Goal: Task Accomplishment & Management: Manage account settings

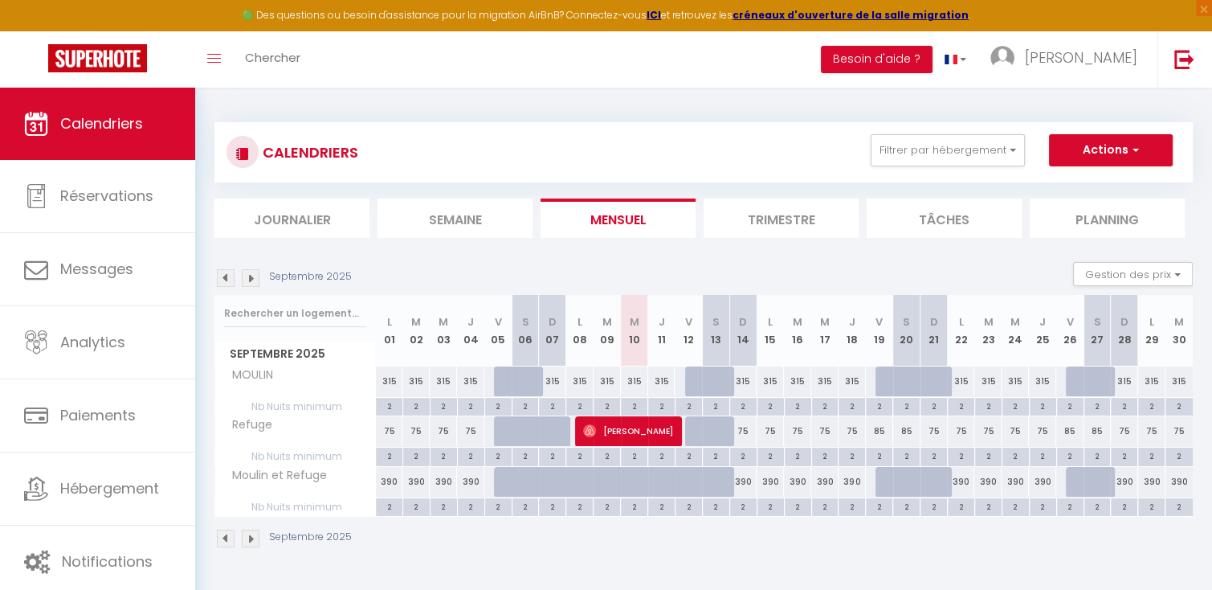
click at [424, 267] on div "Septembre 2025 Gestion des prix Nb Nuits minimum Règles Disponibilité" at bounding box center [703, 278] width 978 height 33
click at [252, 279] on img at bounding box center [251, 278] width 18 height 18
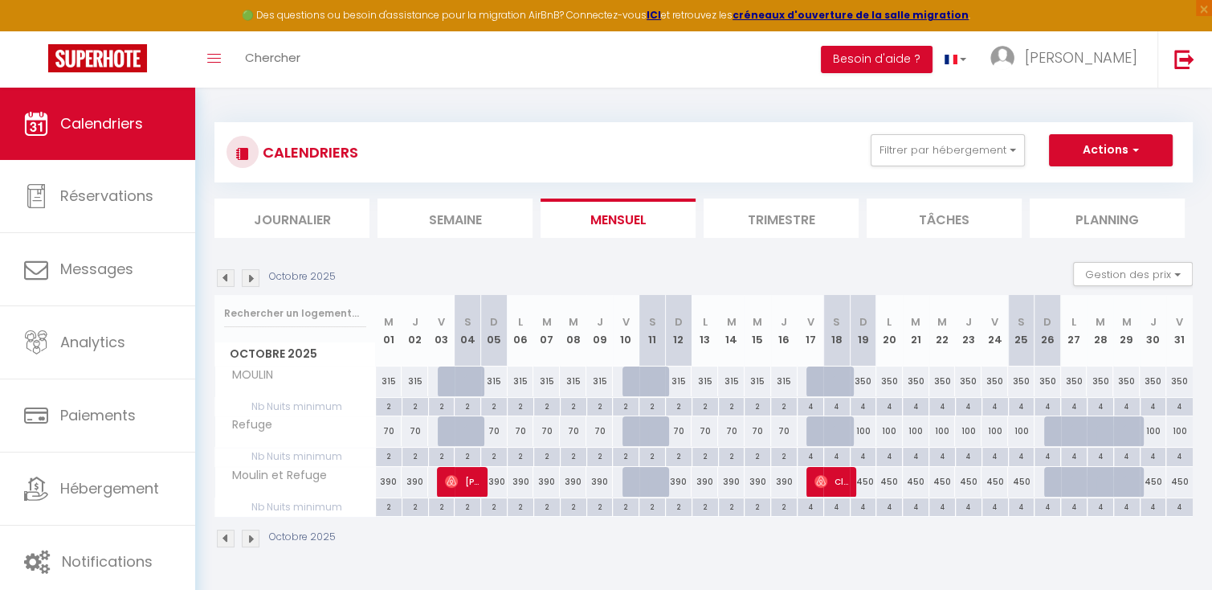
click at [252, 279] on img at bounding box center [251, 278] width 18 height 18
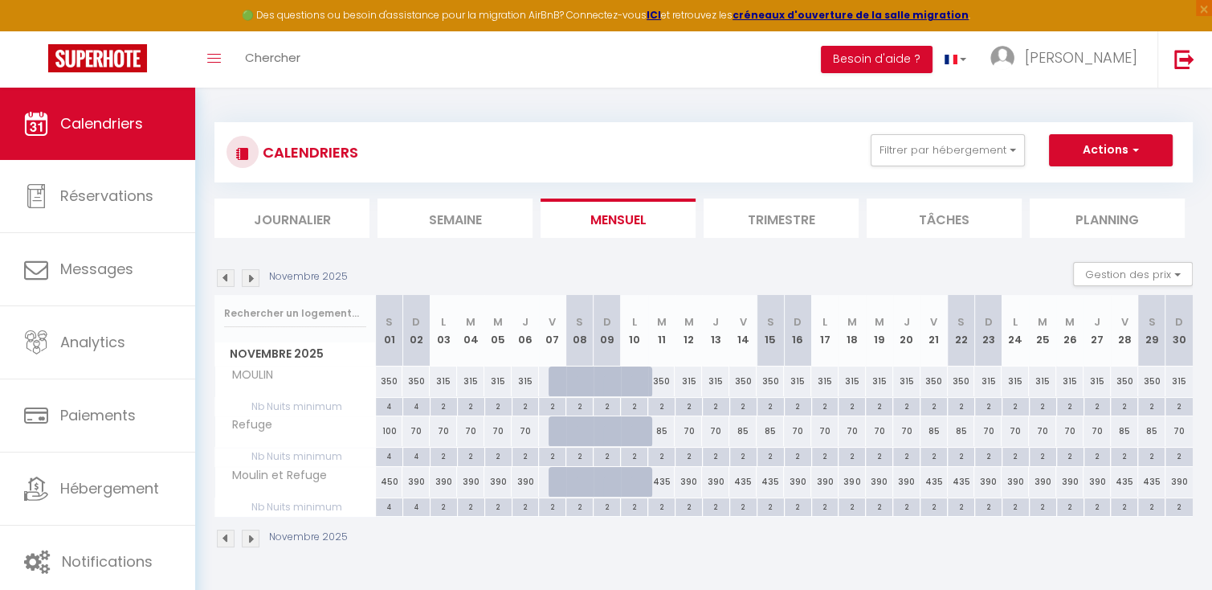
click at [222, 282] on img at bounding box center [226, 278] width 18 height 18
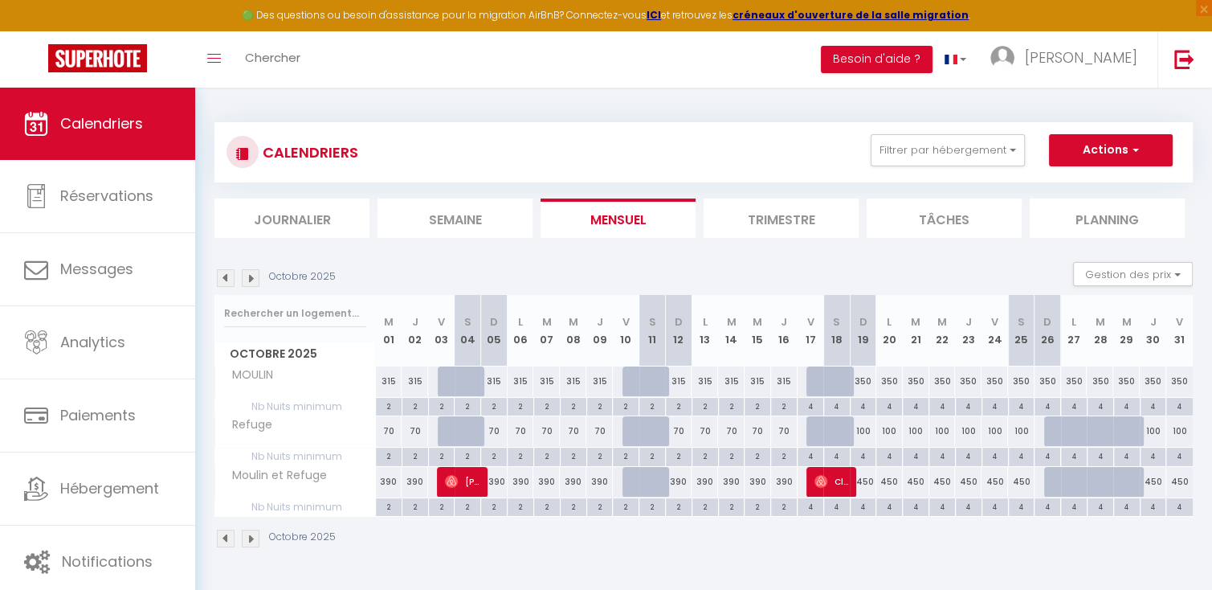
click at [809, 505] on div "4" at bounding box center [811, 505] width 26 height 15
type input "4"
type input "Ven 17 Octobre 2025"
type input "[PERSON_NAME] 18 Octobre 2025"
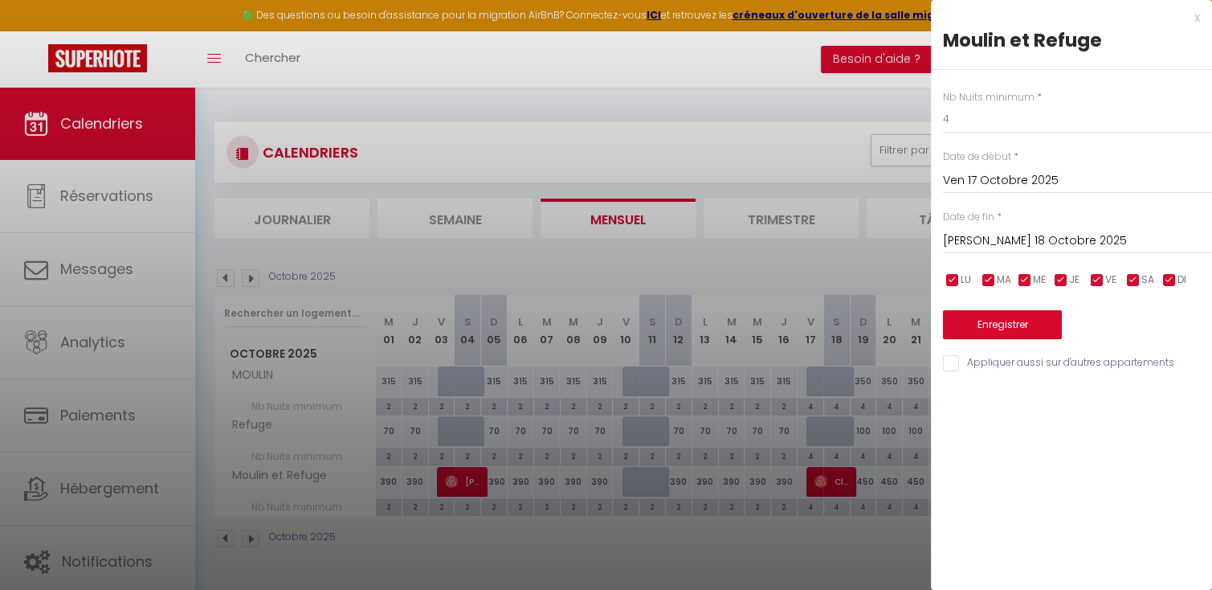
click at [952, 364] on input "Appliquer aussi sur d'autres appartements" at bounding box center [1077, 363] width 269 height 16
checkbox input "true"
click at [967, 130] on input "4" at bounding box center [1077, 118] width 269 height 29
type input "2"
click at [1006, 243] on input "[PERSON_NAME] 18 Octobre 2025" at bounding box center [1077, 241] width 269 height 21
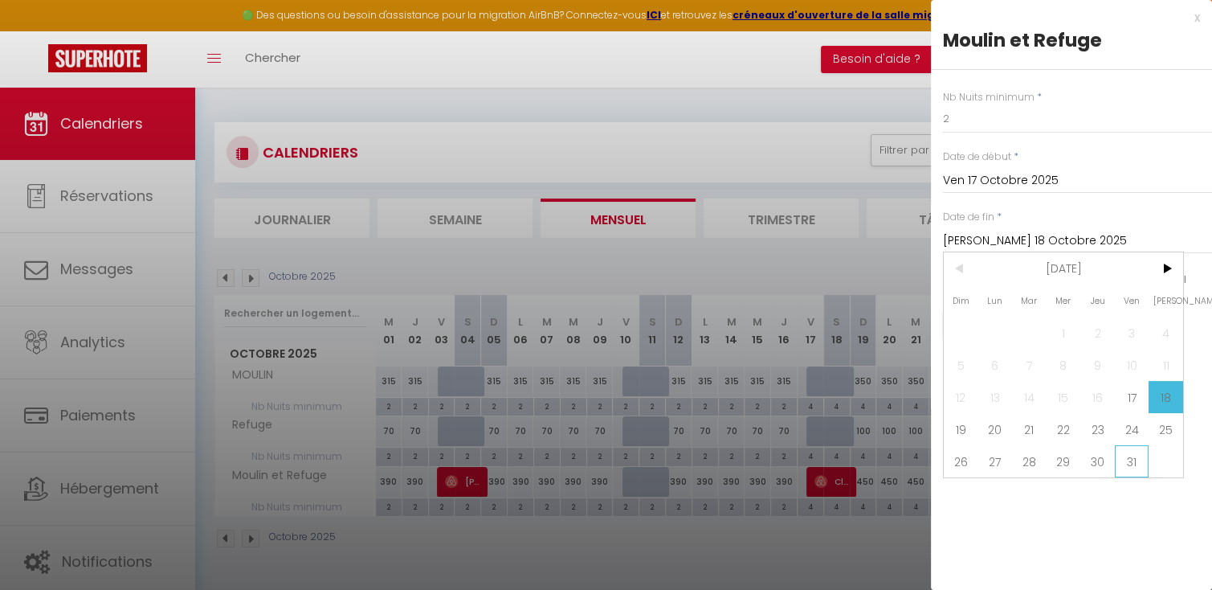
click at [1134, 463] on span "31" at bounding box center [1132, 461] width 35 height 32
type input "Ven 31 Octobre 2025"
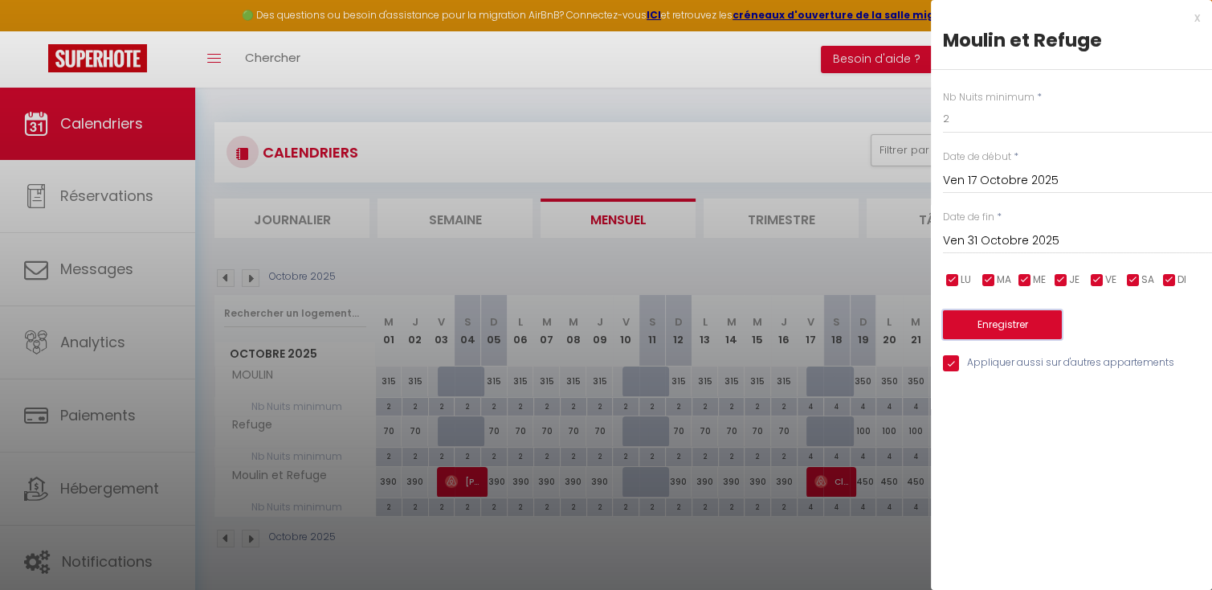
click at [990, 320] on button "Enregistrer" at bounding box center [1002, 324] width 119 height 29
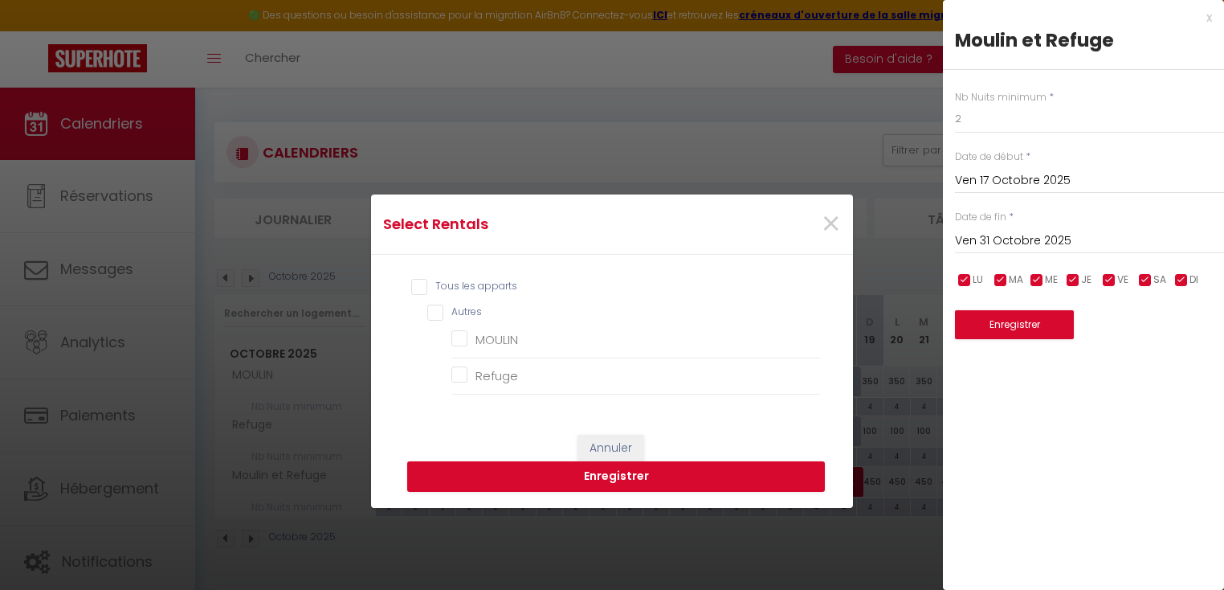
click at [412, 294] on input "Tous les apparts" at bounding box center [616, 287] width 410 height 16
checkbox input "true"
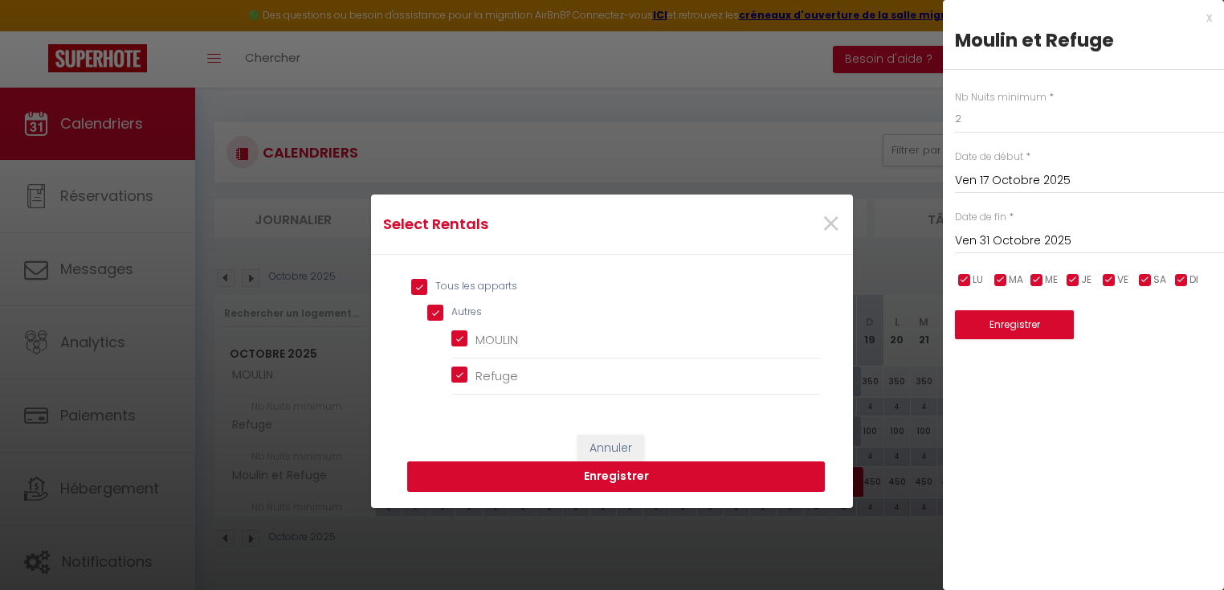
click at [617, 475] on button "Enregistrer" at bounding box center [616, 476] width 418 height 31
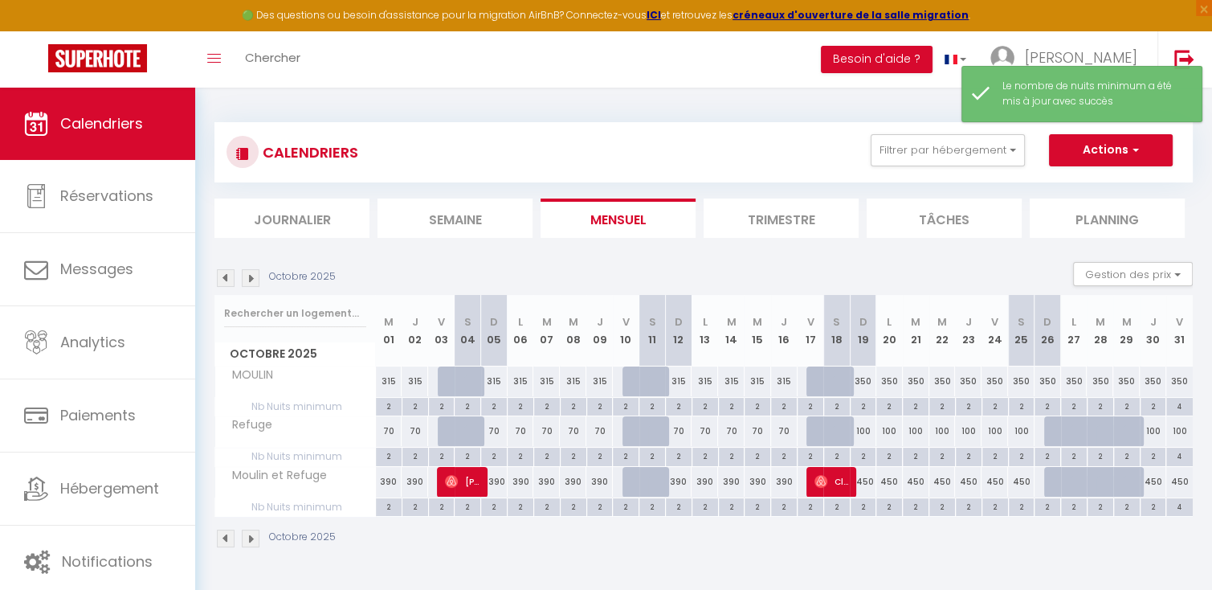
click at [671, 549] on div "Octobre 2025" at bounding box center [703, 539] width 978 height 47
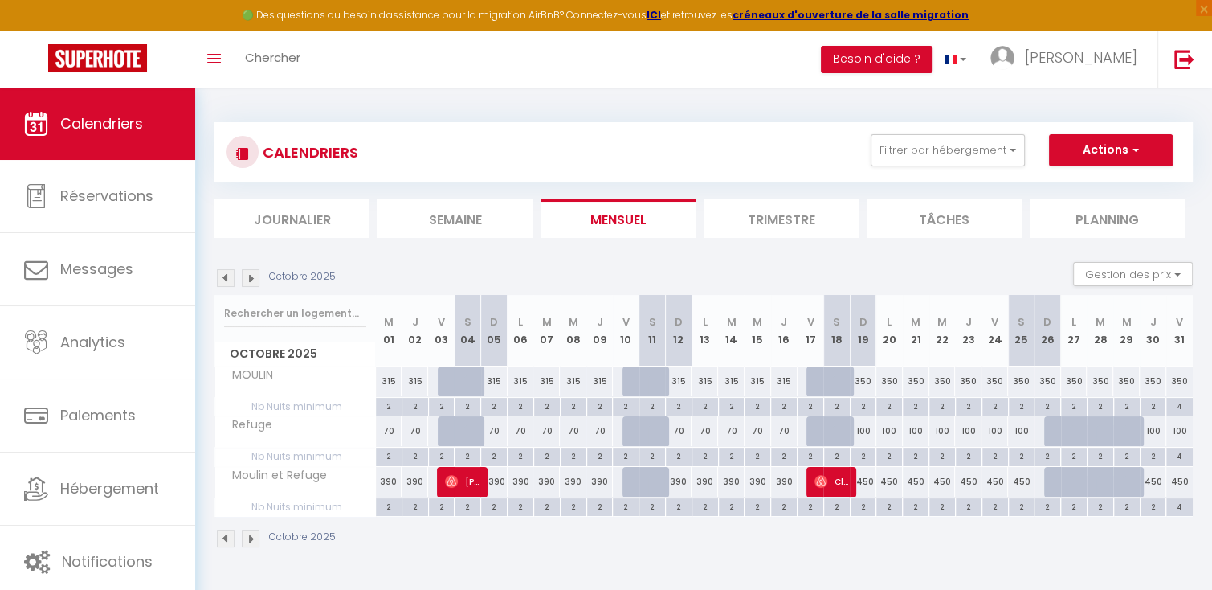
click at [1179, 405] on div "4" at bounding box center [1179, 405] width 27 height 15
type input "4"
type input "Ven 31 Octobre 2025"
type input "[PERSON_NAME] 01 Novembre 2025"
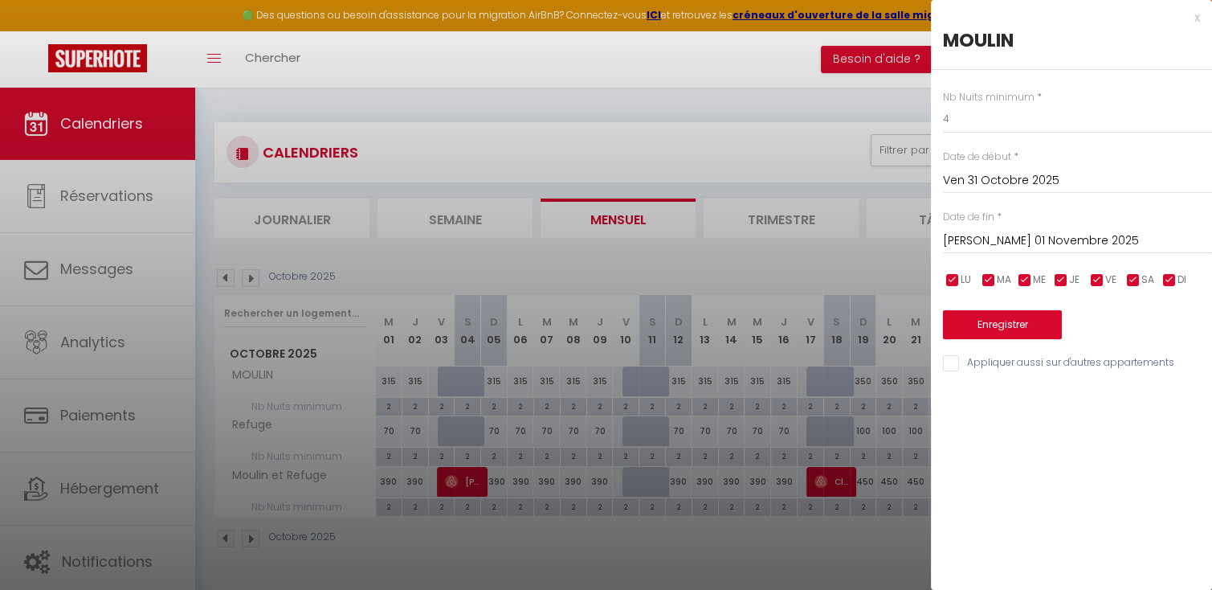
click at [839, 551] on div at bounding box center [606, 295] width 1212 height 590
type input "undefined aN undefined NaN"
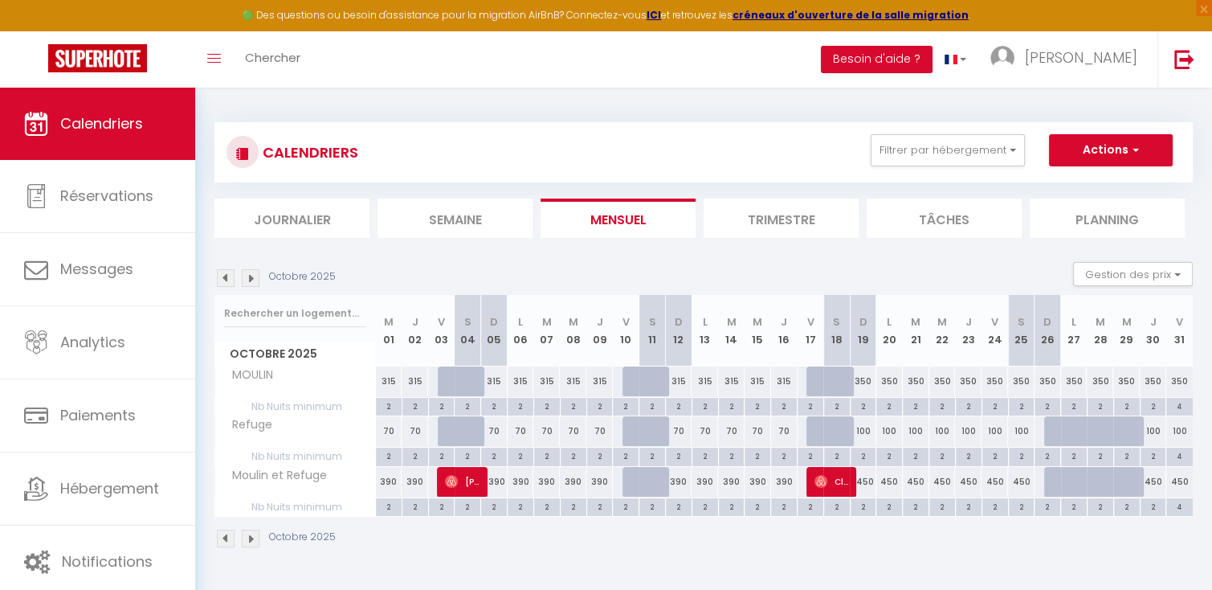
click at [1178, 406] on div "4" at bounding box center [1179, 405] width 27 height 15
type input "4"
type input "Ven 31 Octobre 2025"
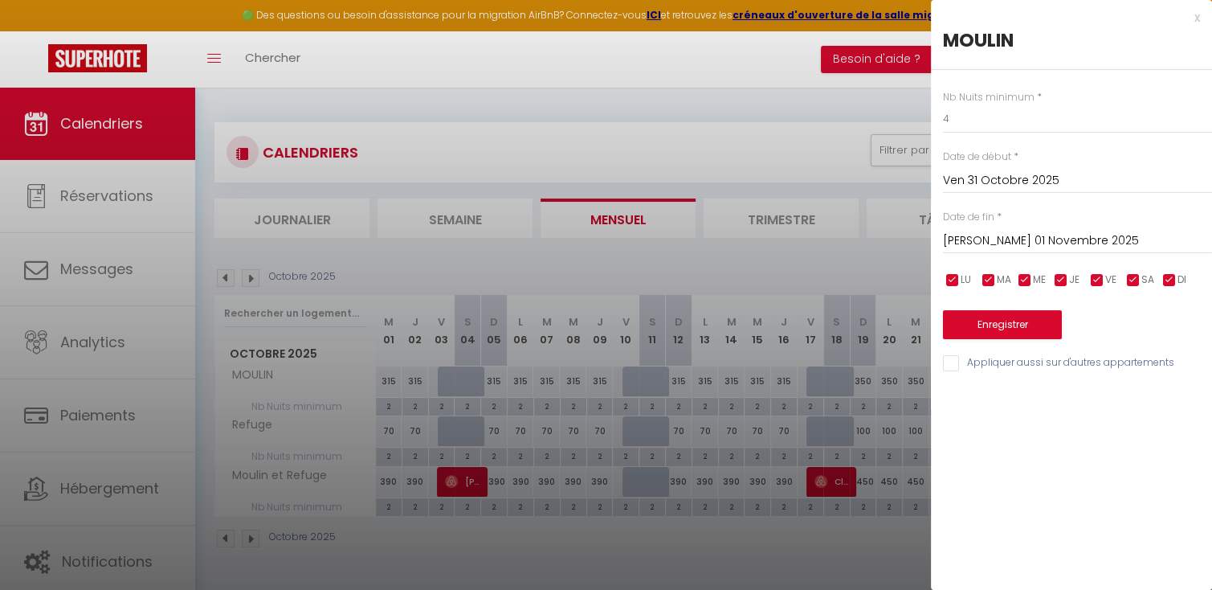
click at [1002, 247] on input "[PERSON_NAME] 01 Novembre 2025" at bounding box center [1077, 241] width 269 height 21
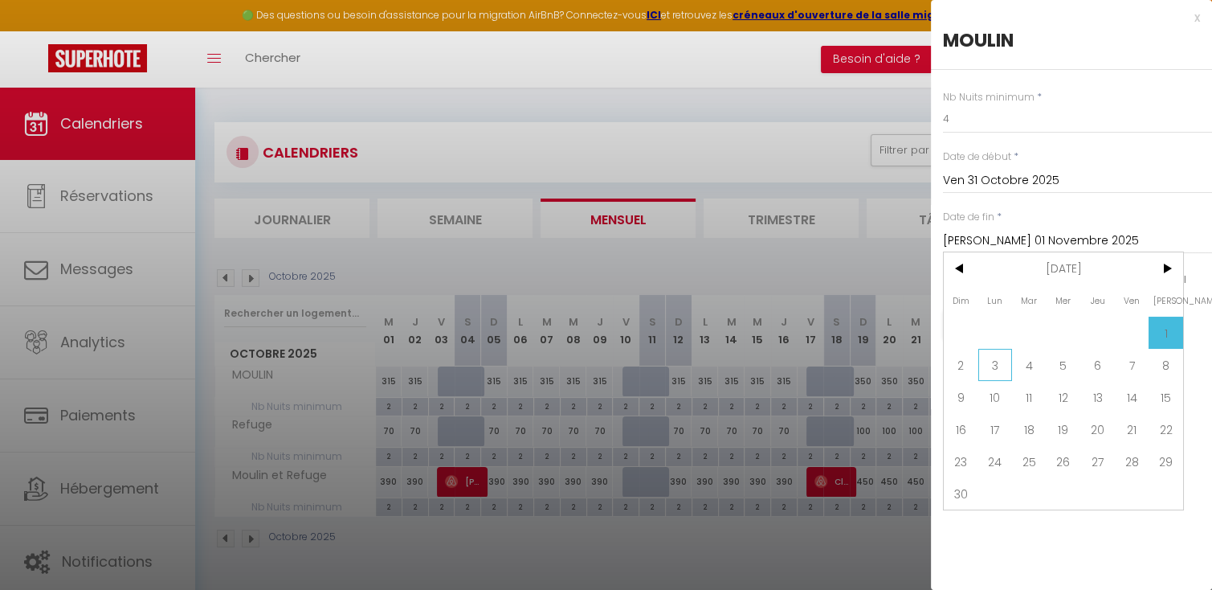
click at [993, 365] on span "3" at bounding box center [995, 365] width 35 height 32
type input "Lun 03 Novembre 2025"
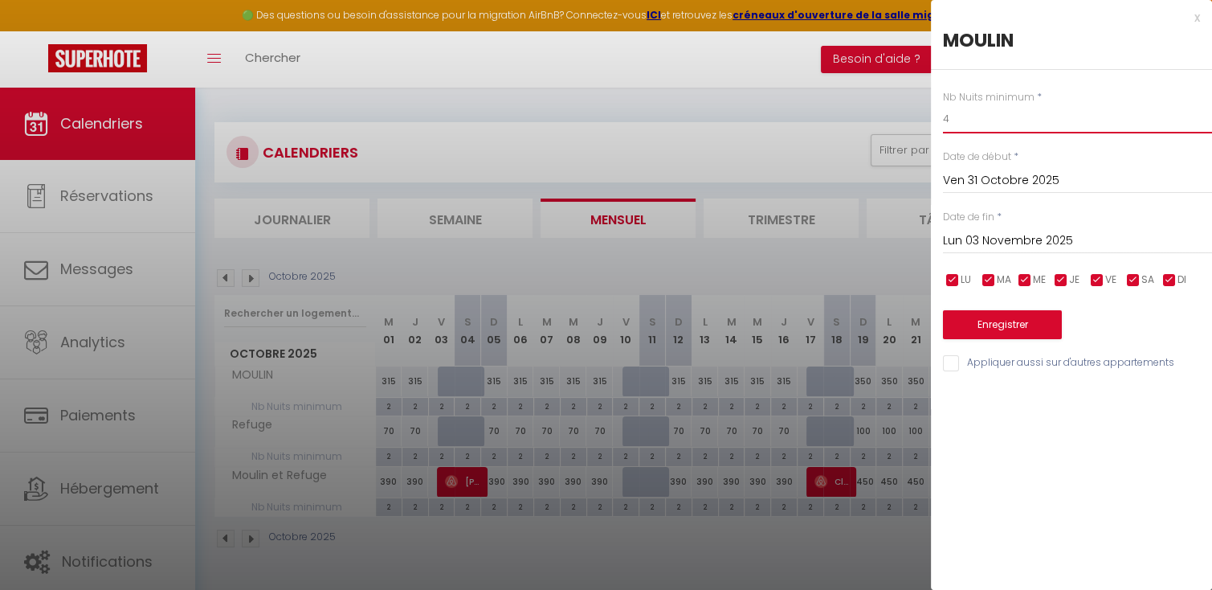
click at [975, 119] on input "4" at bounding box center [1077, 118] width 269 height 29
type input "2"
click at [954, 359] on input "Appliquer aussi sur d'autres appartements" at bounding box center [1077, 363] width 269 height 16
checkbox input "true"
click at [1012, 325] on button "Enregistrer" at bounding box center [1002, 324] width 119 height 29
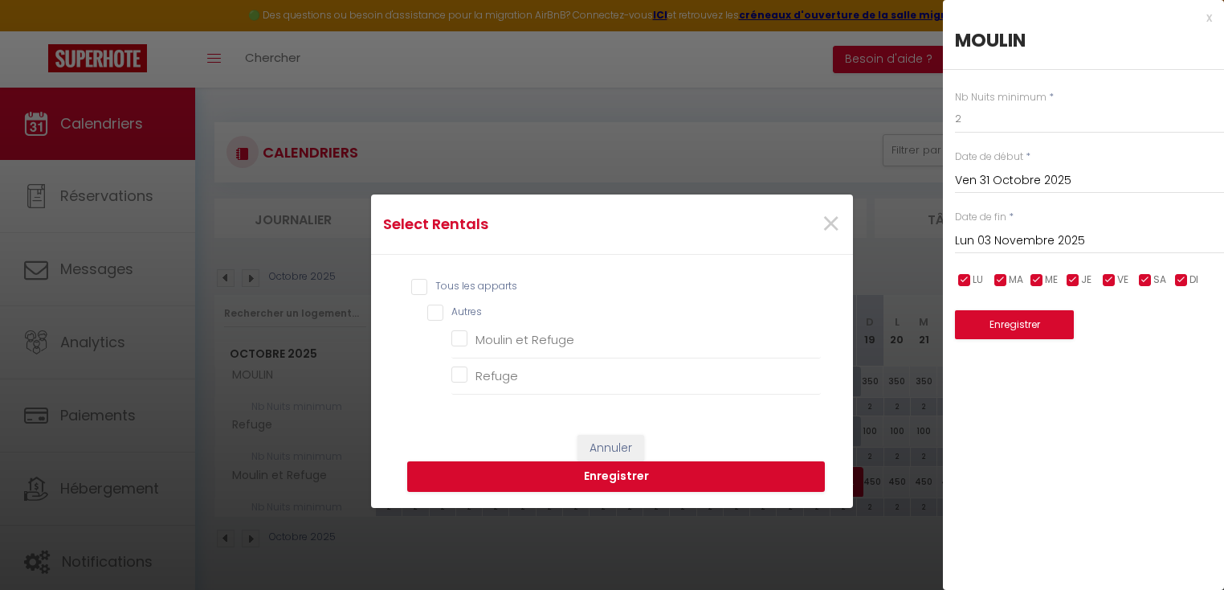
click at [467, 290] on input "Tous les apparts" at bounding box center [616, 287] width 410 height 16
checkbox input "true"
checkbox Refuge "true"
checkbox input "true"
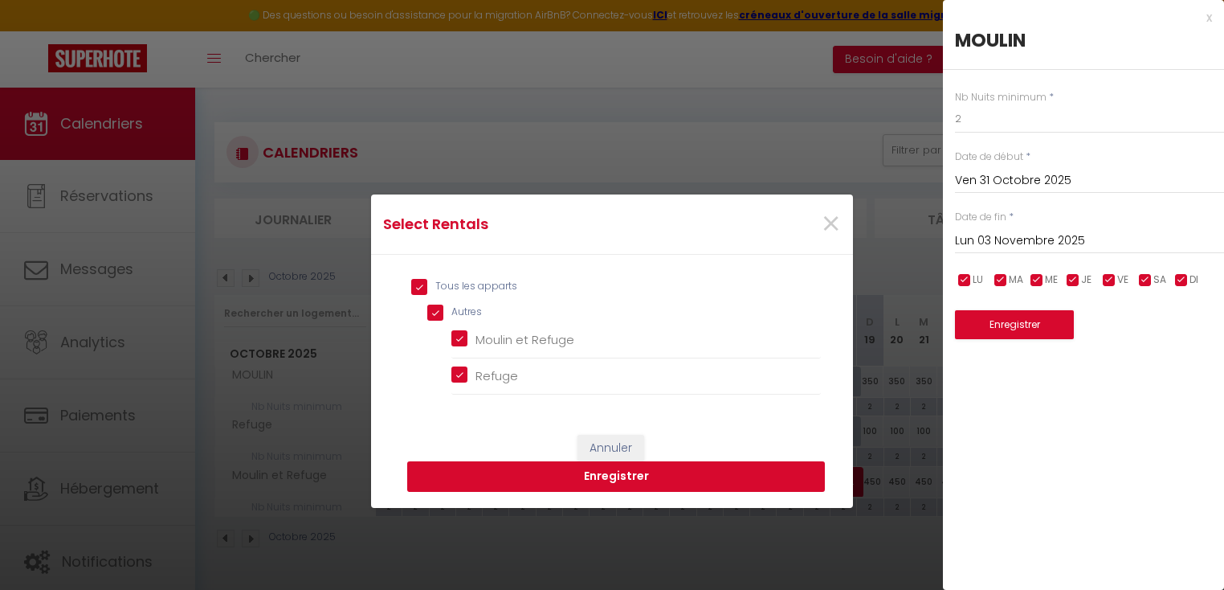
click at [595, 475] on button "Enregistrer" at bounding box center [616, 476] width 418 height 31
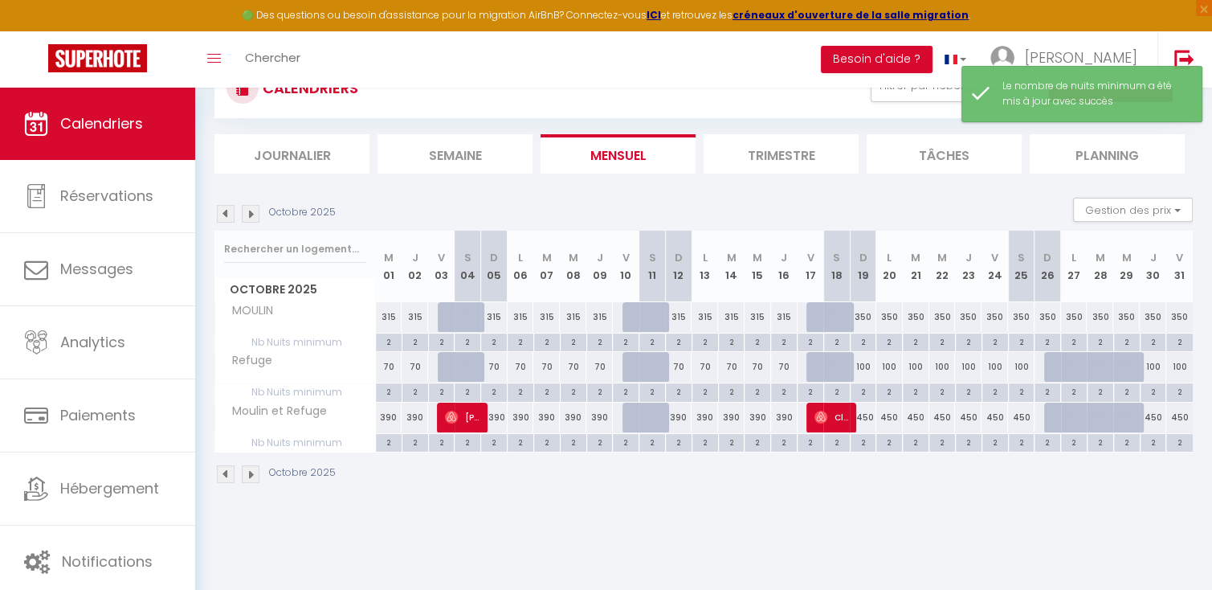
scroll to position [87, 0]
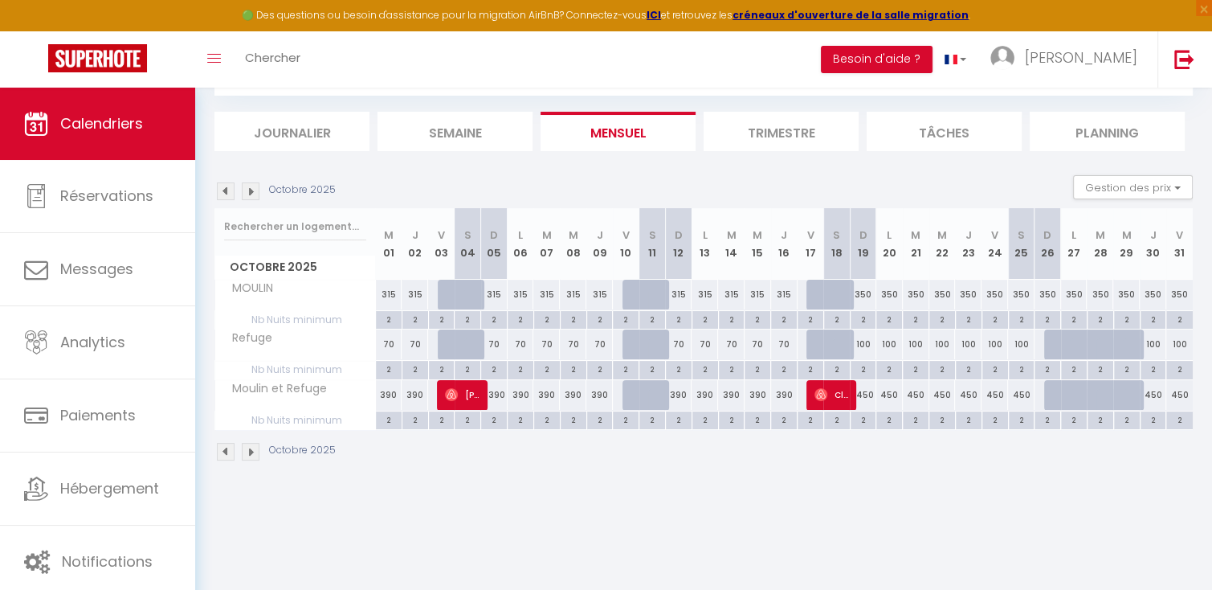
click at [222, 194] on img at bounding box center [226, 191] width 18 height 18
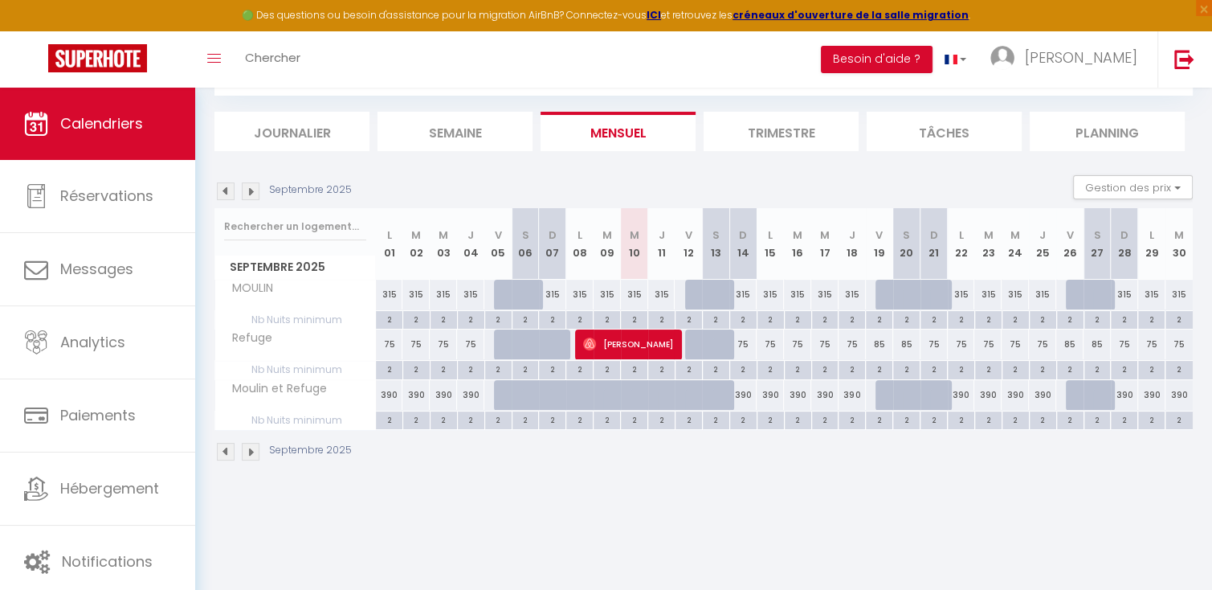
click at [251, 187] on img at bounding box center [251, 191] width 18 height 18
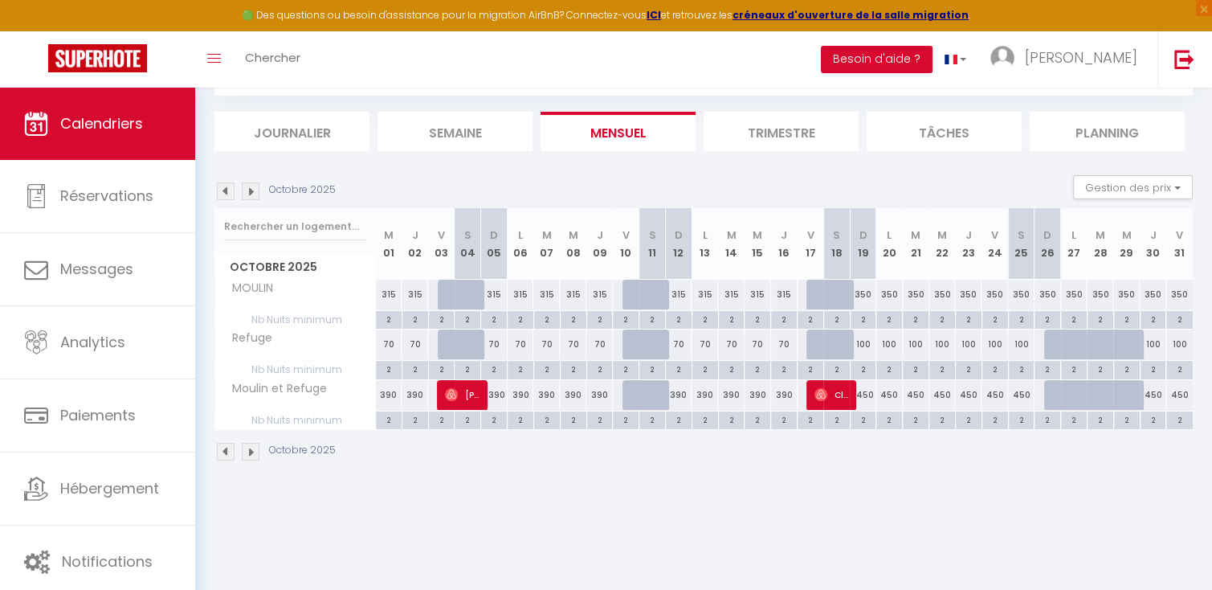
click at [251, 187] on img at bounding box center [251, 191] width 18 height 18
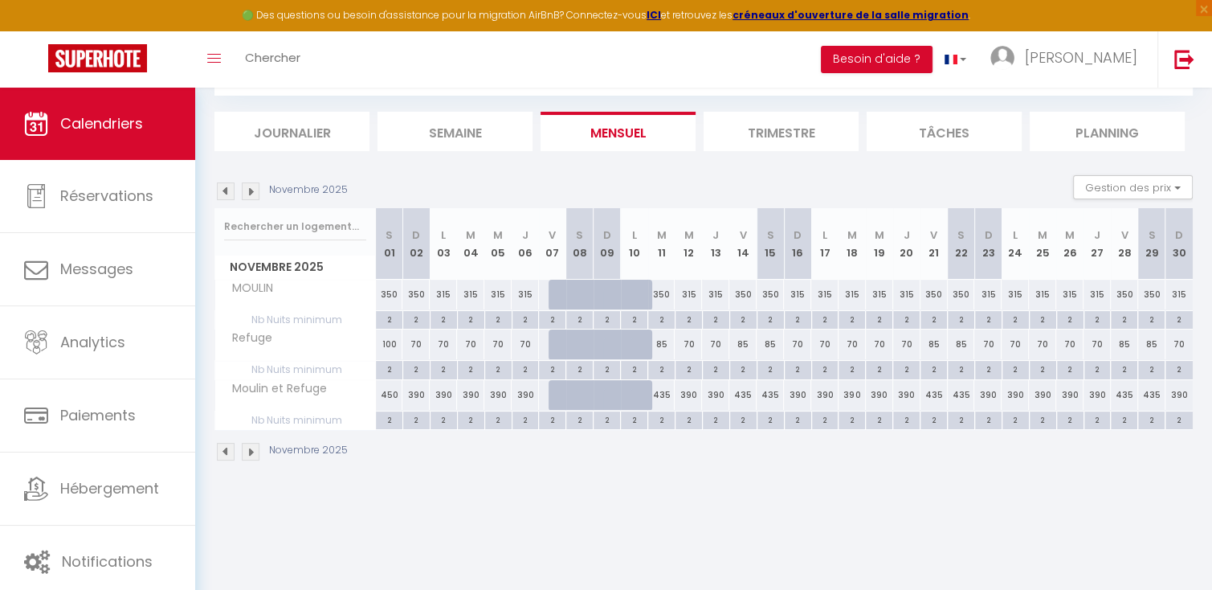
click at [251, 187] on img at bounding box center [251, 191] width 18 height 18
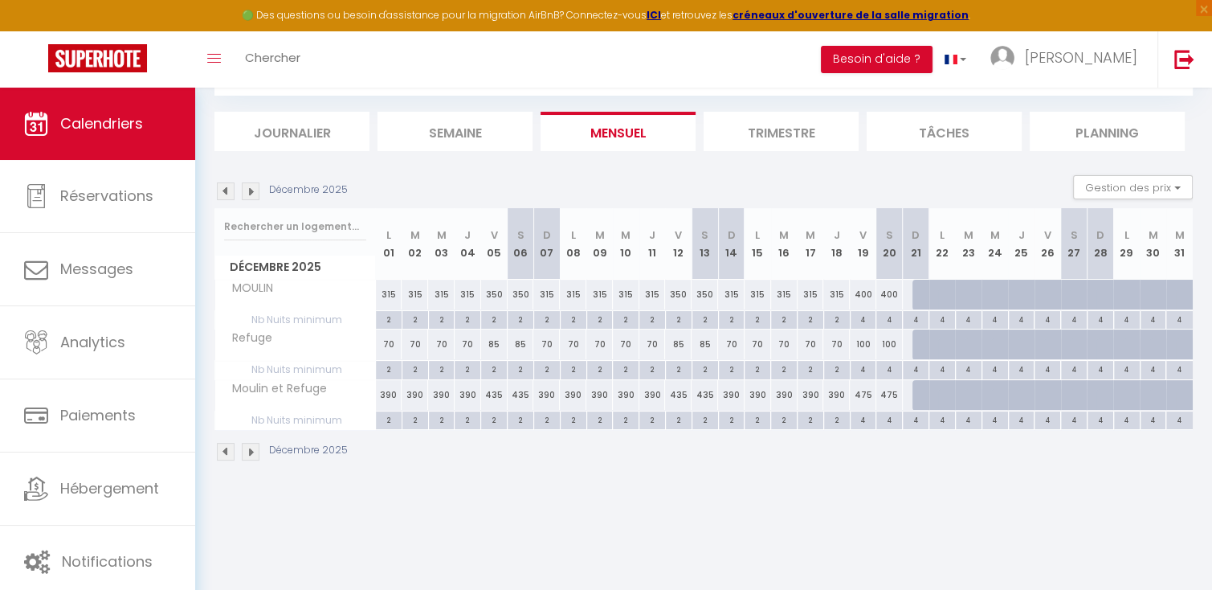
click at [251, 187] on img at bounding box center [251, 191] width 18 height 18
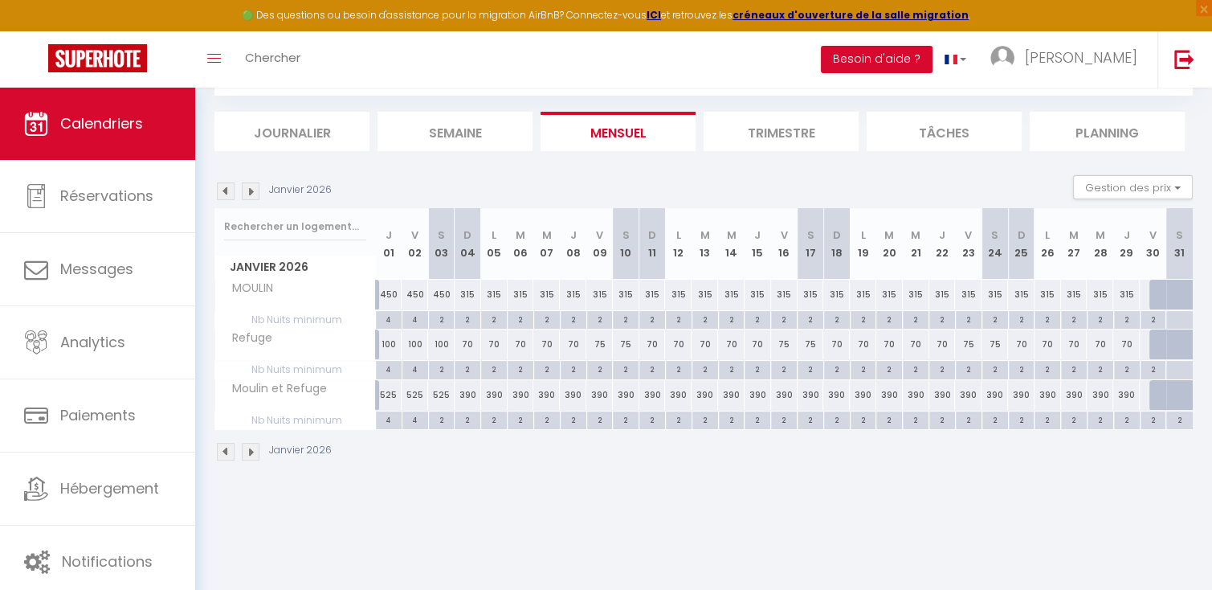
click at [251, 187] on img at bounding box center [251, 191] width 18 height 18
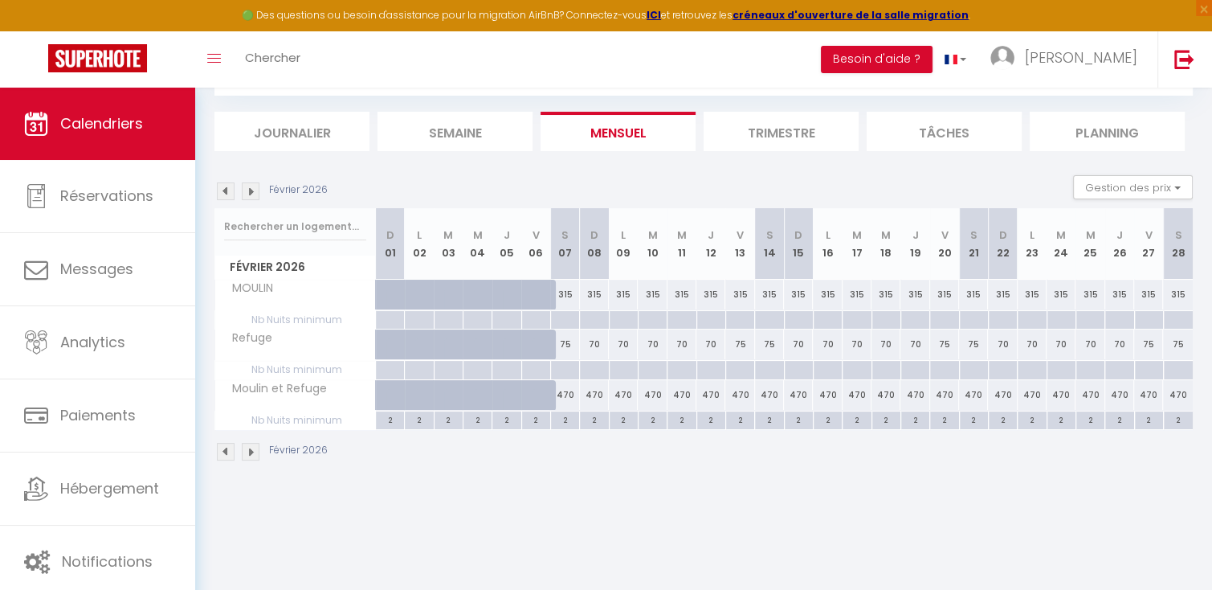
click at [251, 187] on img at bounding box center [251, 191] width 18 height 18
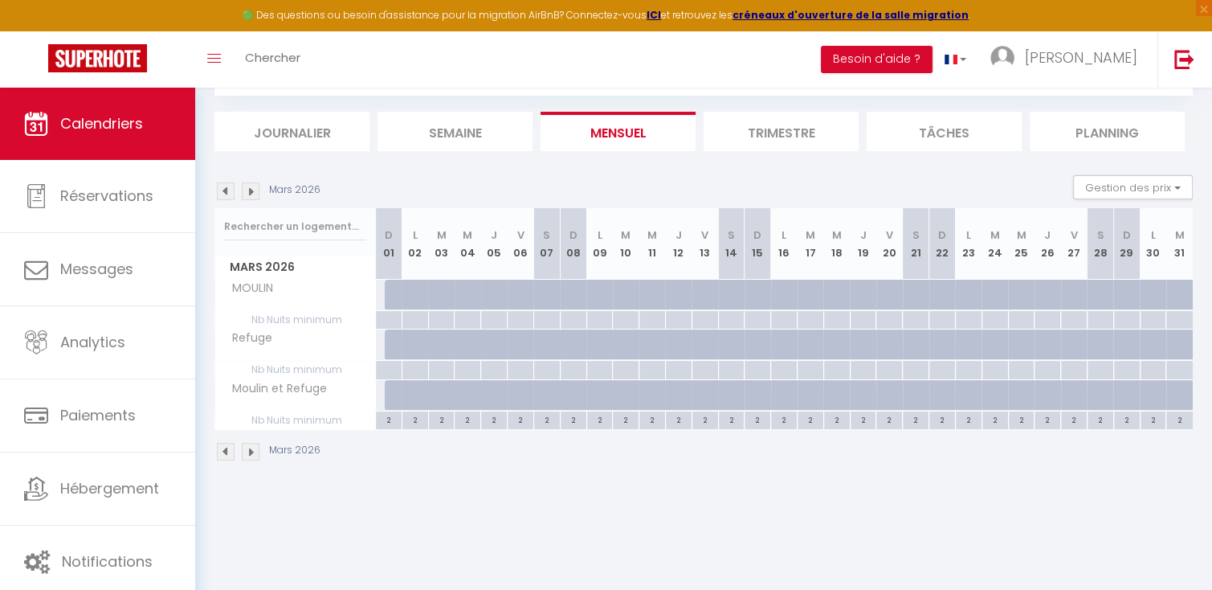
click at [251, 187] on img at bounding box center [251, 191] width 18 height 18
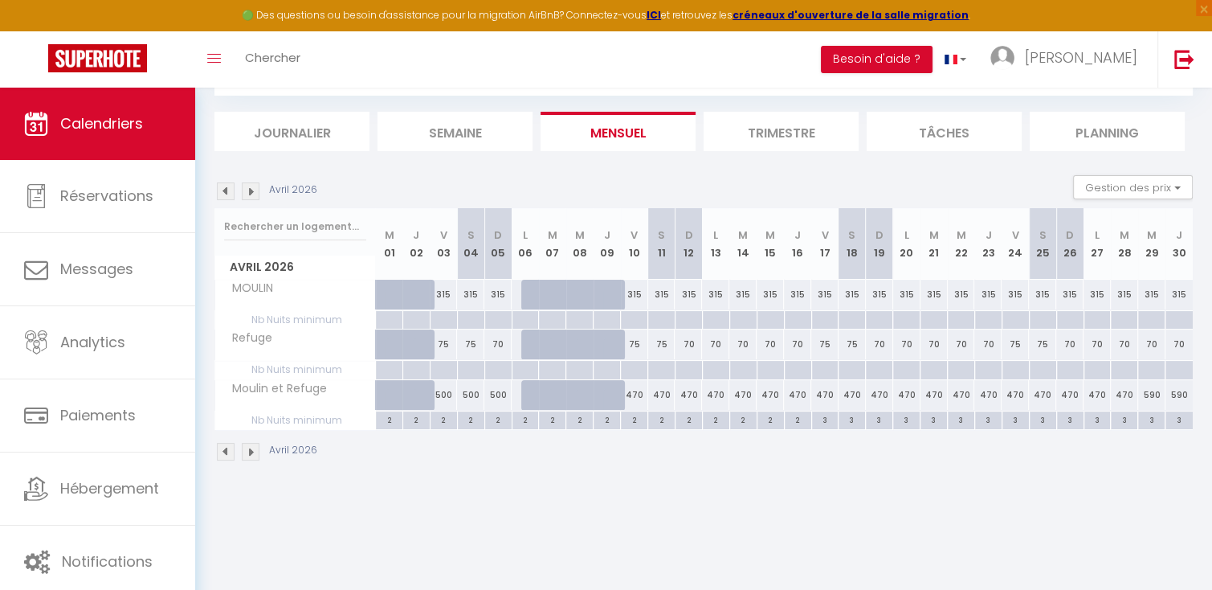
click at [251, 187] on img at bounding box center [251, 191] width 18 height 18
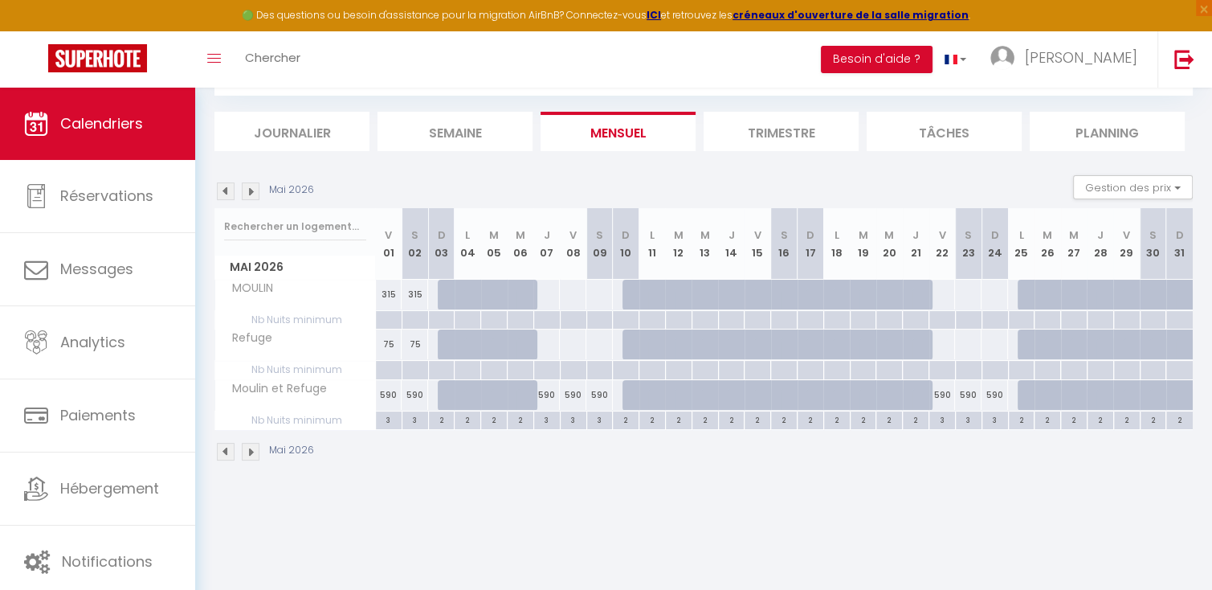
click at [251, 187] on img at bounding box center [251, 191] width 18 height 18
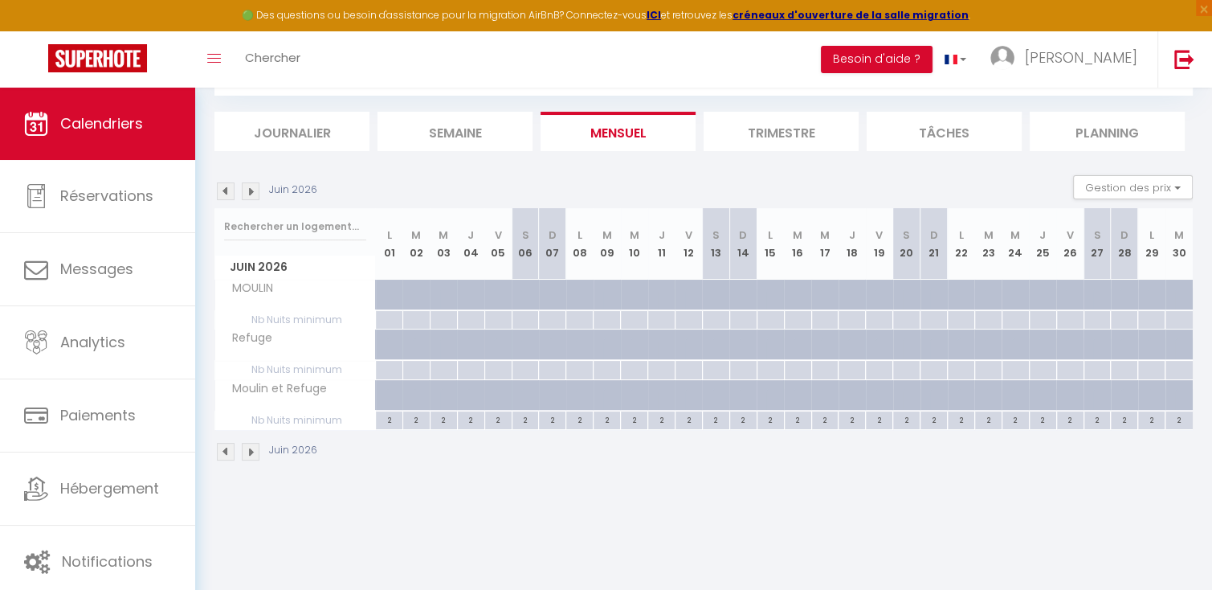
click at [251, 187] on img at bounding box center [251, 191] width 18 height 18
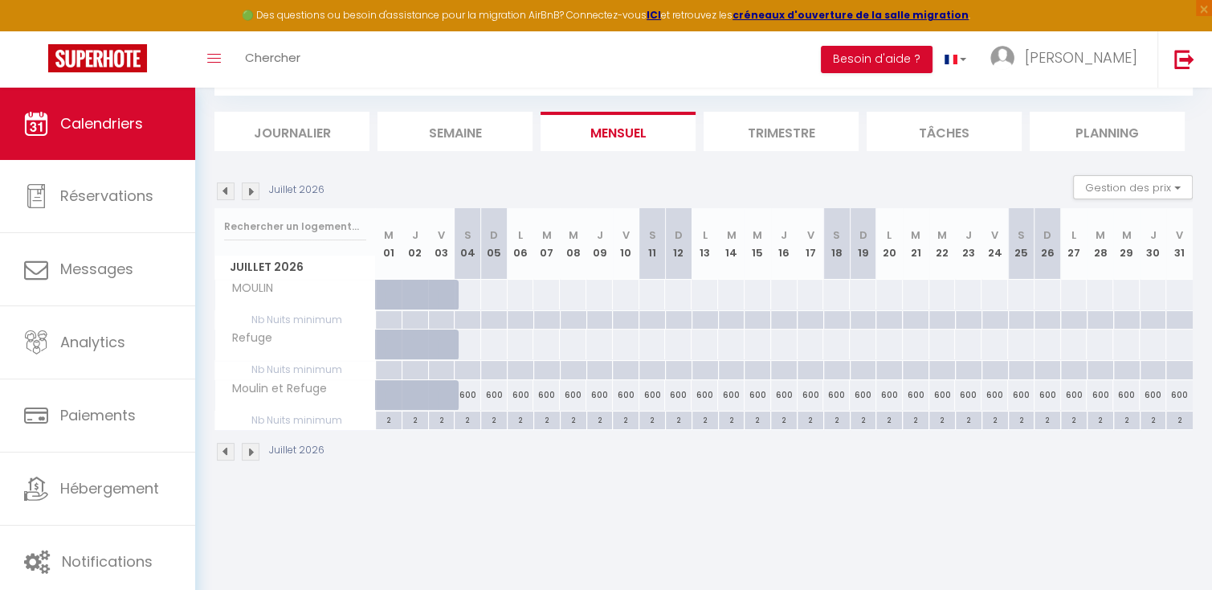
click at [251, 187] on img at bounding box center [251, 191] width 18 height 18
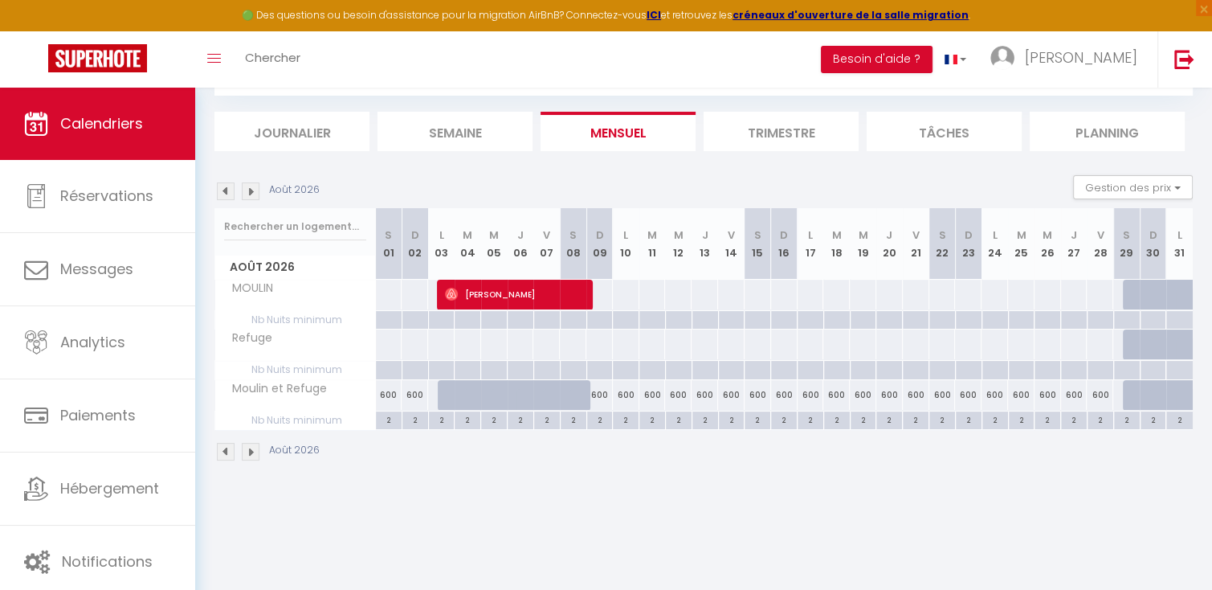
click at [447, 393] on div at bounding box center [451, 395] width 27 height 31
type input "600"
type input "Lun 03 Août 2026"
type input "[DATE] Août 2026"
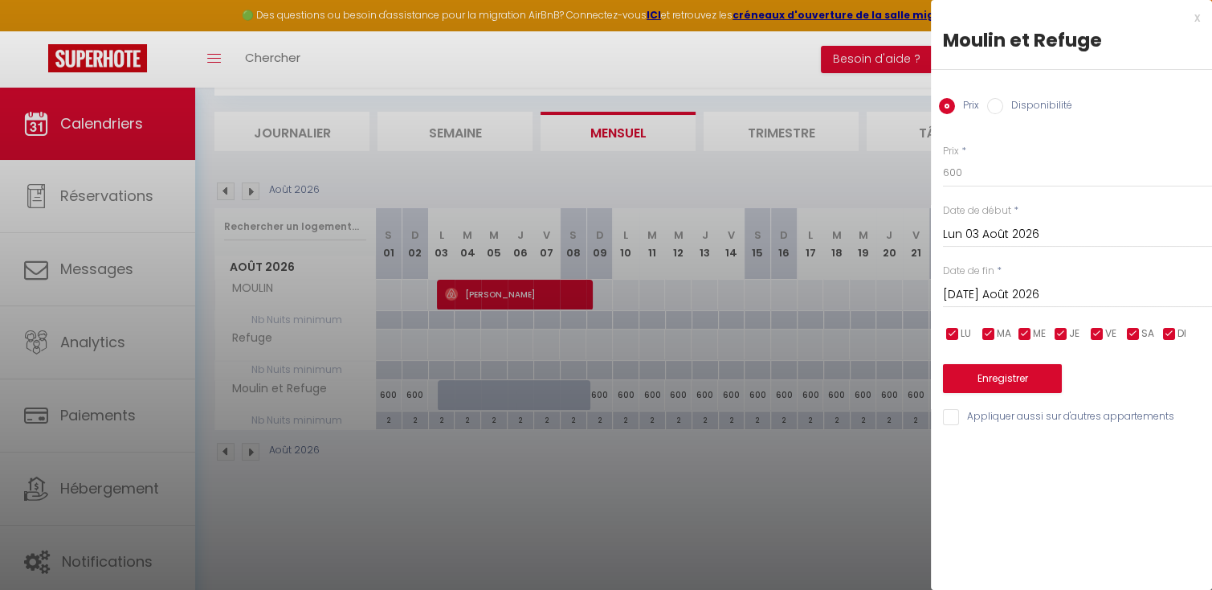
click at [732, 459] on div at bounding box center [606, 295] width 1212 height 590
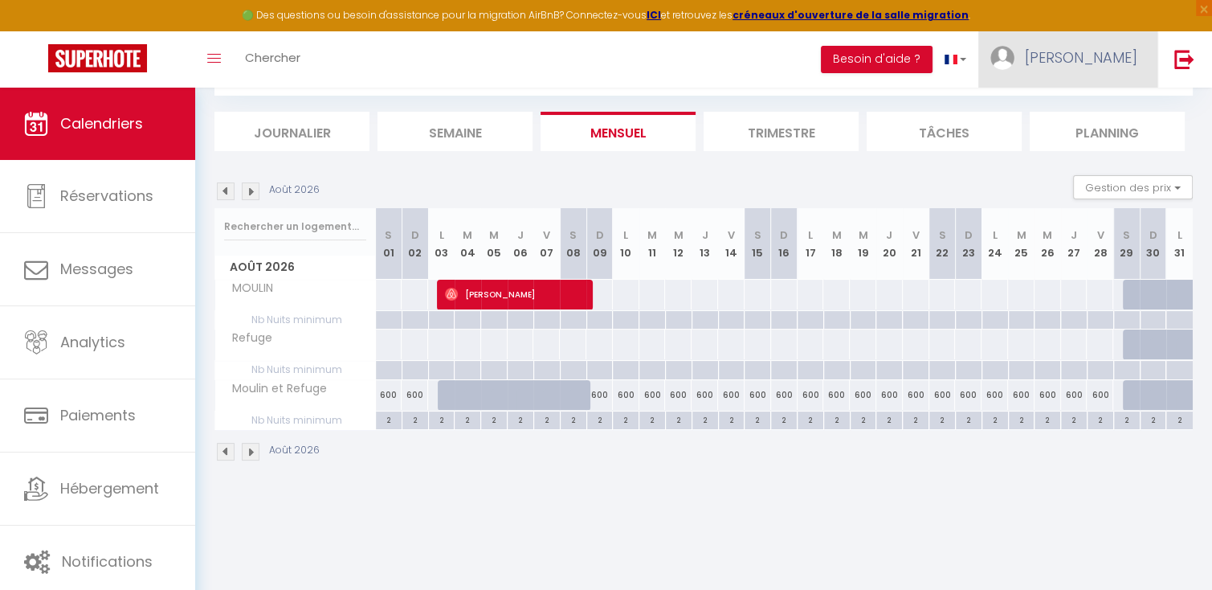
click at [1073, 71] on link "[PERSON_NAME]" at bounding box center [1067, 59] width 179 height 56
click at [1081, 111] on link "Paramètres" at bounding box center [1093, 111] width 119 height 27
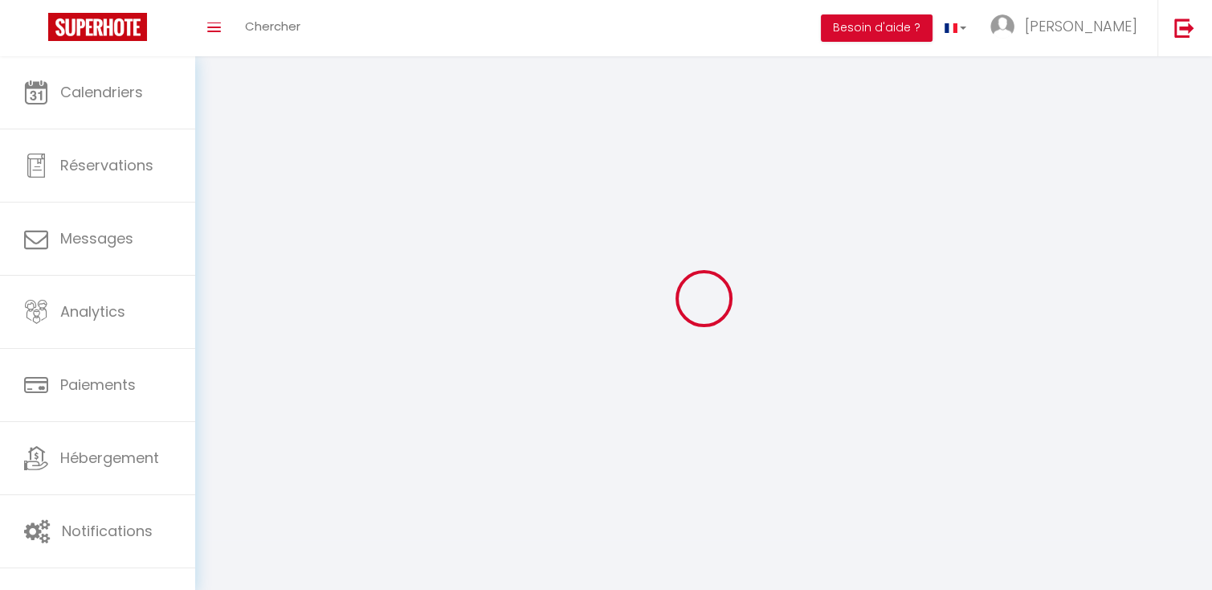
type input "[PERSON_NAME]"
type input "0750653775"
type input "2 le moulin du bateau"
type input "43410"
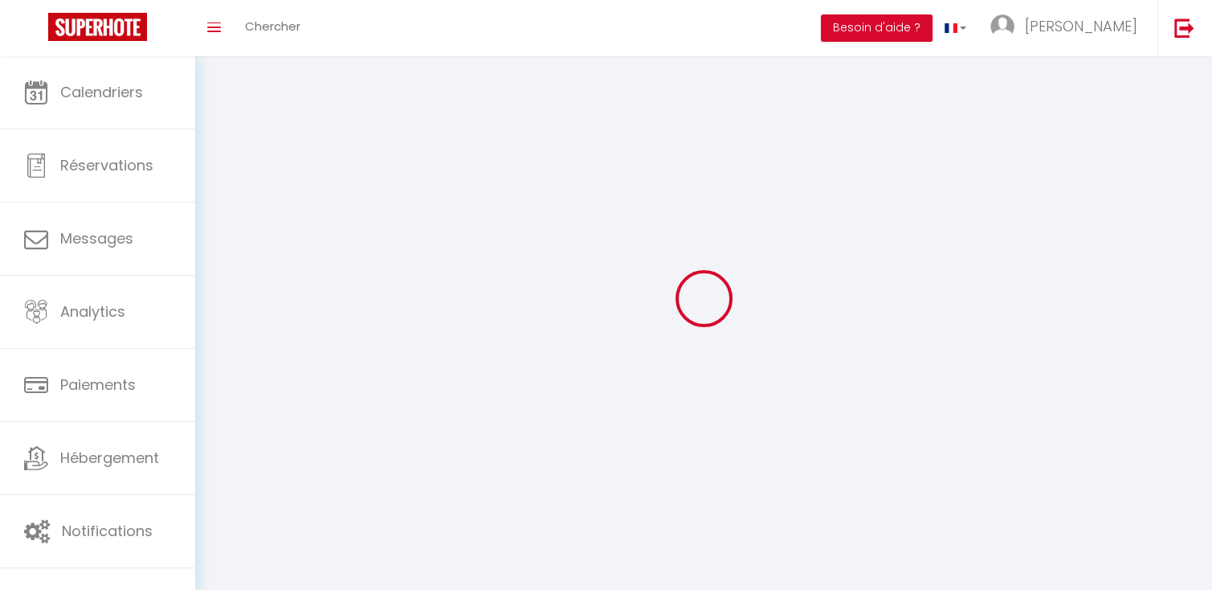
type input "léotoing"
type input "2UCrvUh753xnm2Vuya1o9wL2W"
type input "jwbqb9YRAXauFDViJDV4qiigQ"
select select "28"
select select "fr"
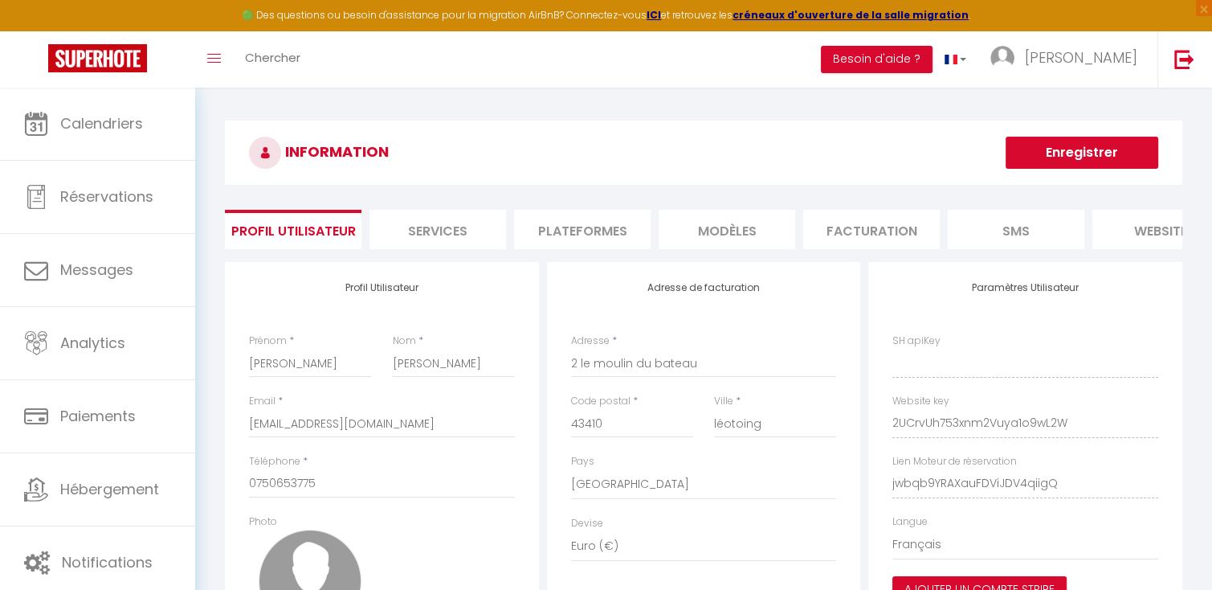
type input "2UCrvUh753xnm2Vuya1o9wL2W"
type input "jwbqb9YRAXauFDViJDV4qiigQ"
type input "[URL][DOMAIN_NAME]"
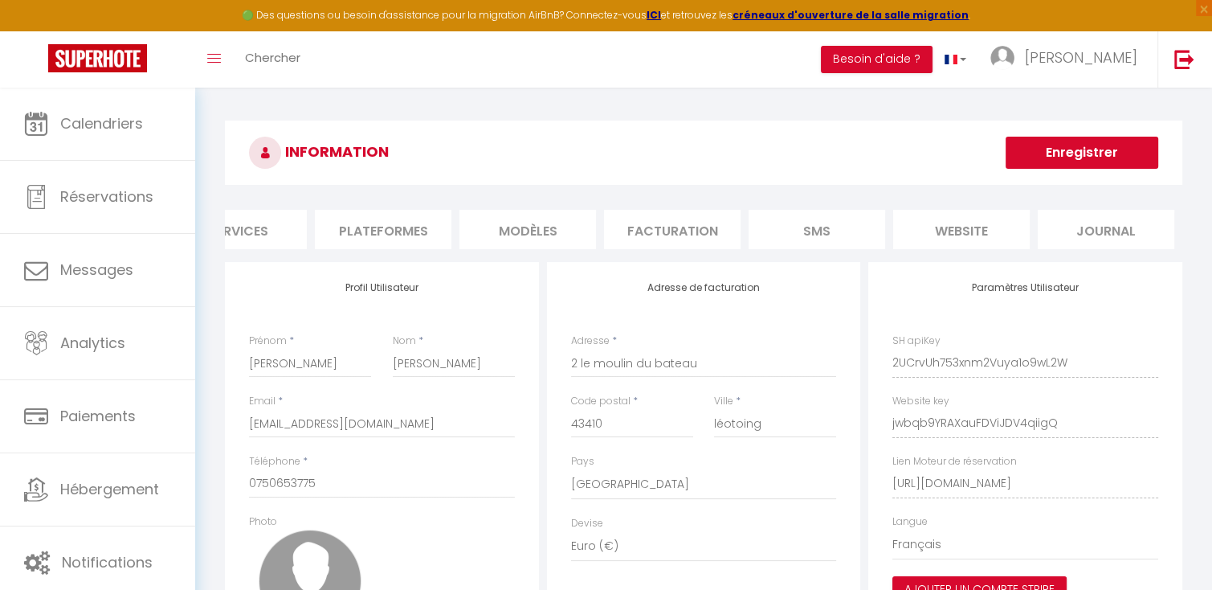
click at [379, 231] on li "Plateformes" at bounding box center [383, 229] width 137 height 39
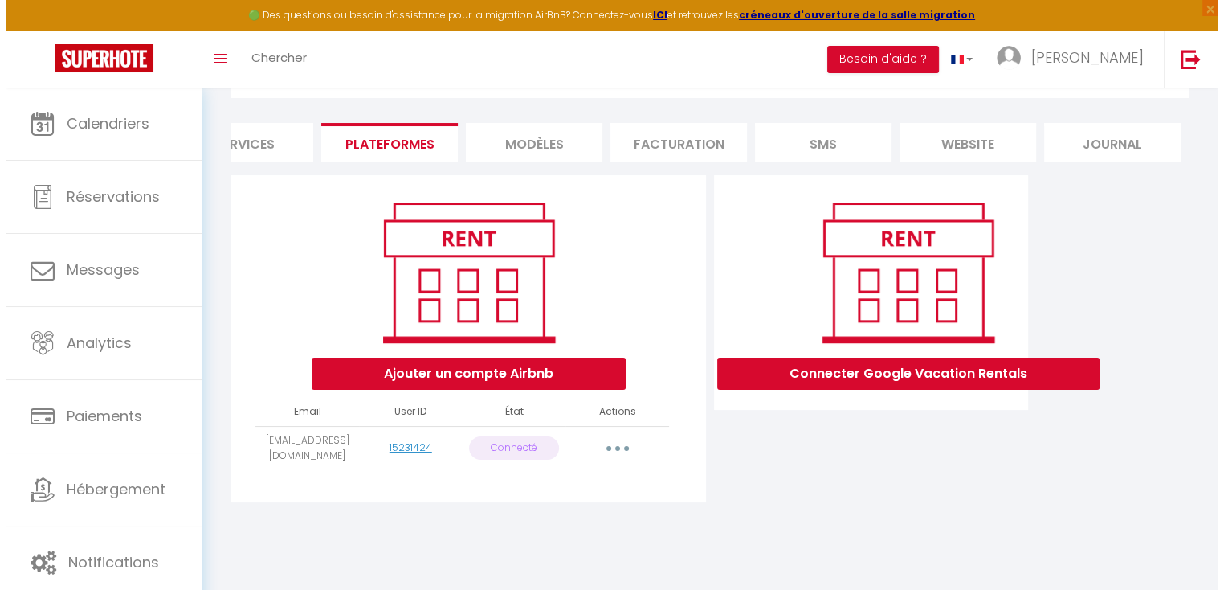
scroll to position [87, 0]
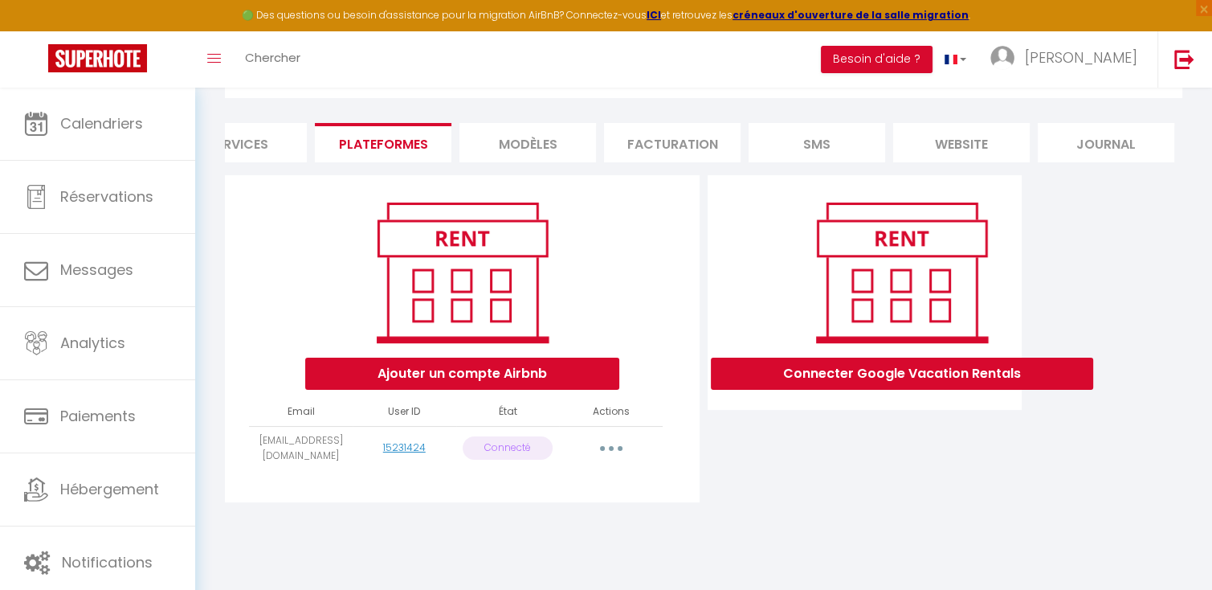
click at [610, 455] on button "button" at bounding box center [611, 448] width 45 height 26
click at [582, 556] on link "Reconnecter le compte" at bounding box center [540, 541] width 178 height 27
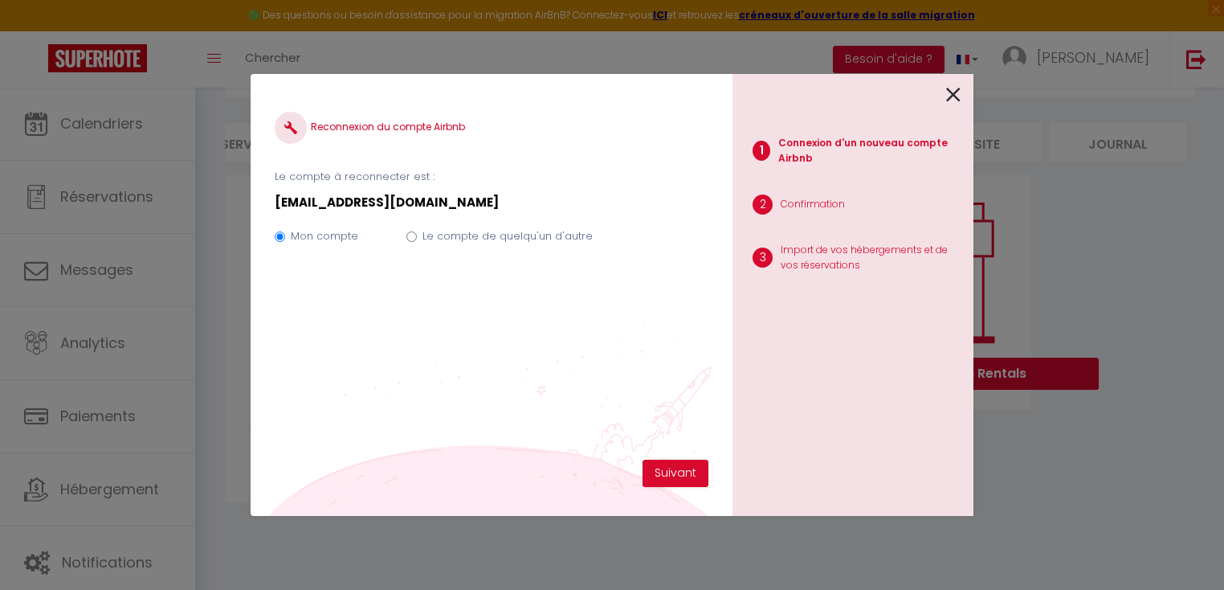
scroll to position [0, 187]
click at [667, 476] on button "Suivant" at bounding box center [676, 472] width 66 height 27
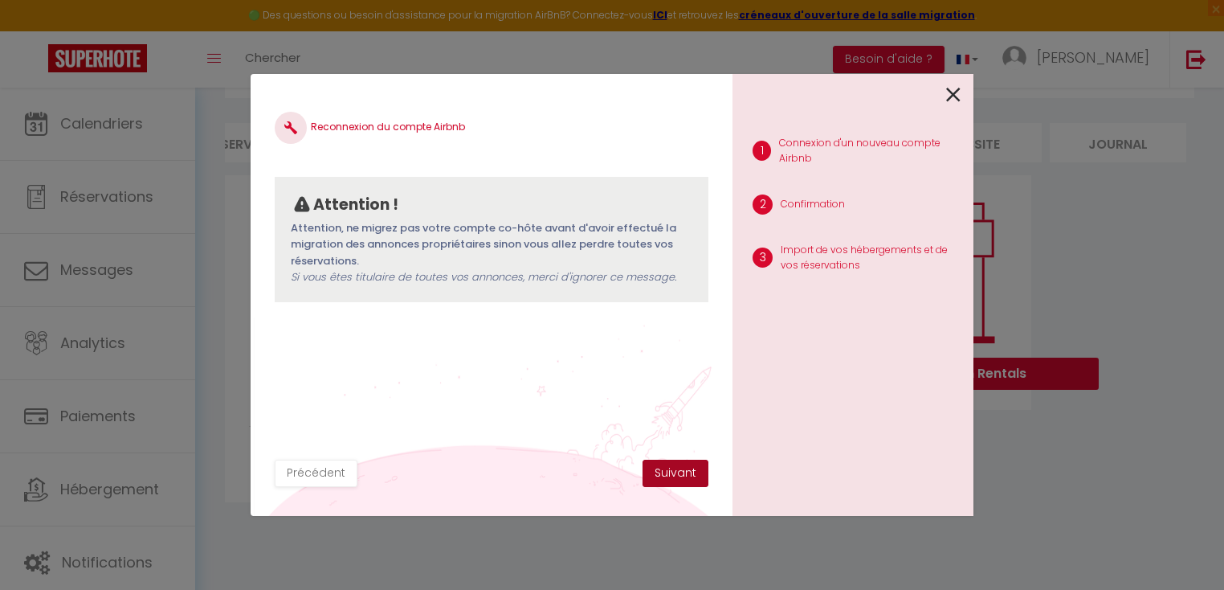
click at [667, 476] on button "Suivant" at bounding box center [676, 472] width 66 height 27
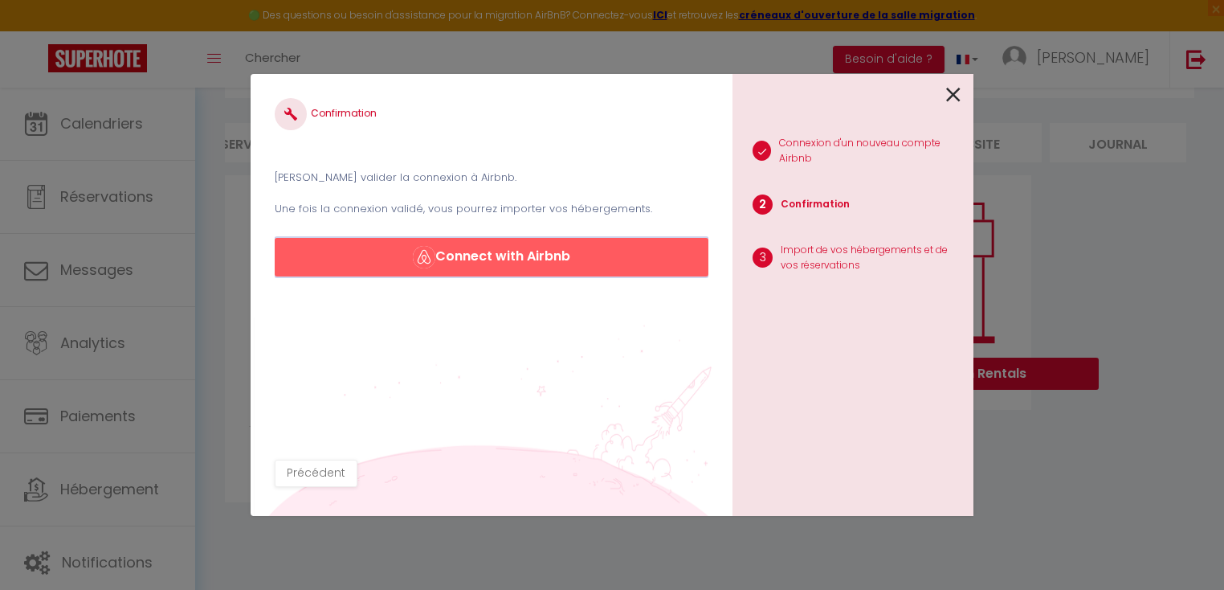
click at [543, 263] on button "Connect with Airbnb" at bounding box center [492, 257] width 434 height 39
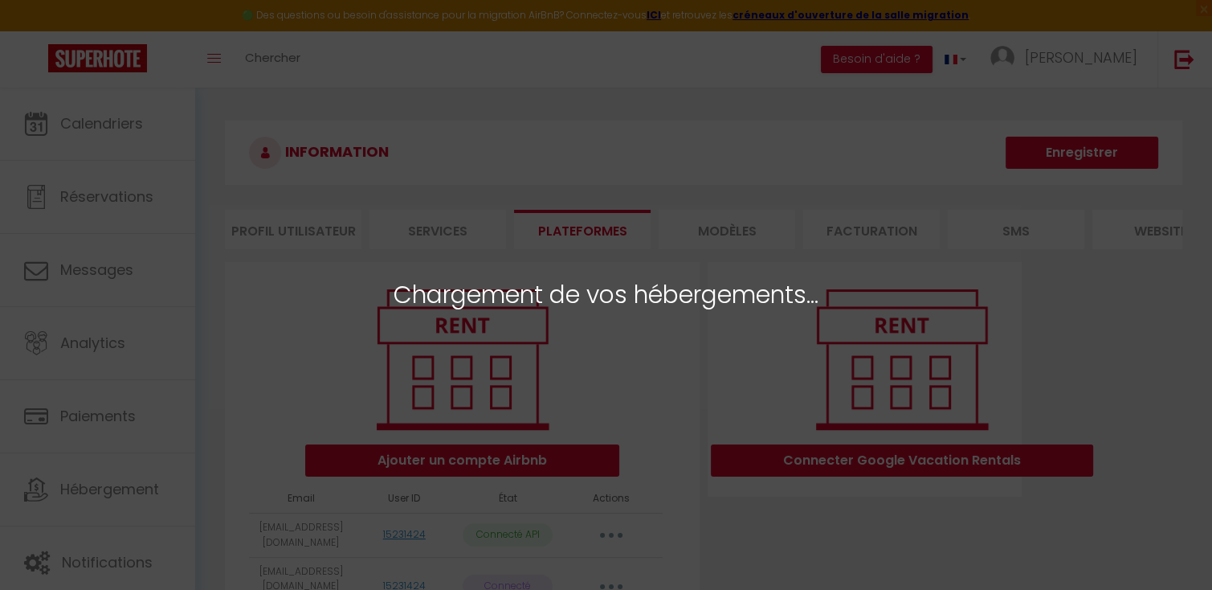
select select "53866"
select select "53867"
select select "56074"
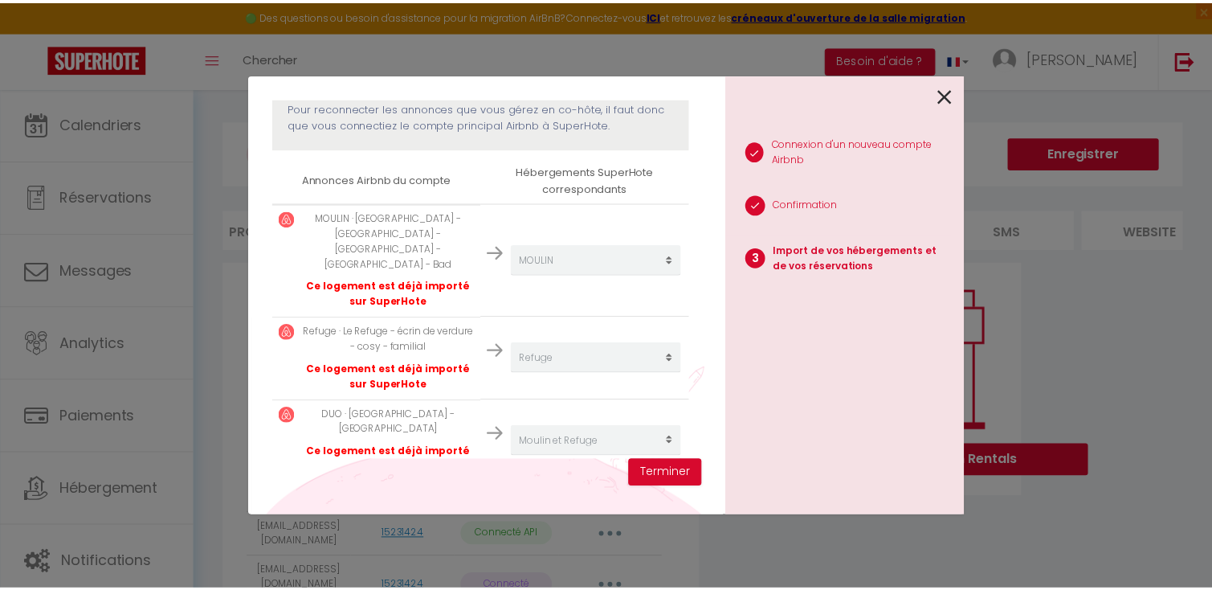
scroll to position [227, 0]
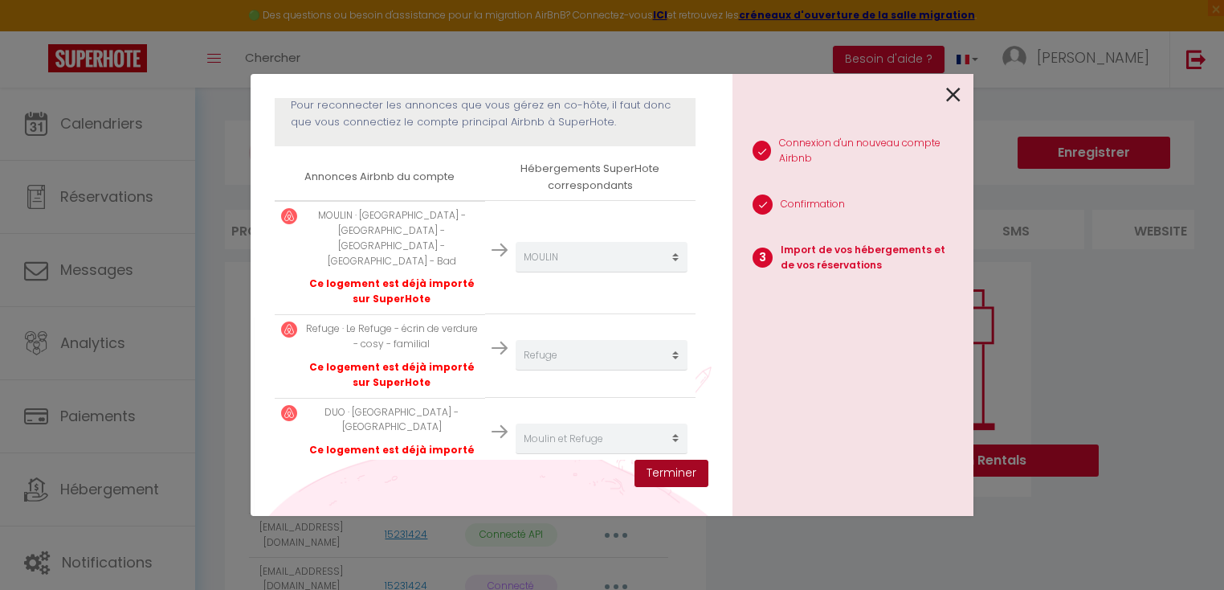
click at [680, 474] on button "Terminer" at bounding box center [672, 472] width 74 height 27
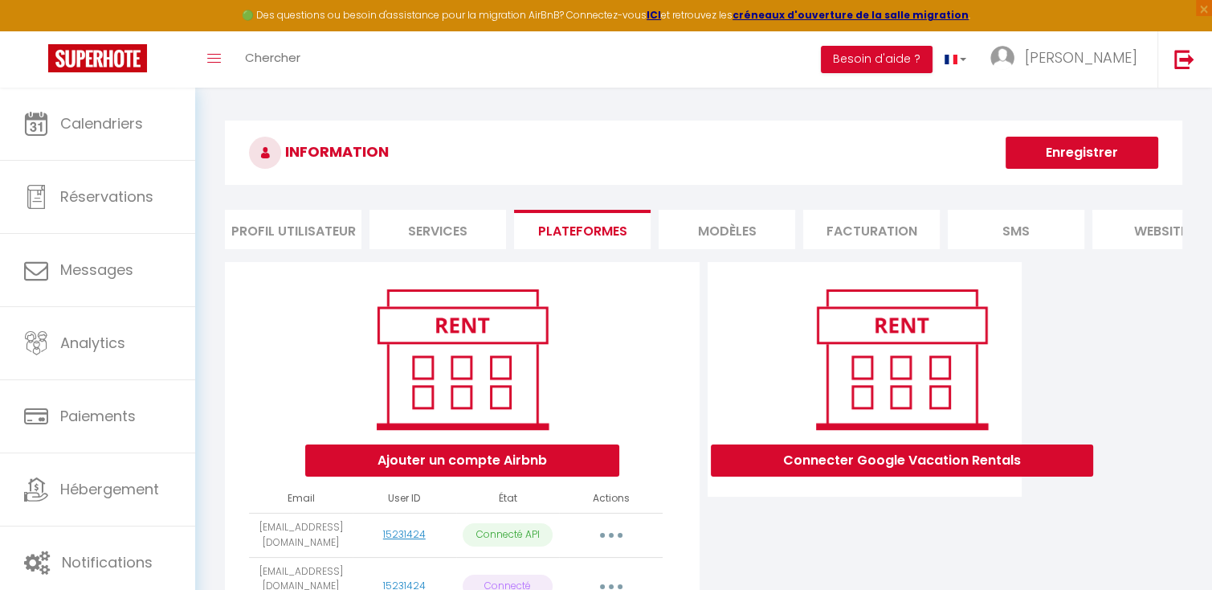
click at [1132, 410] on div "Ajouter un compte Airbnb Email User ID État Actions lemoulindubateau@hotmail.co…" at bounding box center [703, 459] width 965 height 395
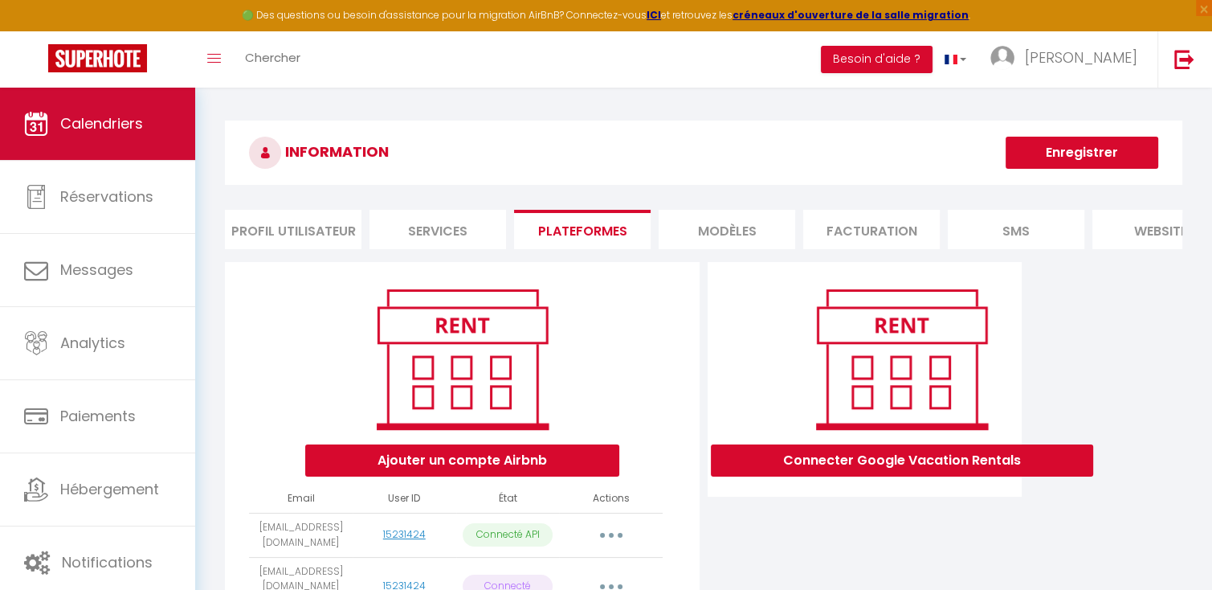
click at [120, 152] on link "Calendriers" at bounding box center [97, 124] width 195 height 72
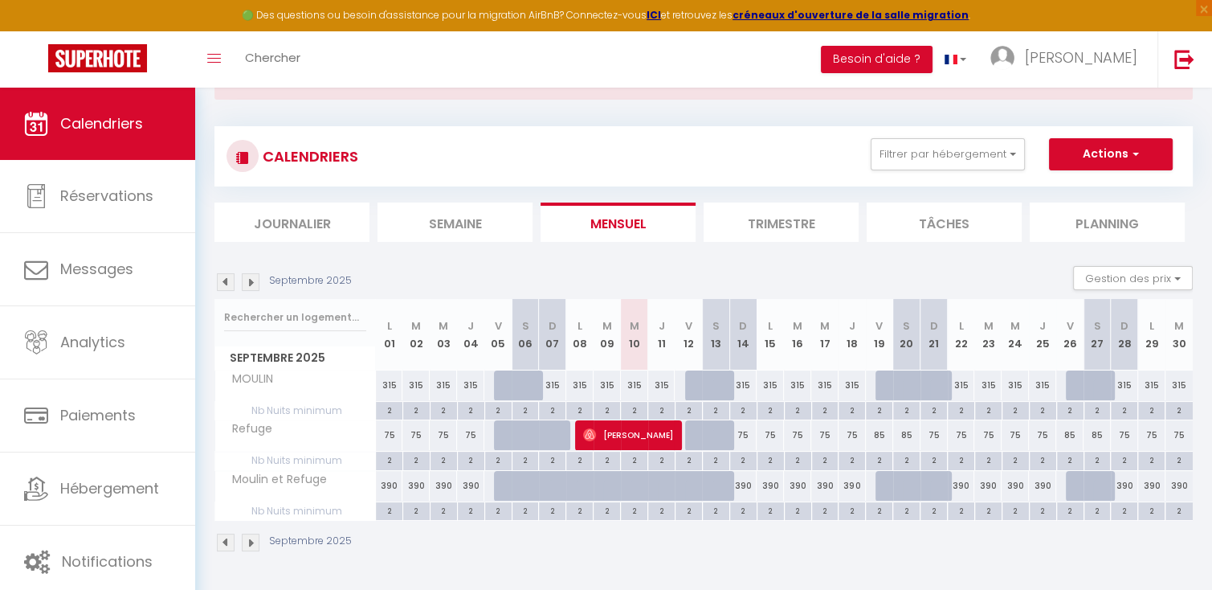
scroll to position [87, 0]
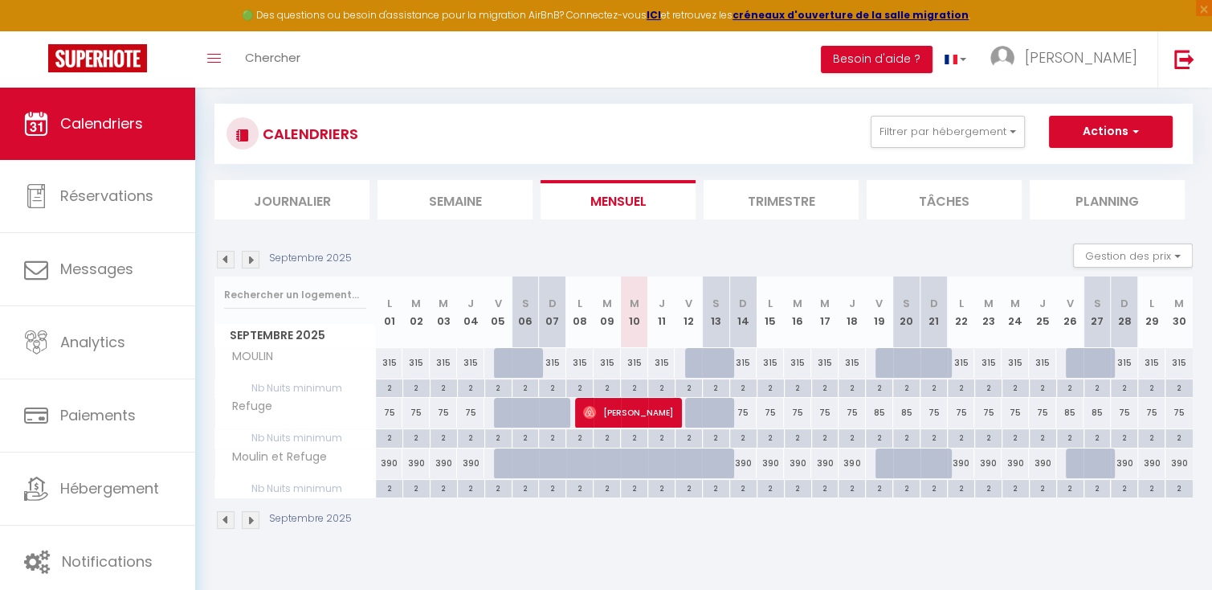
click at [254, 255] on img at bounding box center [251, 260] width 18 height 18
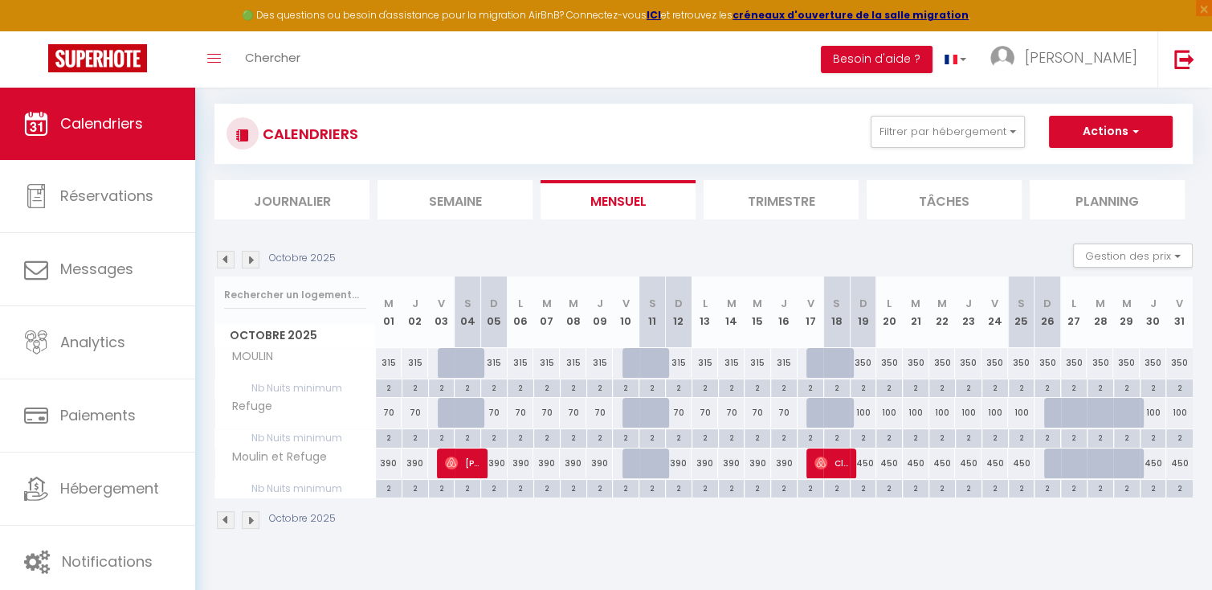
click at [254, 255] on img at bounding box center [251, 260] width 18 height 18
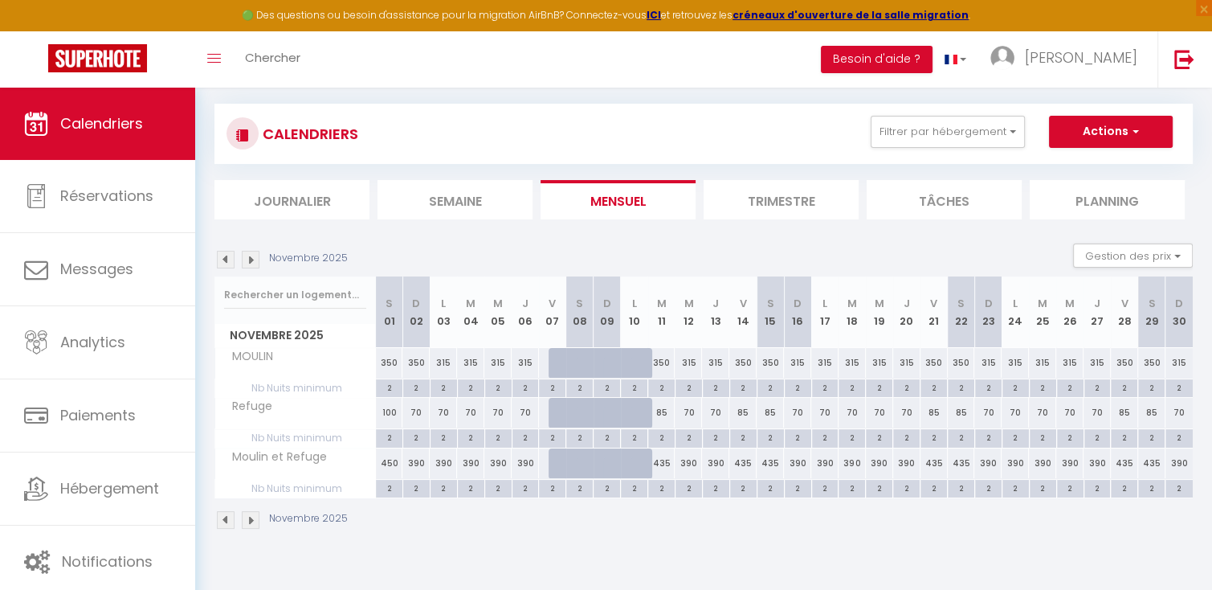
click at [254, 255] on img at bounding box center [251, 260] width 18 height 18
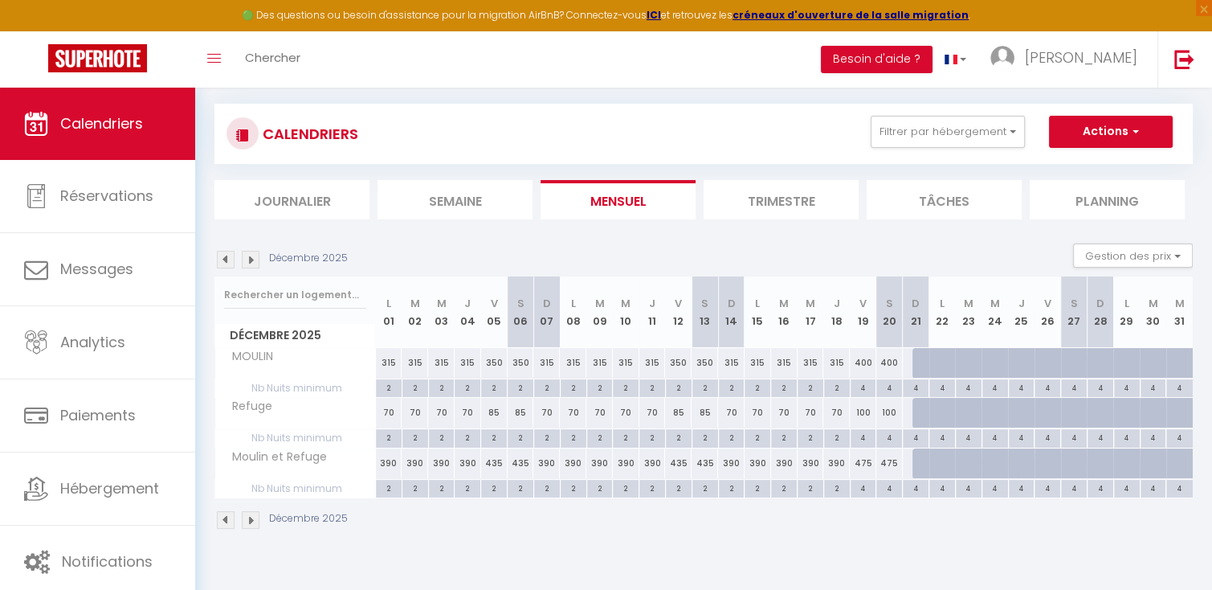
click at [254, 255] on img at bounding box center [251, 260] width 18 height 18
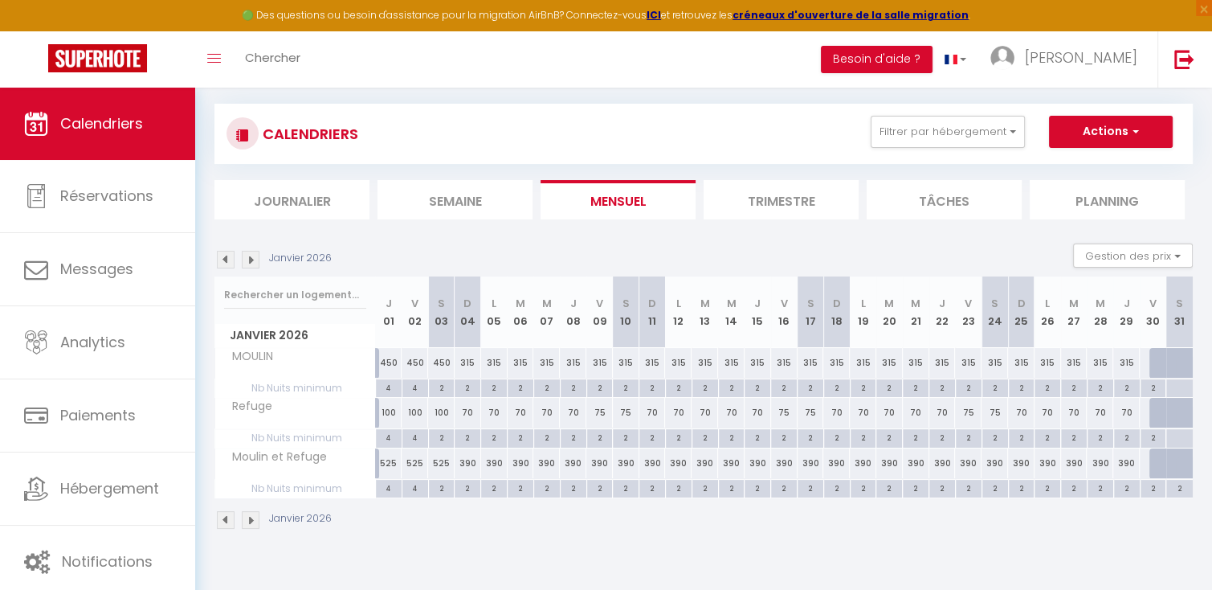
click at [254, 255] on img at bounding box center [251, 260] width 18 height 18
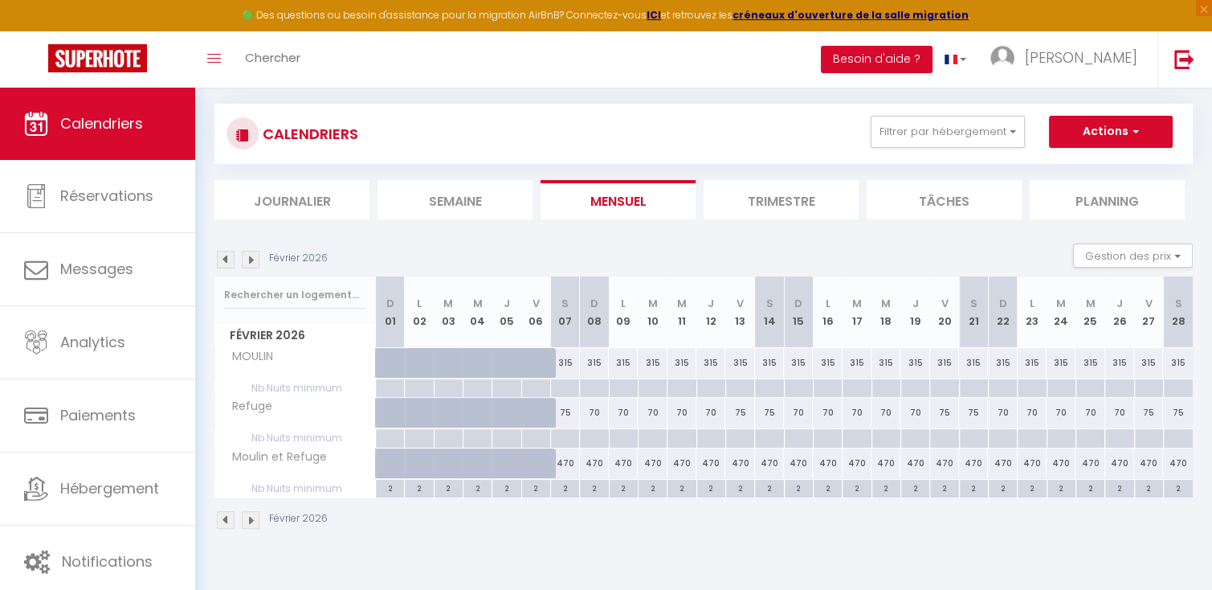
click at [254, 255] on img at bounding box center [251, 260] width 18 height 18
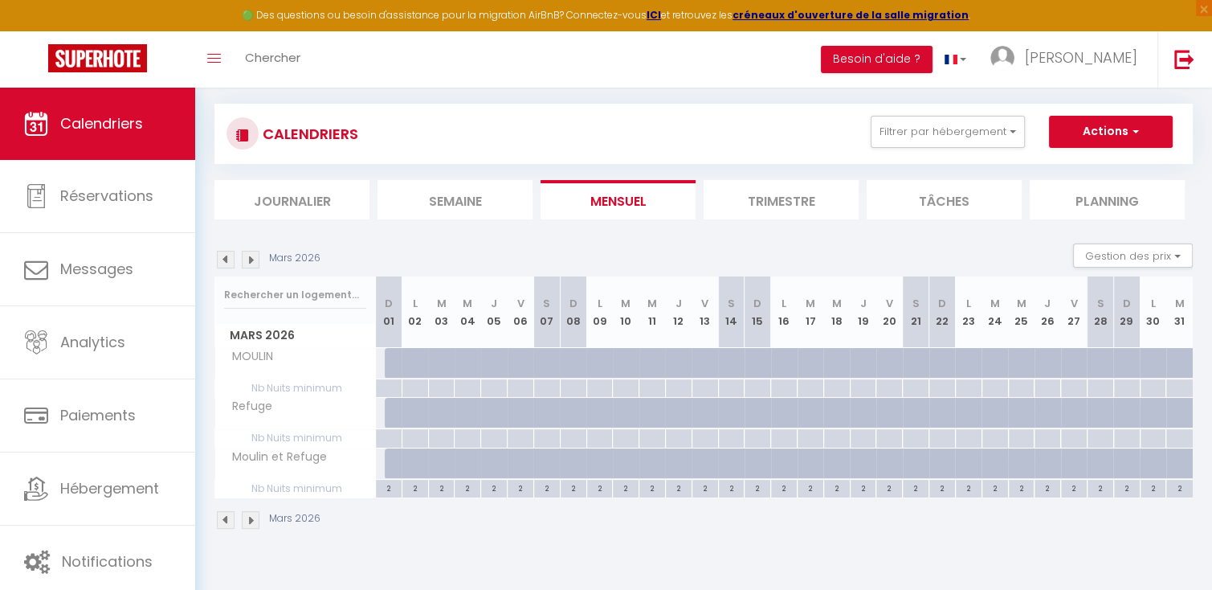
click at [745, 202] on li "Trimestre" at bounding box center [781, 199] width 155 height 39
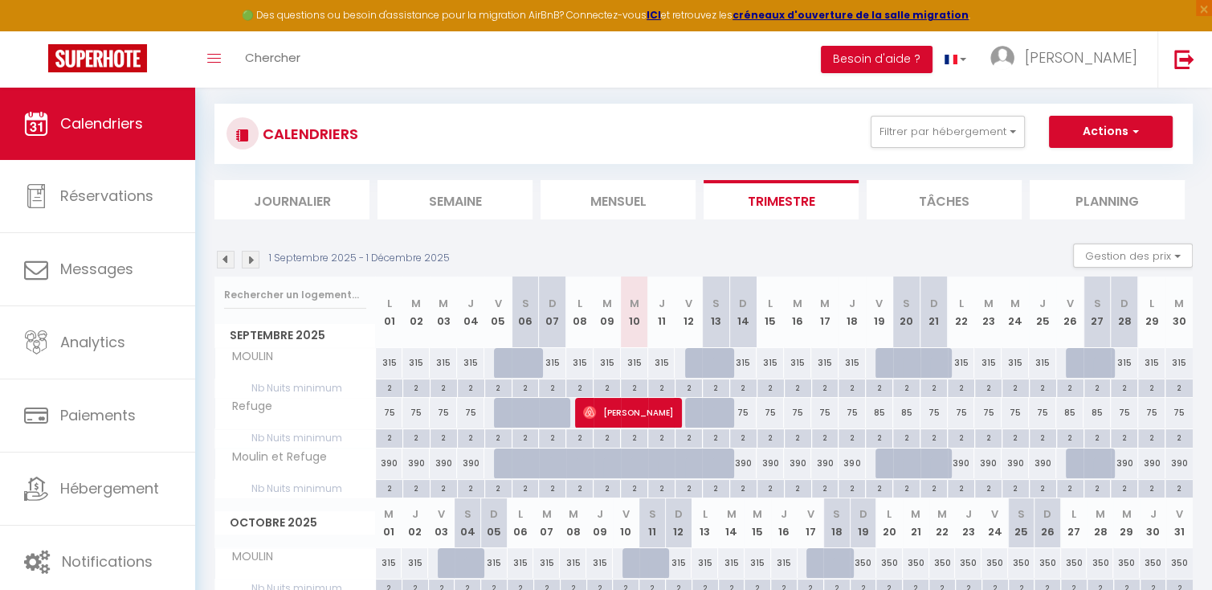
click at [251, 258] on img at bounding box center [251, 260] width 18 height 18
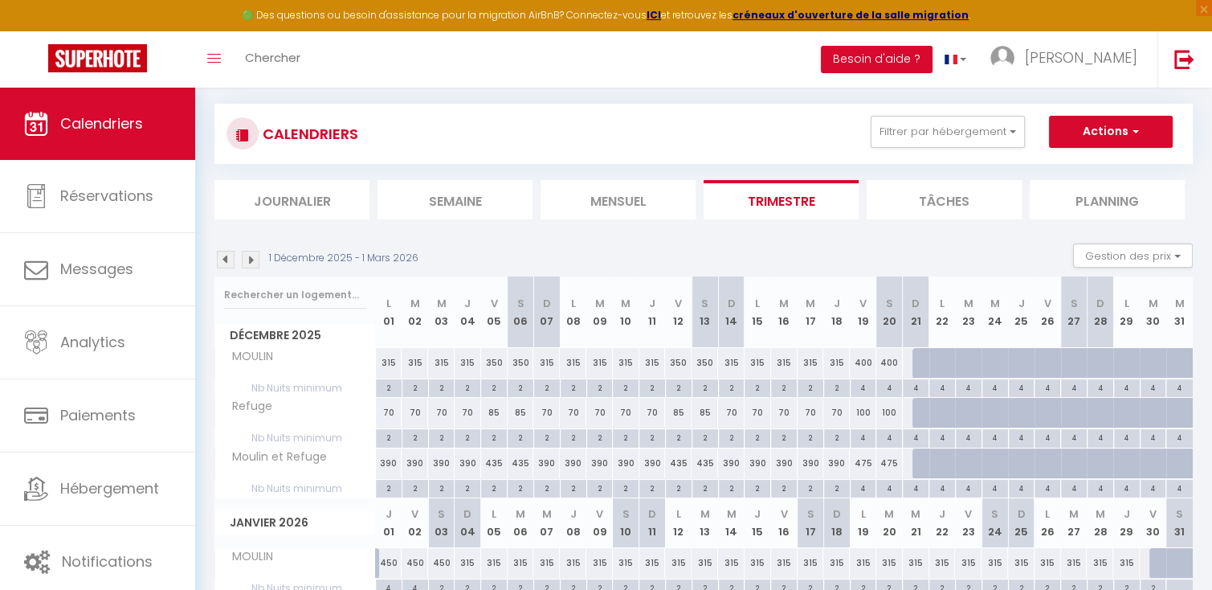
click at [251, 258] on img at bounding box center [251, 260] width 18 height 18
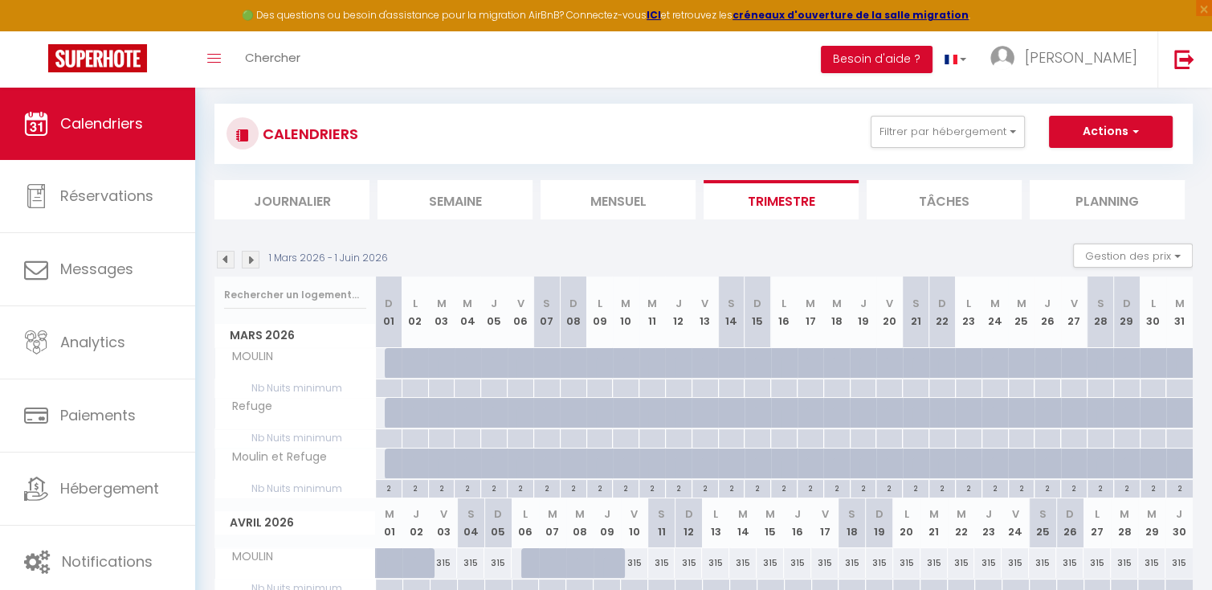
click at [251, 258] on img at bounding box center [251, 260] width 18 height 18
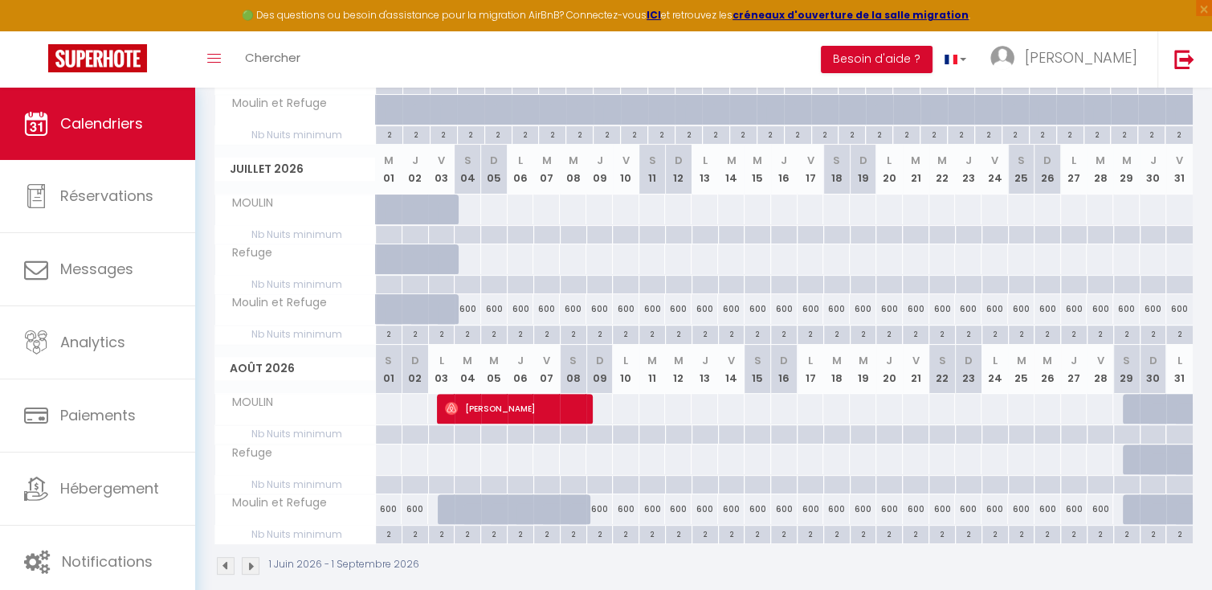
scroll to position [456, 0]
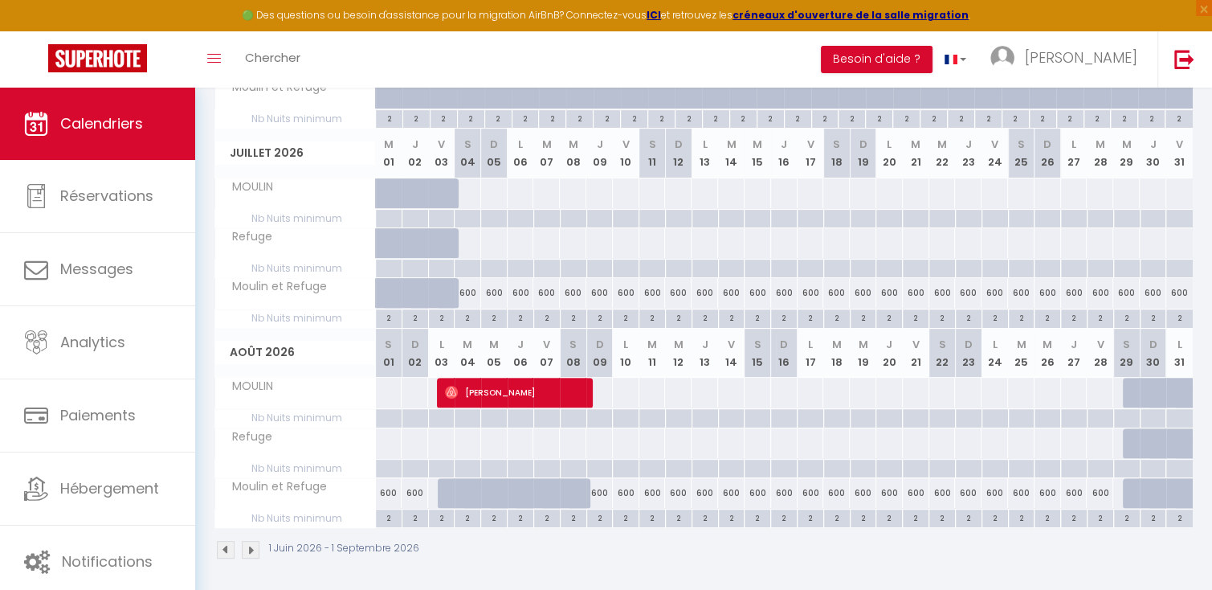
click at [471, 193] on div at bounding box center [467, 193] width 27 height 30
type input "Sam 04 Juillet 2026"
type input "Dim 05 Juillet 2026"
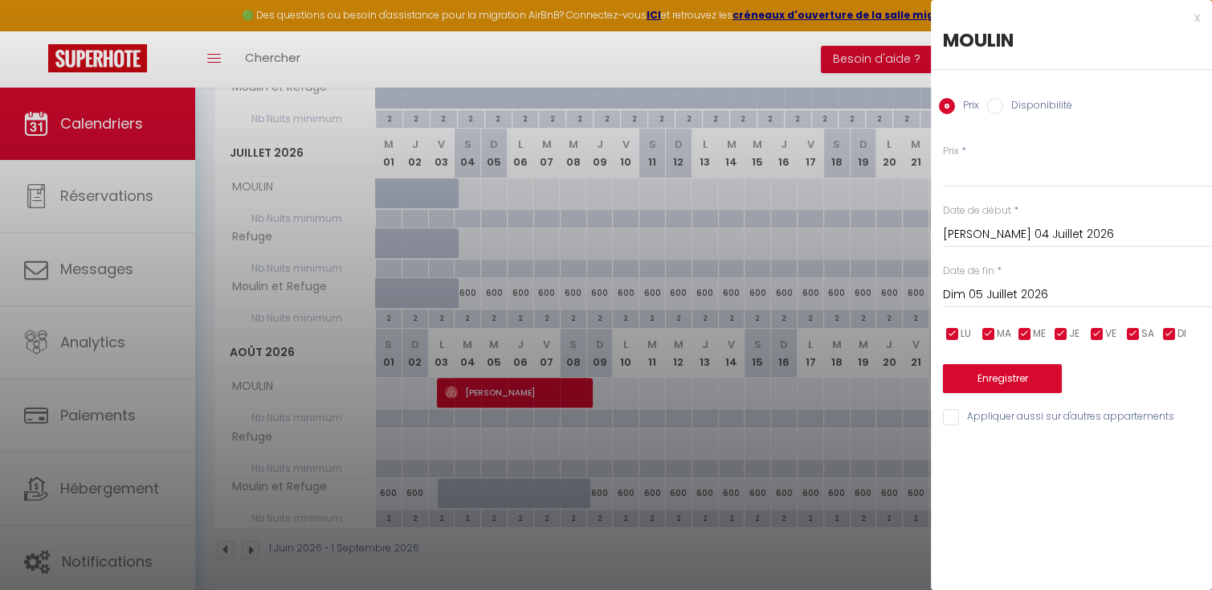
click at [1028, 105] on label "Disponibilité" at bounding box center [1037, 107] width 69 height 18
click at [1003, 105] on input "Disponibilité" at bounding box center [995, 106] width 16 height 16
radio input "true"
radio input "false"
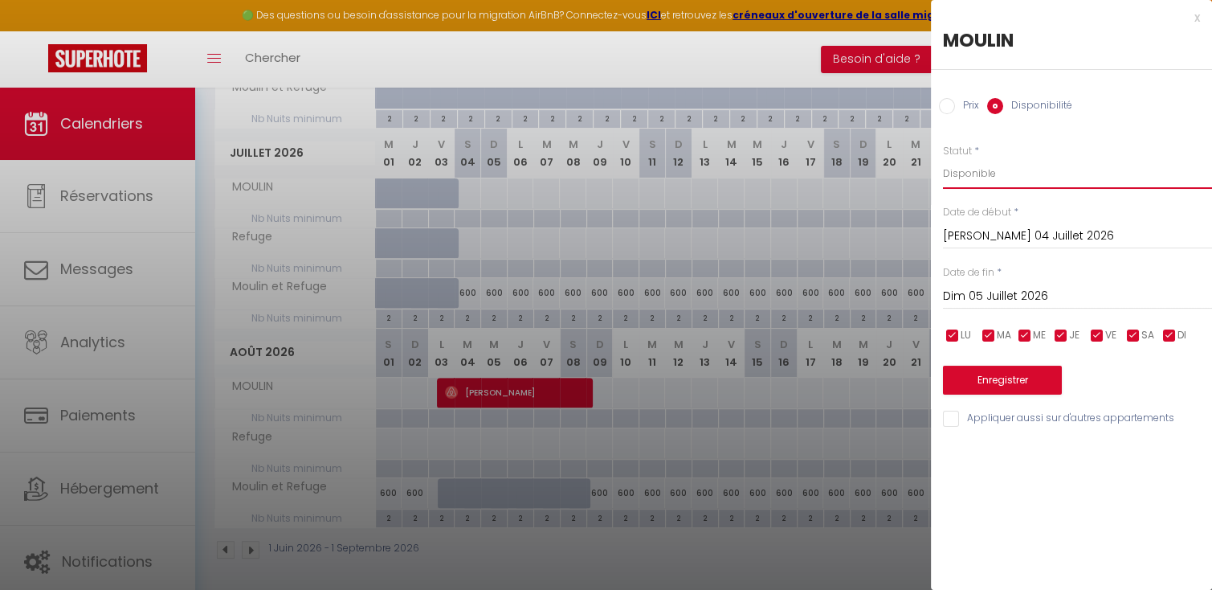
click at [1012, 173] on select "Disponible Indisponible" at bounding box center [1077, 173] width 269 height 31
select select "0"
click at [943, 158] on select "Disponible Indisponible" at bounding box center [1077, 173] width 269 height 31
click at [1020, 293] on input "Dim 05 Juillet 2026" at bounding box center [1077, 296] width 269 height 21
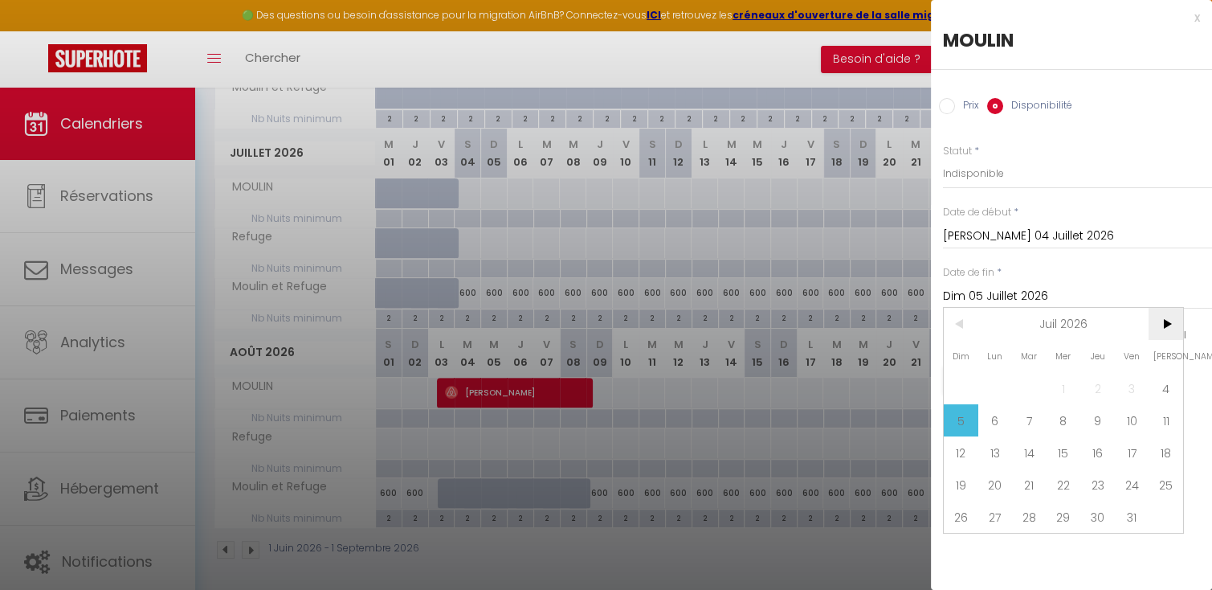
click at [1167, 328] on span ">" at bounding box center [1166, 324] width 35 height 32
click at [993, 544] on span "31" at bounding box center [995, 549] width 35 height 32
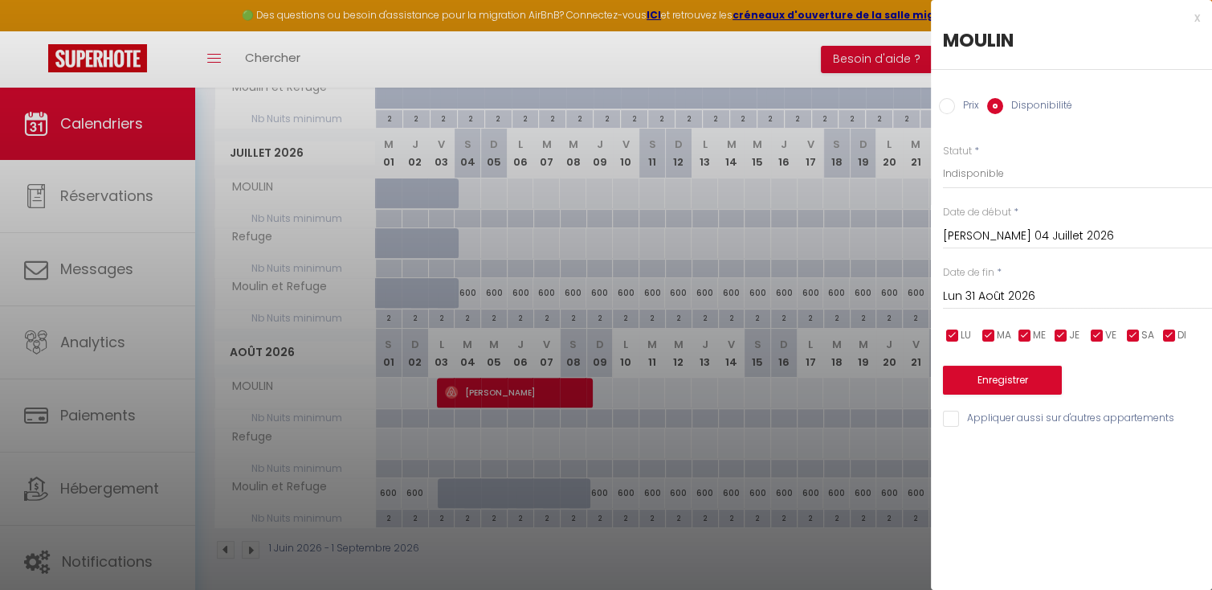
click at [1051, 292] on input "Lun 31 Août 2026" at bounding box center [1077, 296] width 269 height 21
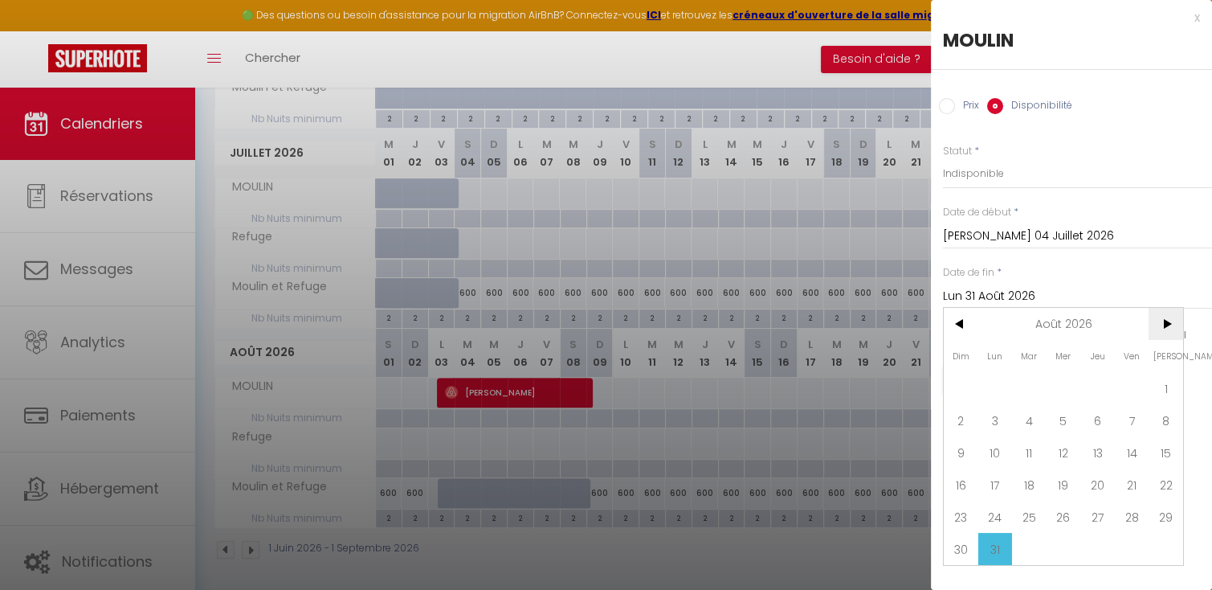
click at [1169, 324] on span ">" at bounding box center [1166, 324] width 35 height 32
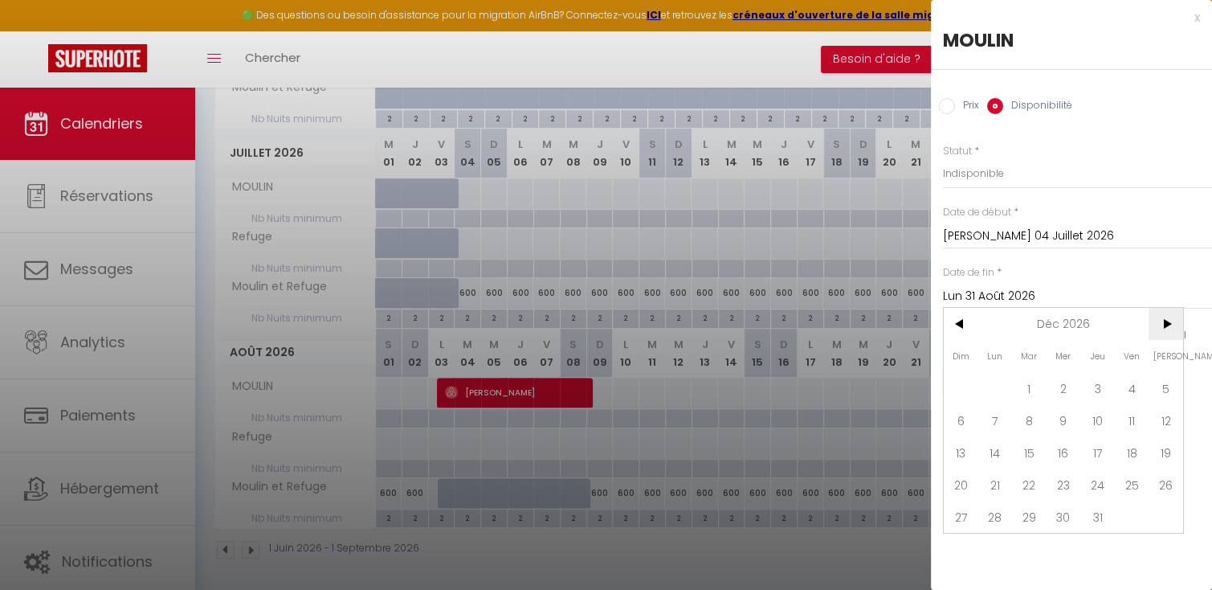
click at [1169, 324] on span ">" at bounding box center [1166, 324] width 35 height 32
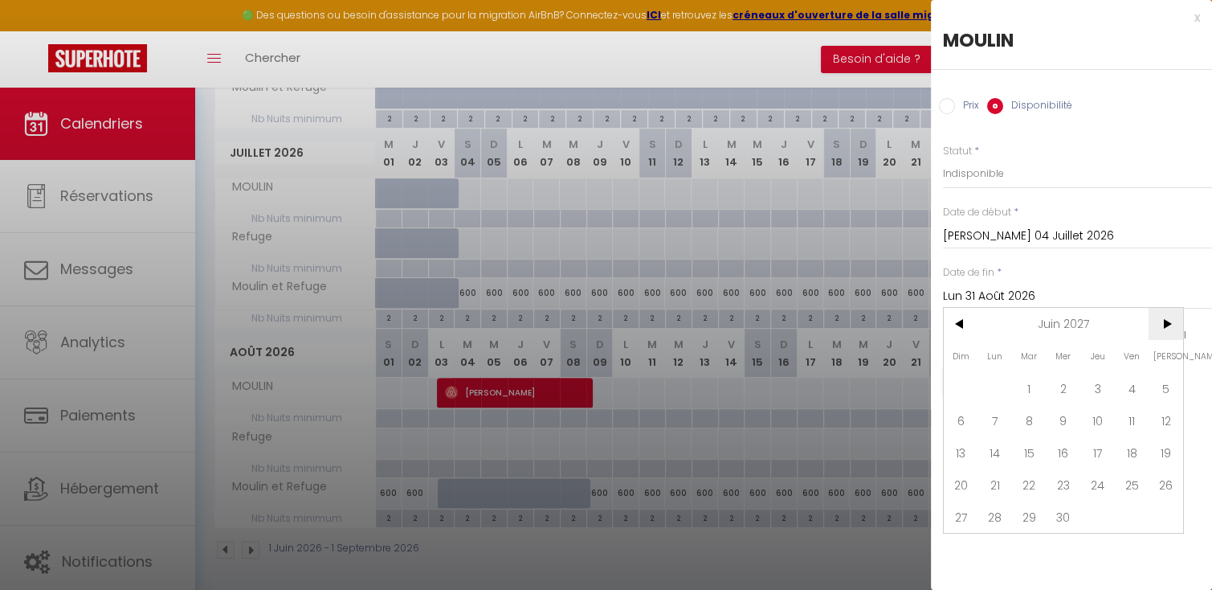
click at [1169, 324] on span ">" at bounding box center [1166, 324] width 35 height 32
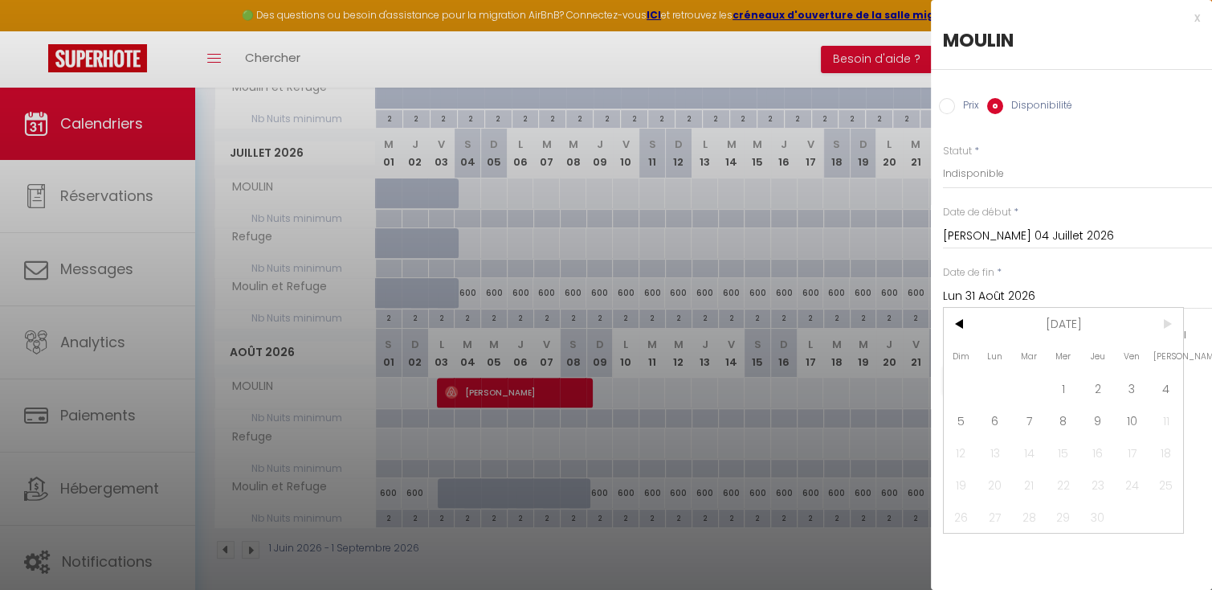
click at [1169, 324] on span ">" at bounding box center [1166, 324] width 35 height 32
click at [1132, 415] on span "10" at bounding box center [1132, 420] width 35 height 32
type input "Ven 10 Septembre 2027"
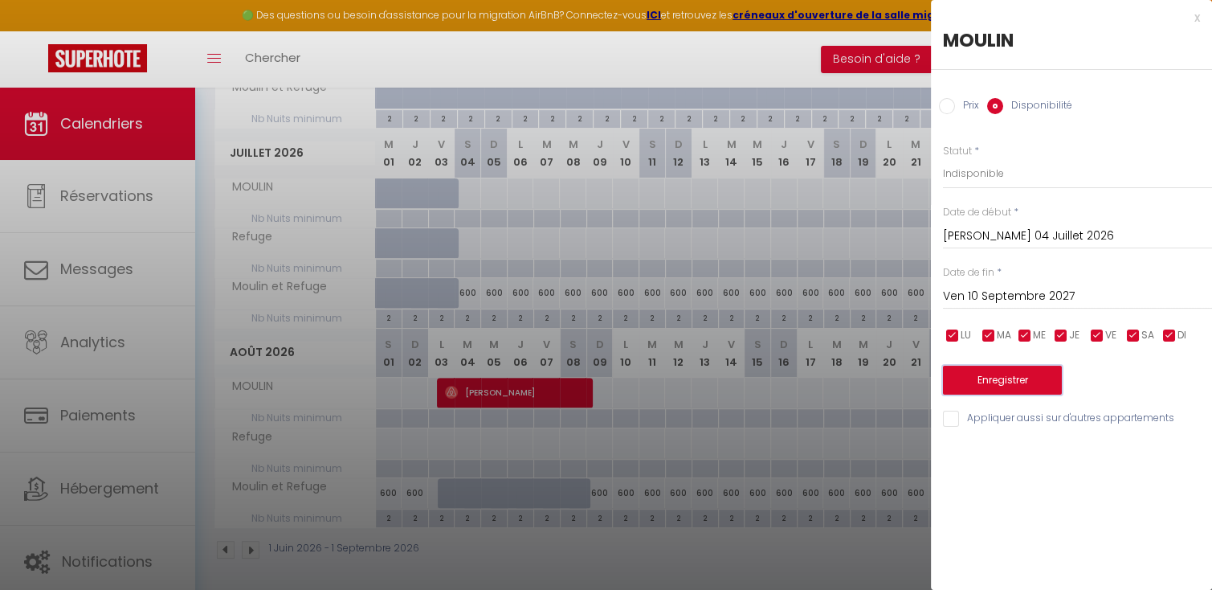
click at [1044, 383] on button "Enregistrer" at bounding box center [1002, 379] width 119 height 29
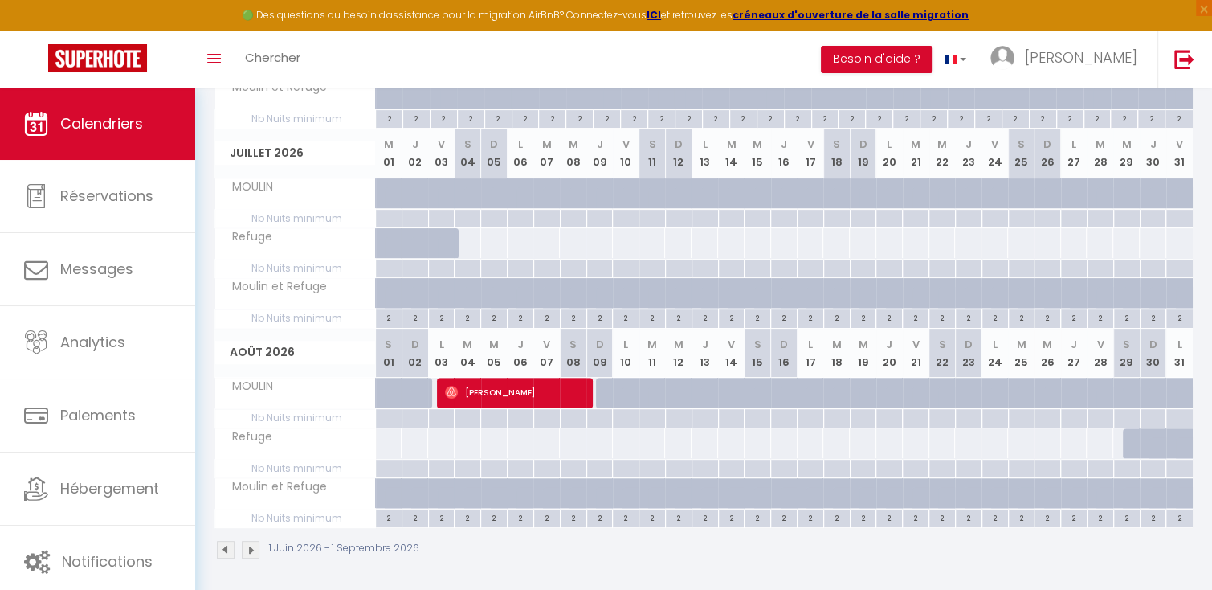
click at [471, 245] on div at bounding box center [467, 243] width 27 height 30
select select "1"
type input "Sam 04 Juillet 2026"
type input "Dim 05 Juillet 2026"
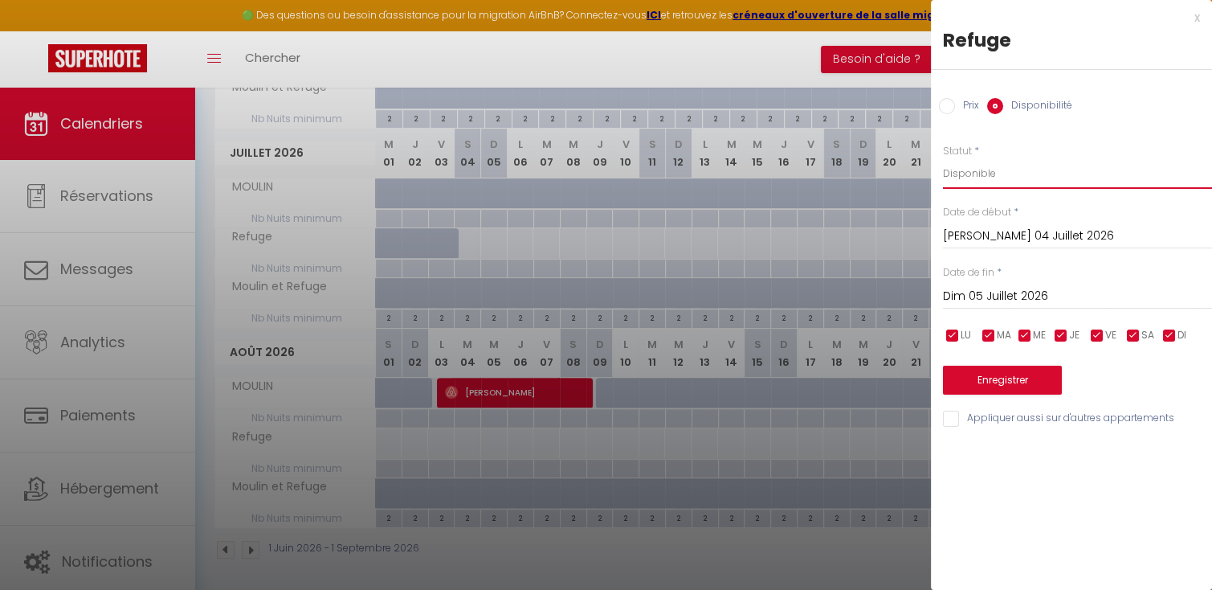
click at [1002, 168] on select "Disponible Indisponible" at bounding box center [1077, 173] width 269 height 31
select select "0"
click at [943, 158] on select "Disponible Indisponible" at bounding box center [1077, 173] width 269 height 31
click at [991, 293] on input "Dim 05 Juillet 2026" at bounding box center [1077, 296] width 269 height 21
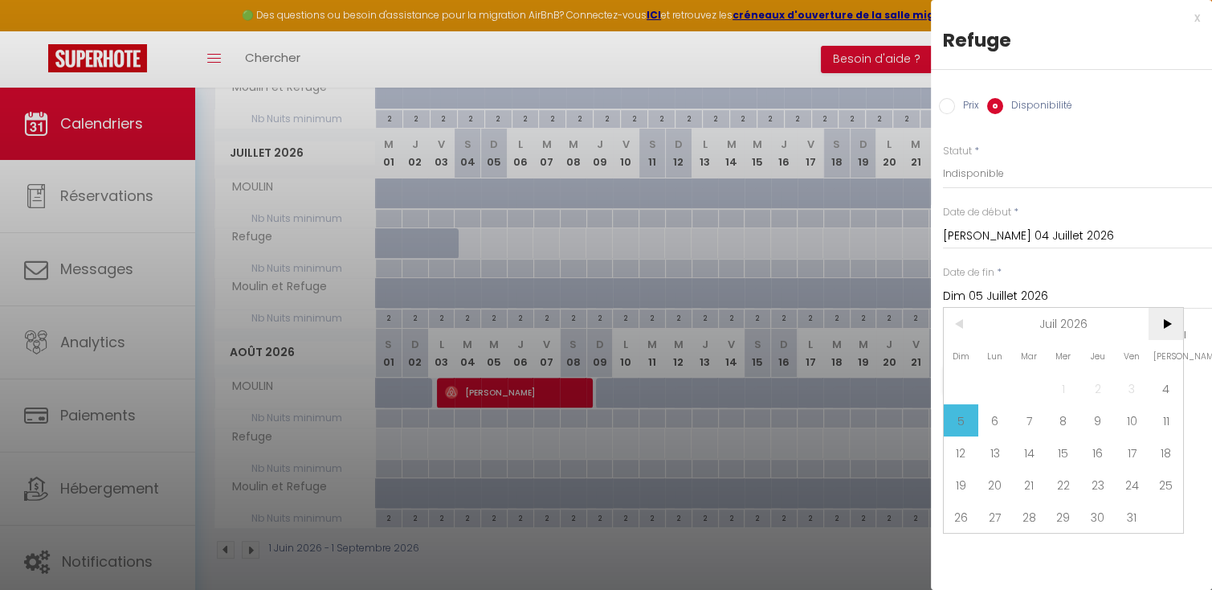
click at [1166, 324] on span ">" at bounding box center [1166, 324] width 35 height 32
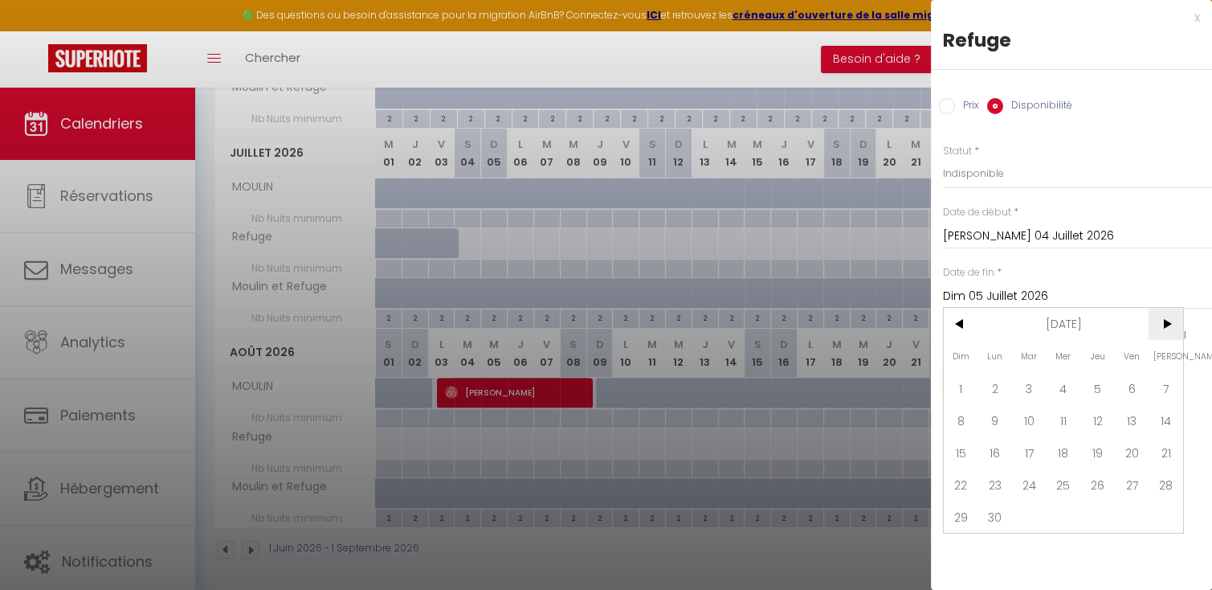
click at [1166, 324] on span ">" at bounding box center [1166, 324] width 35 height 32
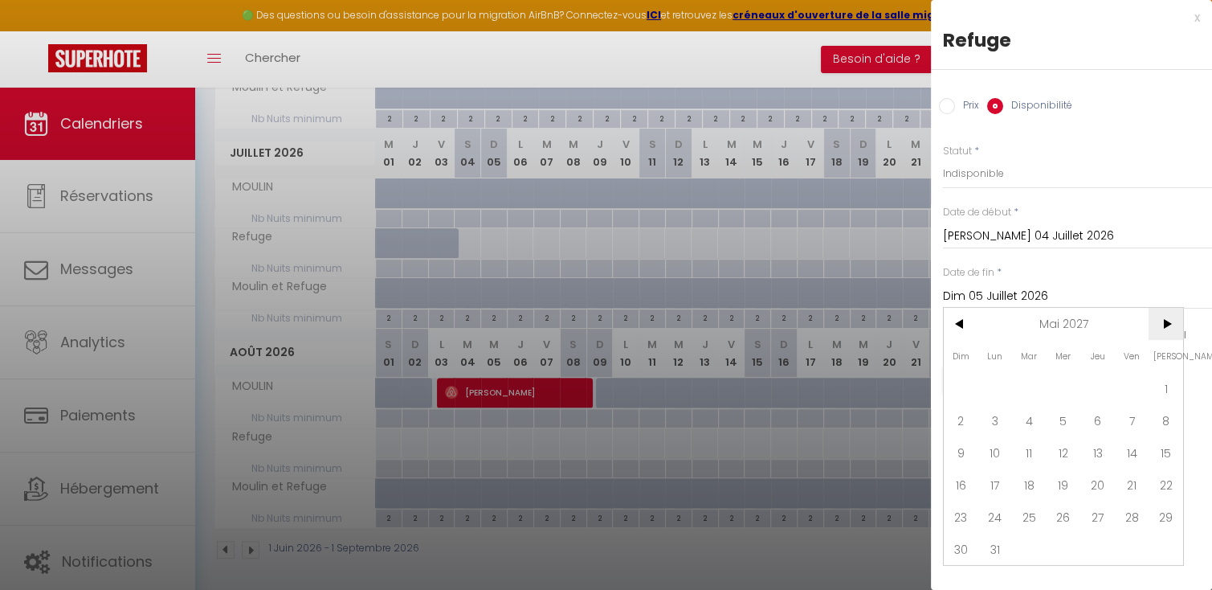
click at [1166, 324] on span ">" at bounding box center [1166, 324] width 35 height 32
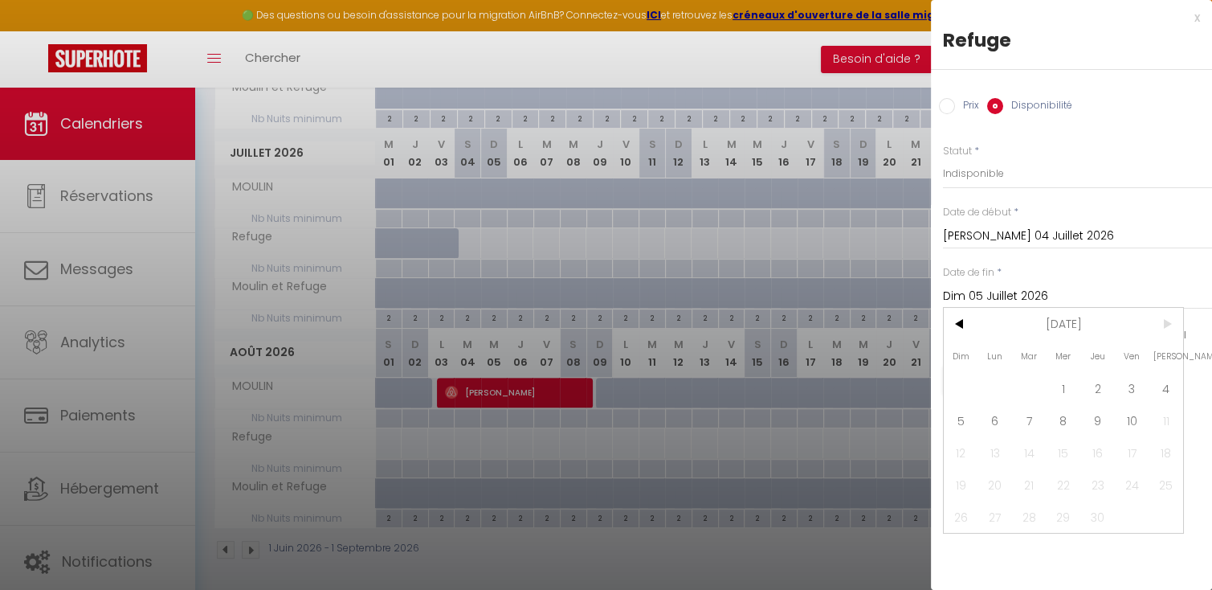
click at [1166, 324] on span ">" at bounding box center [1166, 324] width 35 height 32
click at [1133, 415] on span "10" at bounding box center [1132, 420] width 35 height 32
type input "Ven 10 Septembre 2027"
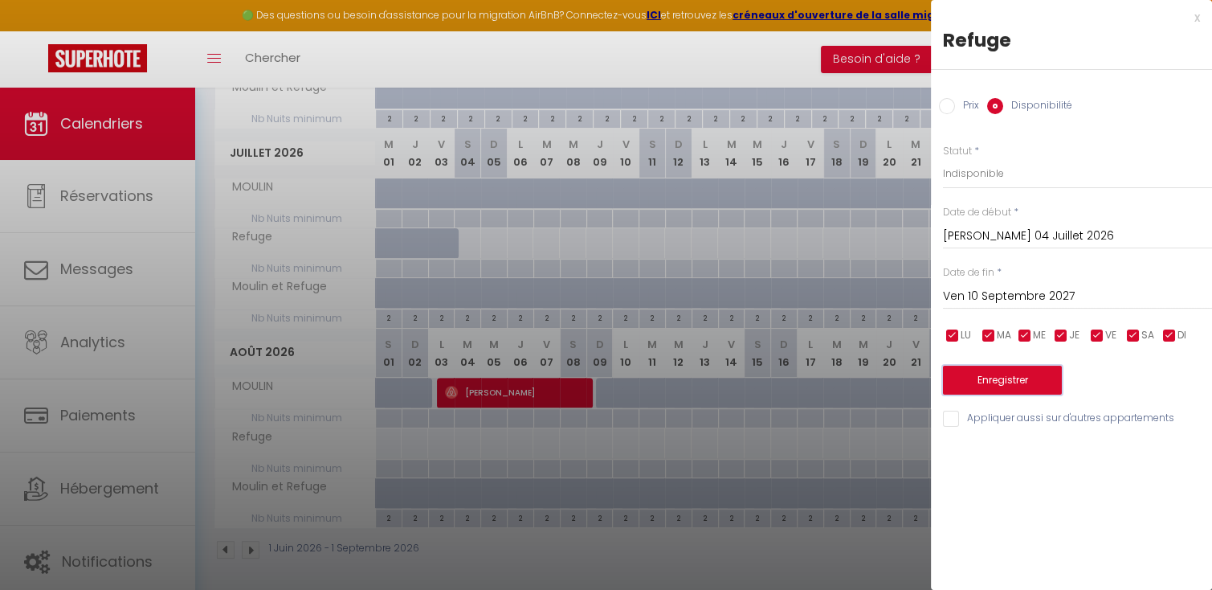
click at [1008, 380] on button "Enregistrer" at bounding box center [1002, 379] width 119 height 29
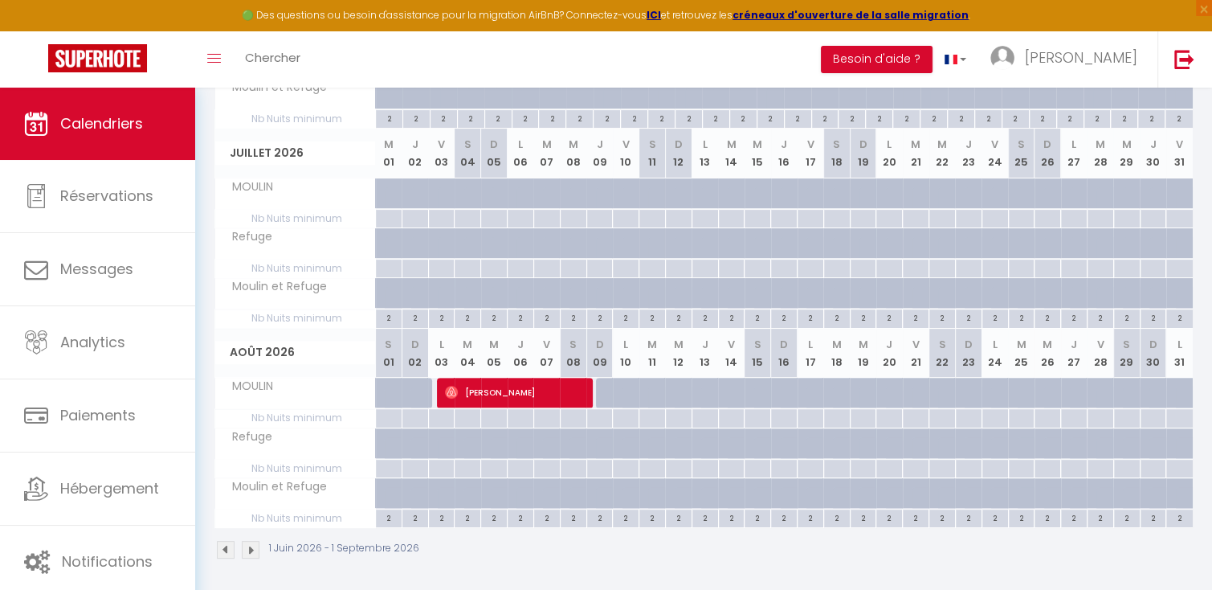
click at [700, 62] on div "Toggle menubar Chercher BUTTON Besoin d'aide ? ibrahim Paramètres Équipe" at bounding box center [657, 59] width 1083 height 56
click at [375, 569] on div "1 Juin 2026 - 1 Septembre 2026" at bounding box center [703, 551] width 978 height 47
click at [496, 550] on div "1 Juin 2026 - 1 Septembre 2026" at bounding box center [703, 551] width 978 height 47
click at [403, 62] on div "Toggle menubar Chercher BUTTON Besoin d'aide ? ibrahim Paramètres Équipe" at bounding box center [657, 59] width 1083 height 56
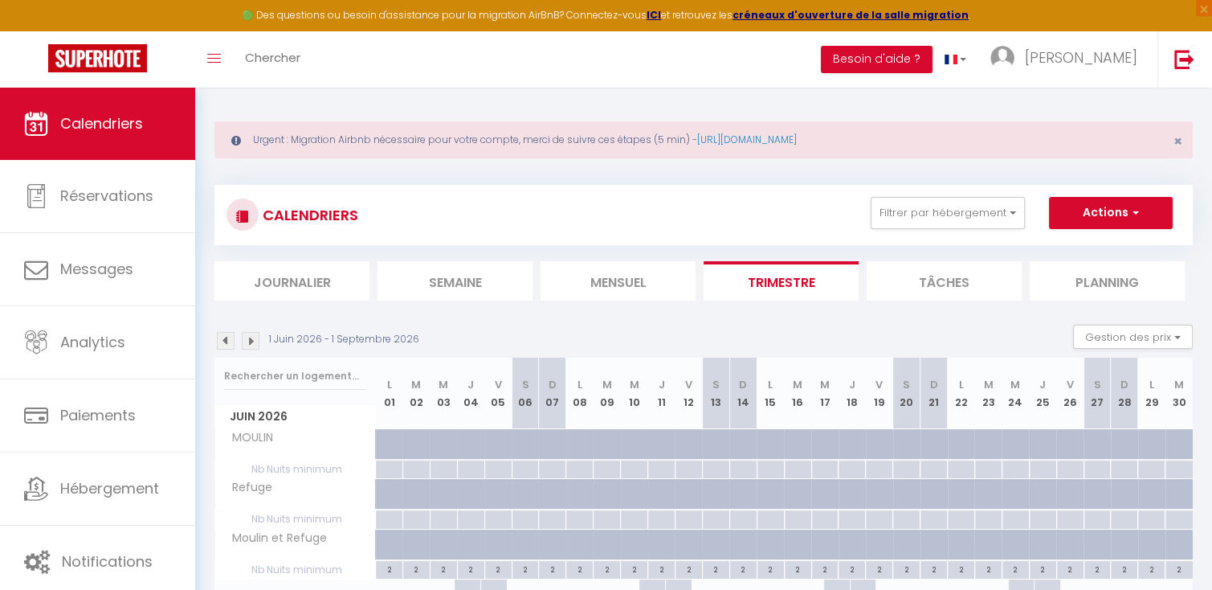
scroll to position [0, 0]
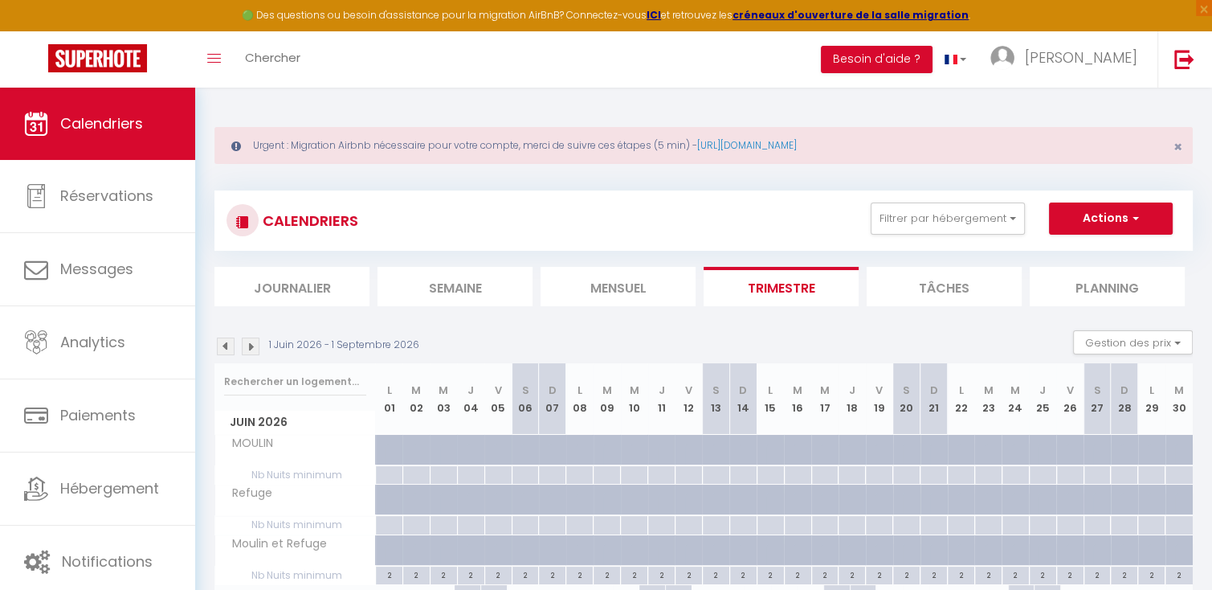
click at [462, 59] on div "Toggle menubar Chercher BUTTON Besoin d'aide ? ibrahim Paramètres Équipe" at bounding box center [657, 59] width 1083 height 56
click at [449, 59] on div "Toggle menubar Chercher BUTTON Besoin d'aide ? ibrahim Paramètres Équipe" at bounding box center [657, 59] width 1083 height 56
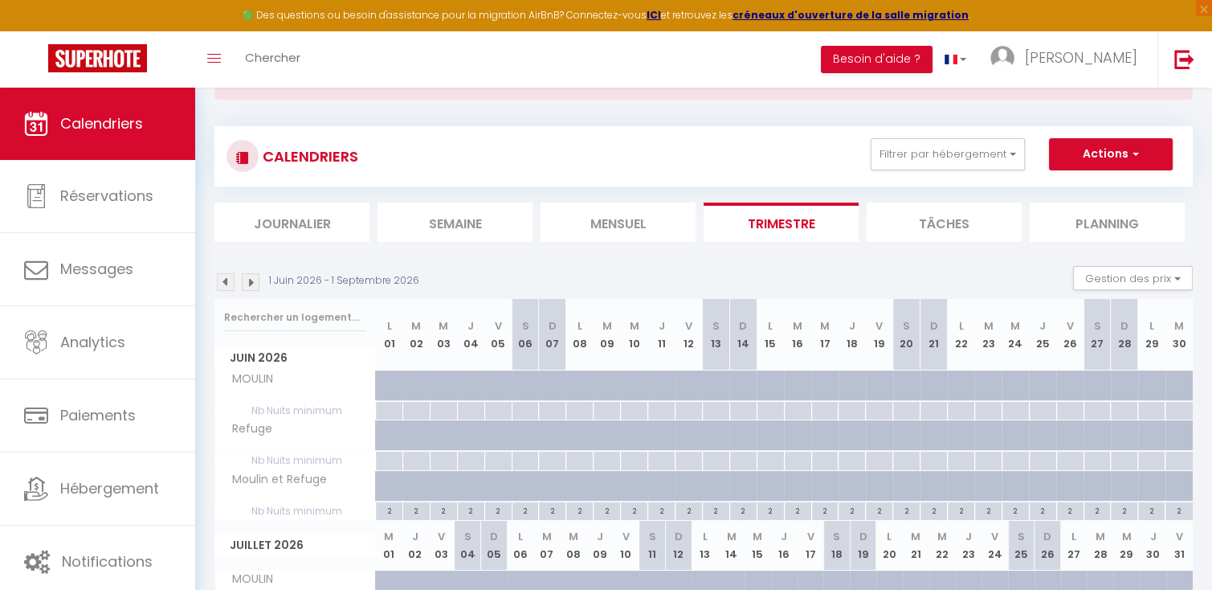
scroll to position [96, 0]
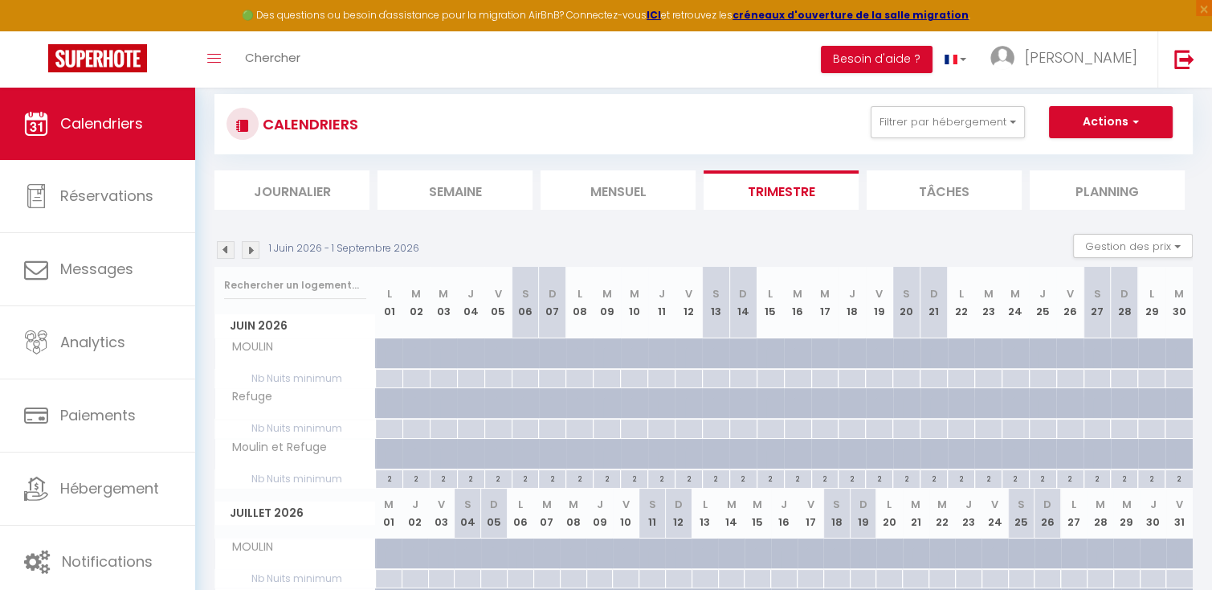
click at [553, 239] on div "1 Juin 2026 - 1 Septembre 2026 Gestion des prix Nb Nuits minimum Règles Disponi…" at bounding box center [703, 250] width 978 height 33
click at [475, 239] on div "1 Juin 2026 - 1 Septembre 2026 Gestion des prix Nb Nuits minimum Règles Disponi…" at bounding box center [703, 250] width 978 height 33
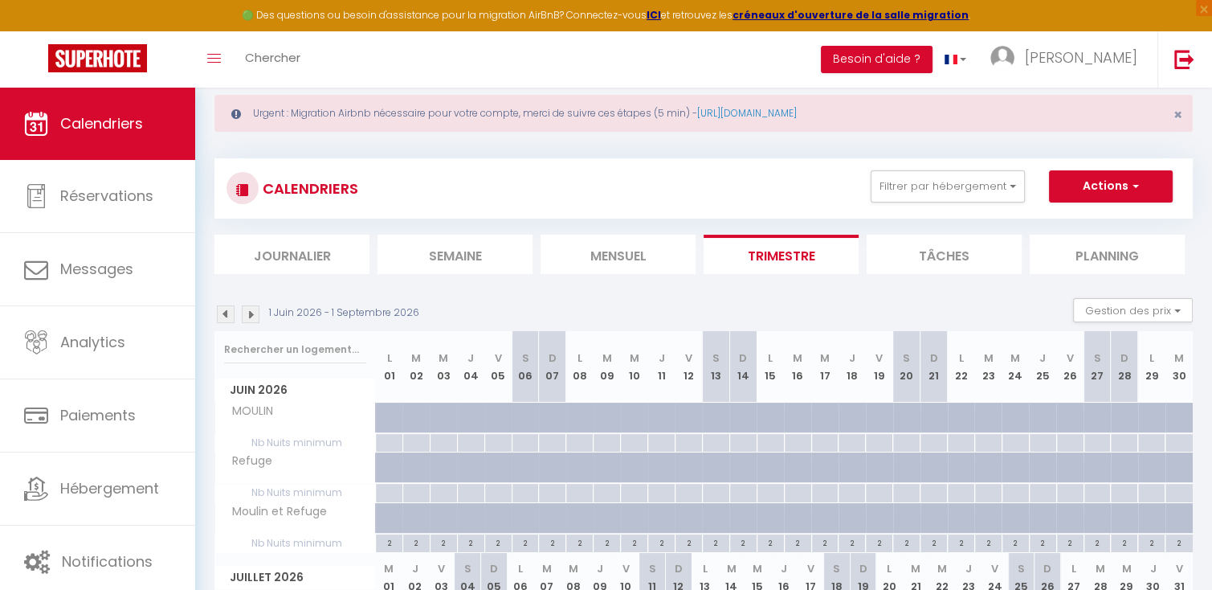
scroll to position [0, 0]
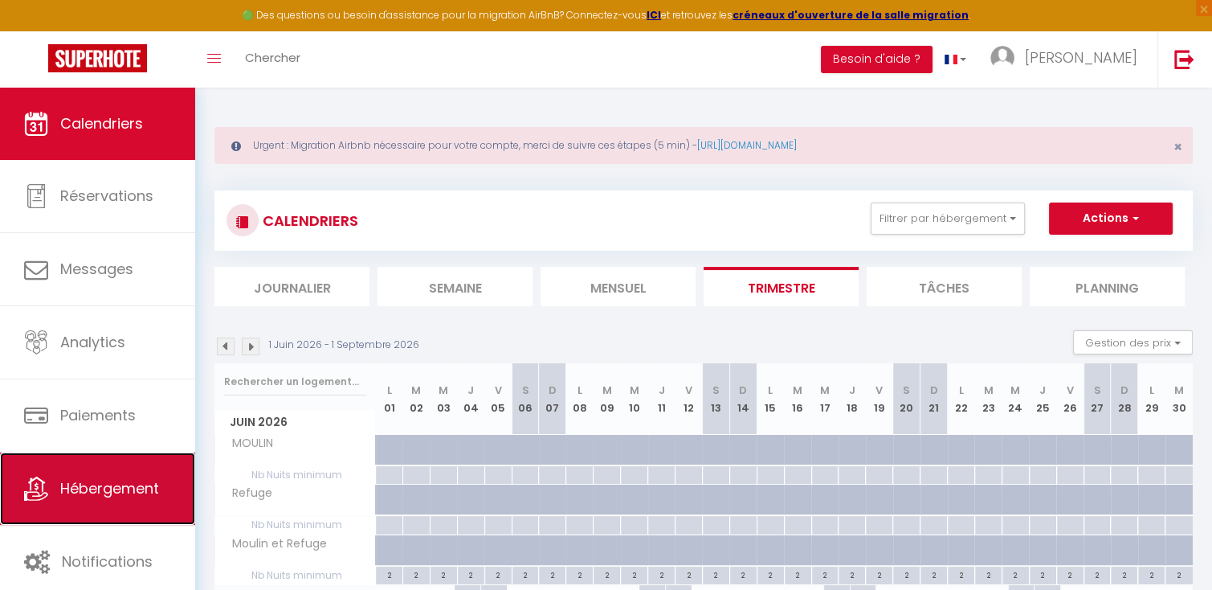
click at [148, 490] on span "Hébergement" at bounding box center [109, 488] width 99 height 20
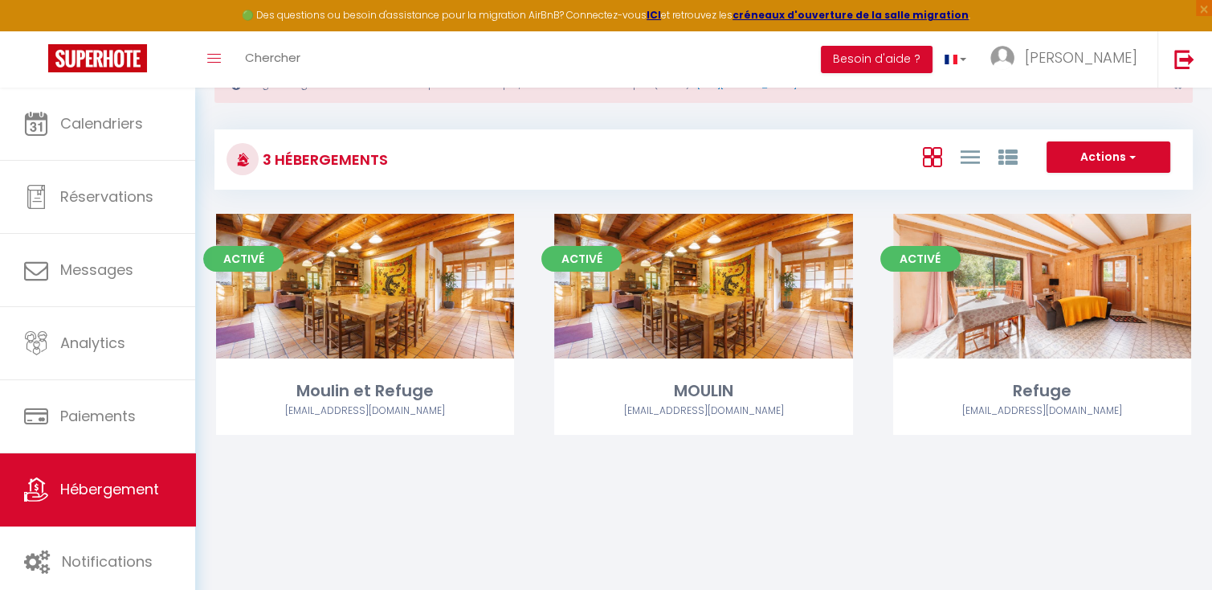
scroll to position [64, 0]
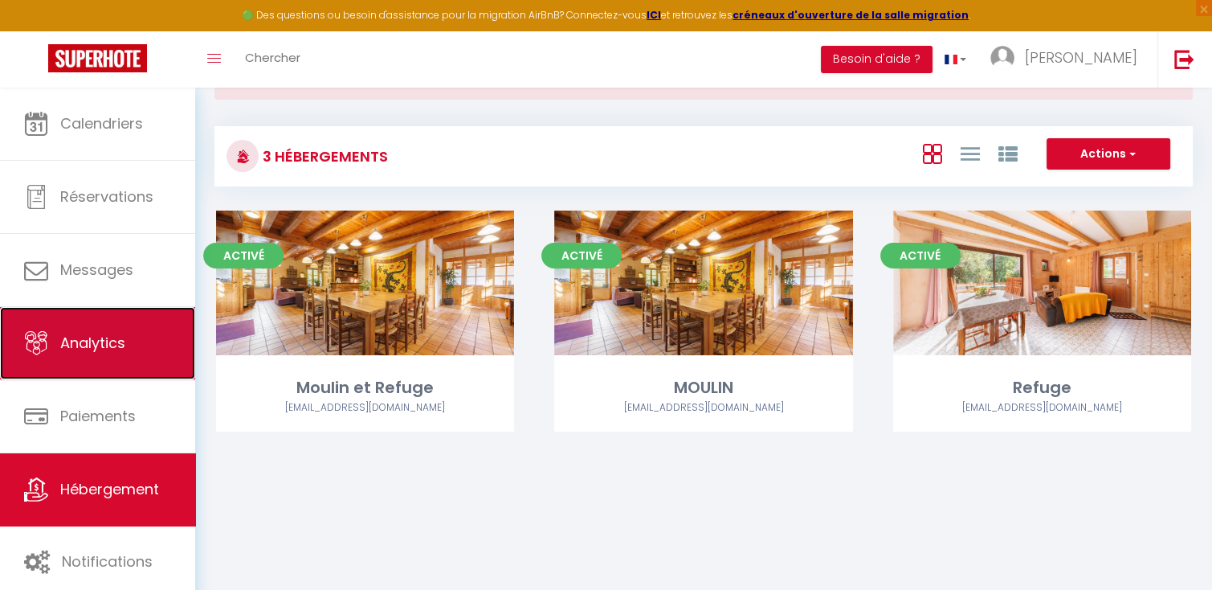
click at [109, 351] on span "Analytics" at bounding box center [92, 343] width 65 height 20
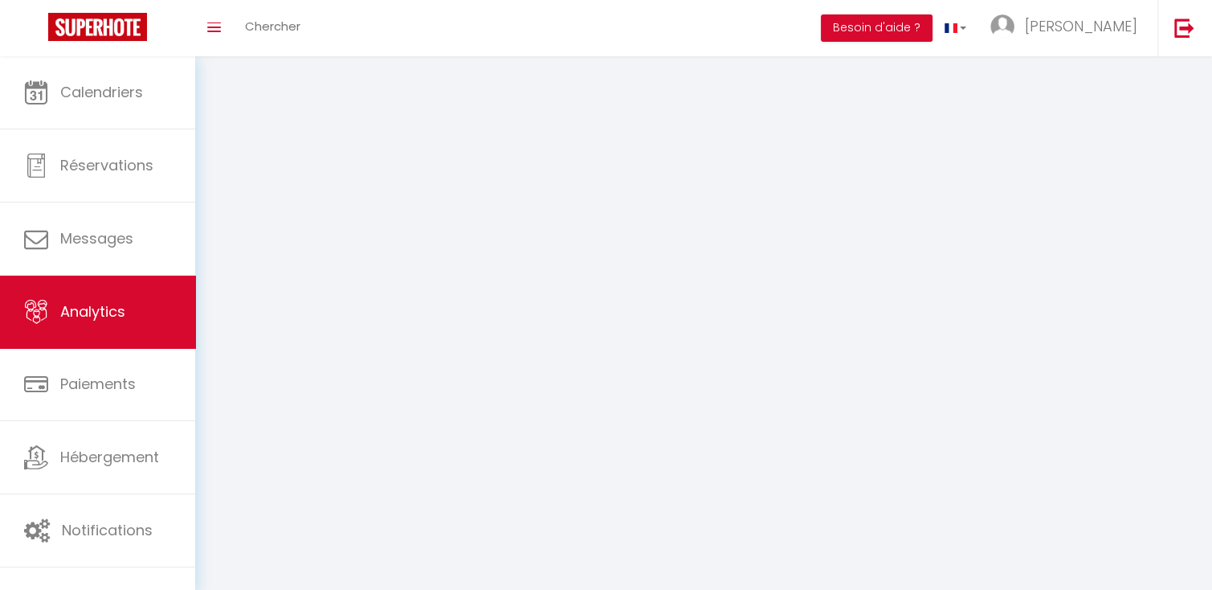
select select "2025"
select select "9"
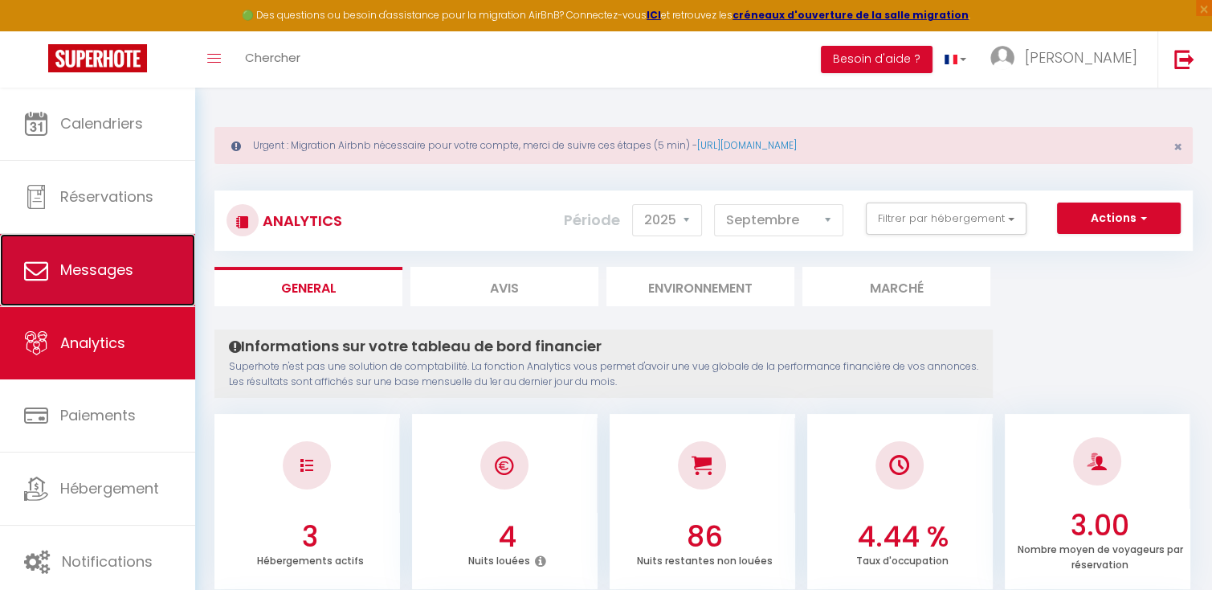
click at [125, 276] on span "Messages" at bounding box center [96, 269] width 73 height 20
select select "message"
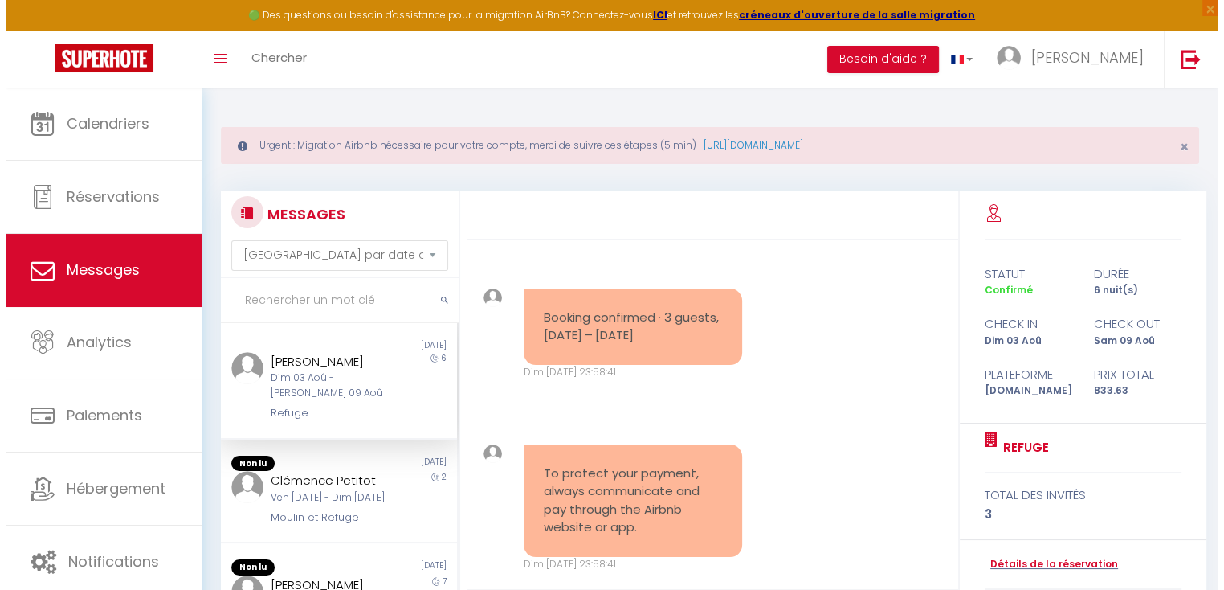
scroll to position [4963, 0]
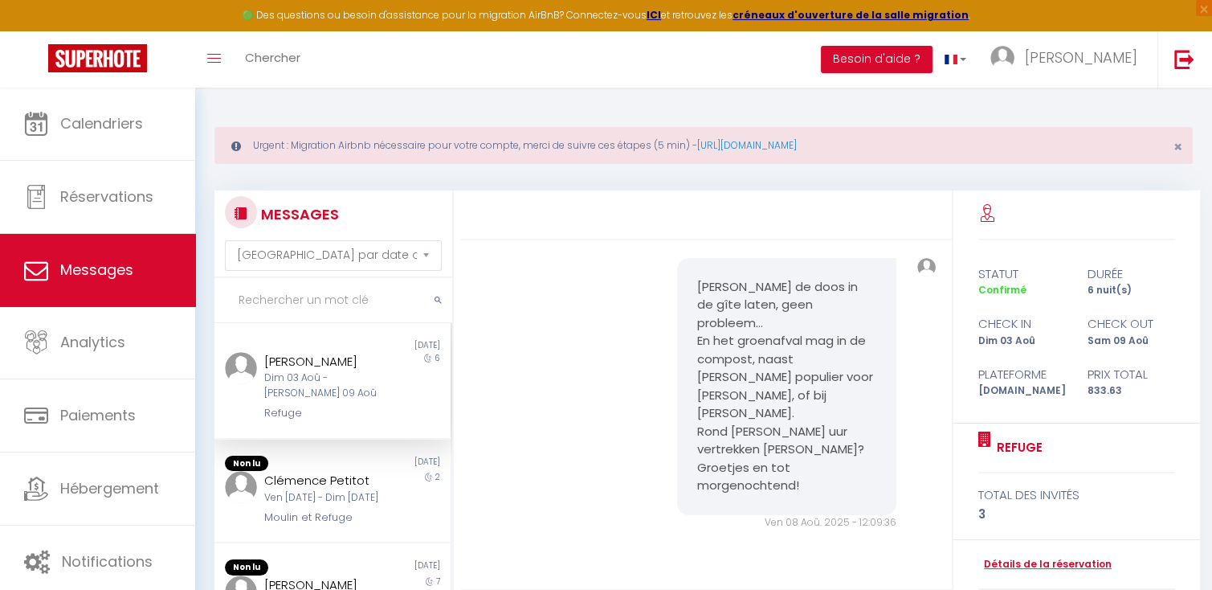
click at [576, 215] on div at bounding box center [706, 215] width 491 height 50
click at [624, 210] on div at bounding box center [706, 215] width 491 height 50
click at [642, 225] on div at bounding box center [706, 215] width 491 height 50
click at [932, 65] on button "Besoin d'aide ?" at bounding box center [877, 59] width 112 height 27
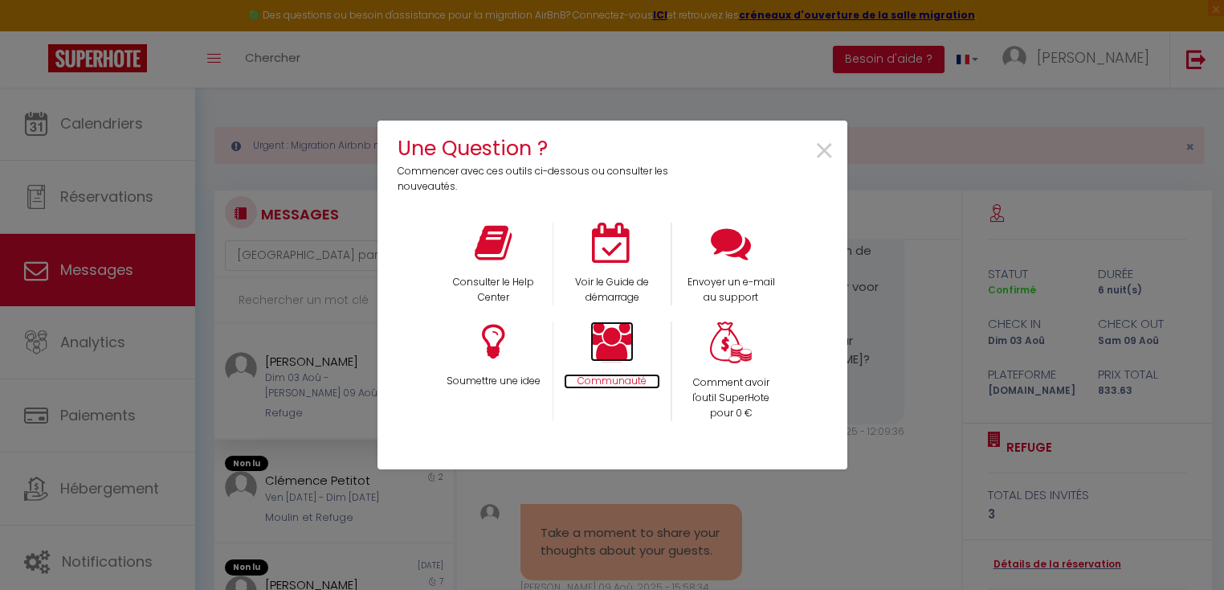
click at [617, 341] on icon at bounding box center [611, 341] width 43 height 40
